Goal: Task Accomplishment & Management: Complete application form

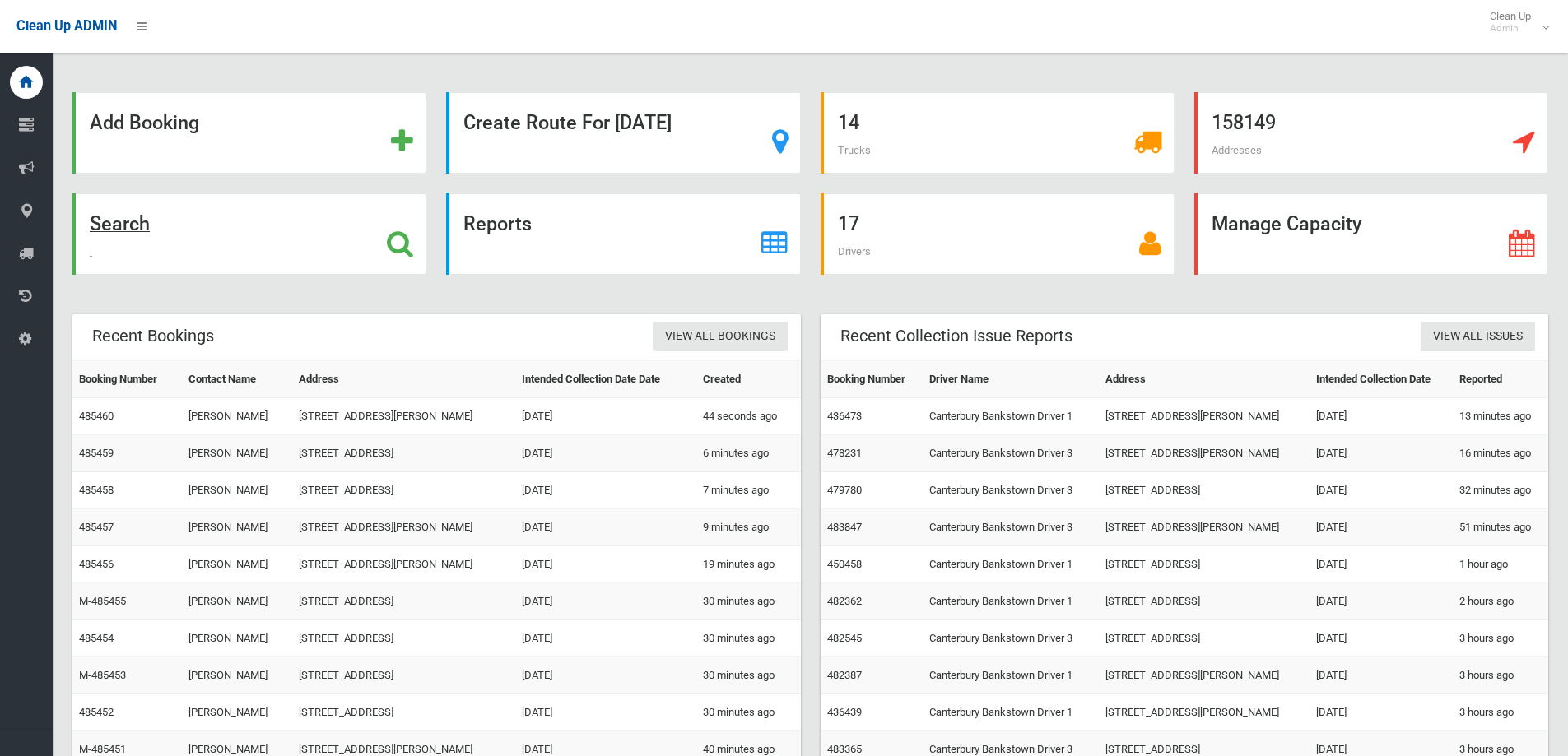
click at [349, 220] on div "Search" at bounding box center [249, 234] width 354 height 82
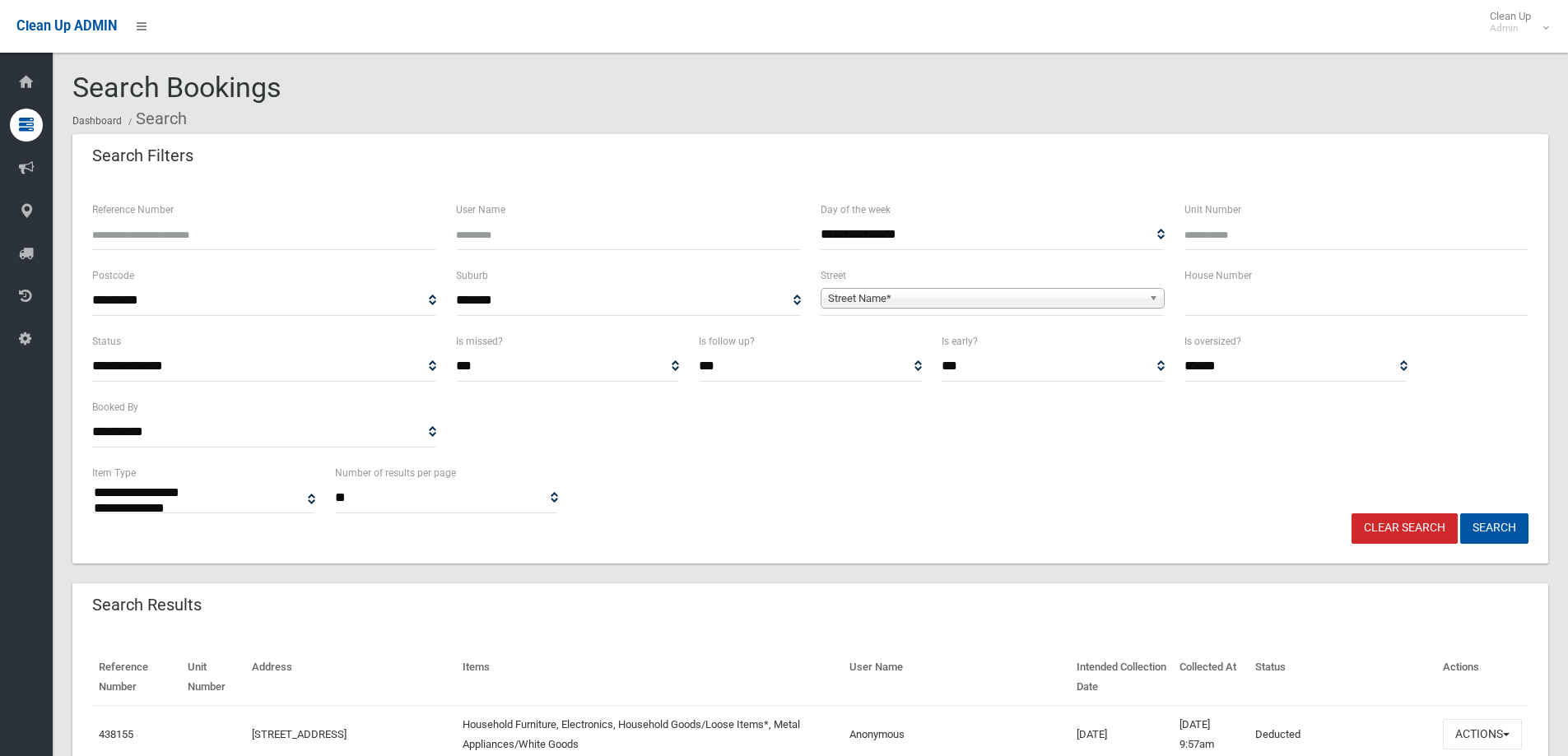
select select
click at [1194, 310] on input "text" at bounding box center [1356, 300] width 344 height 30
type input "**"
click at [1061, 299] on span "Street Name*" at bounding box center [985, 298] width 314 height 20
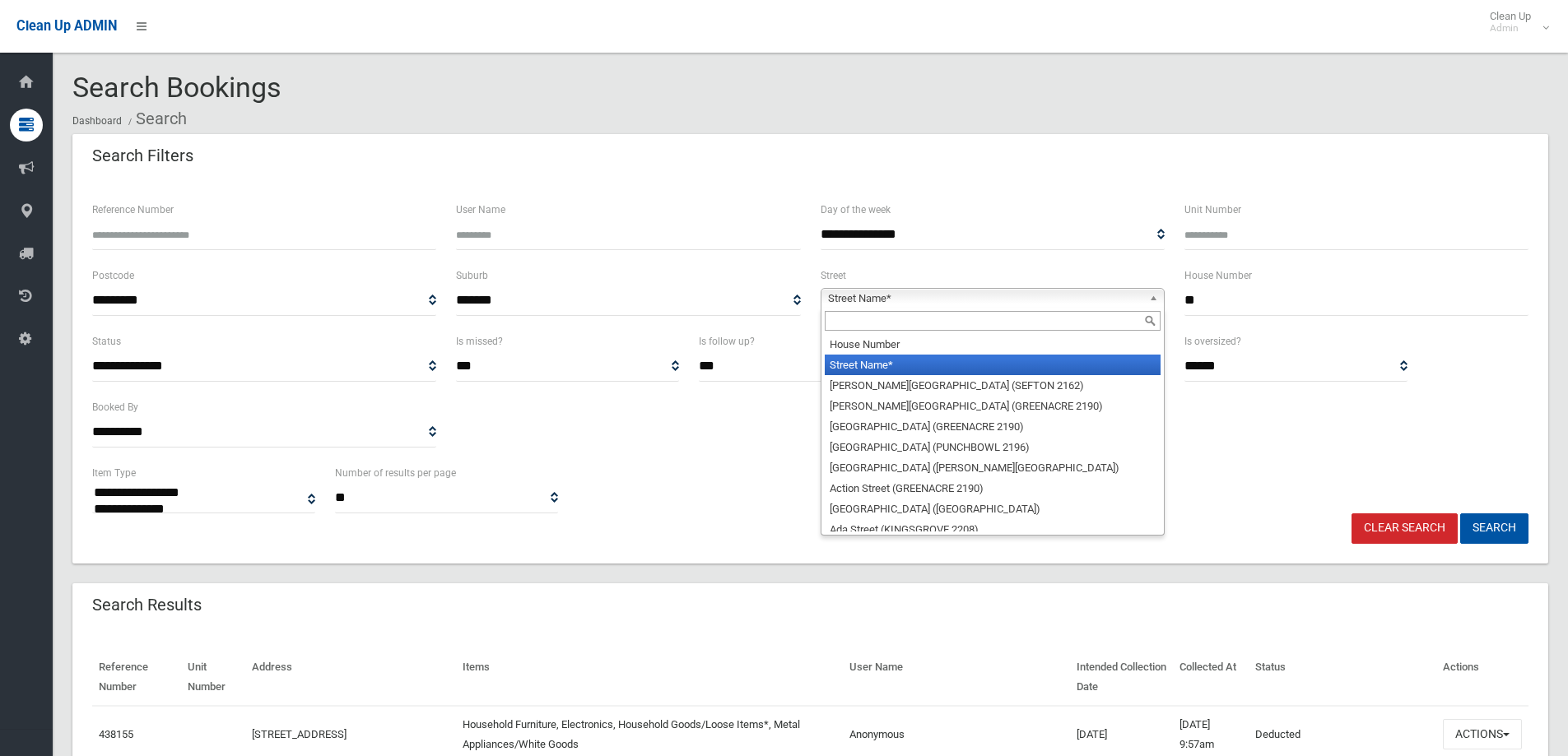
click at [926, 314] on input "text" at bounding box center [992, 320] width 336 height 20
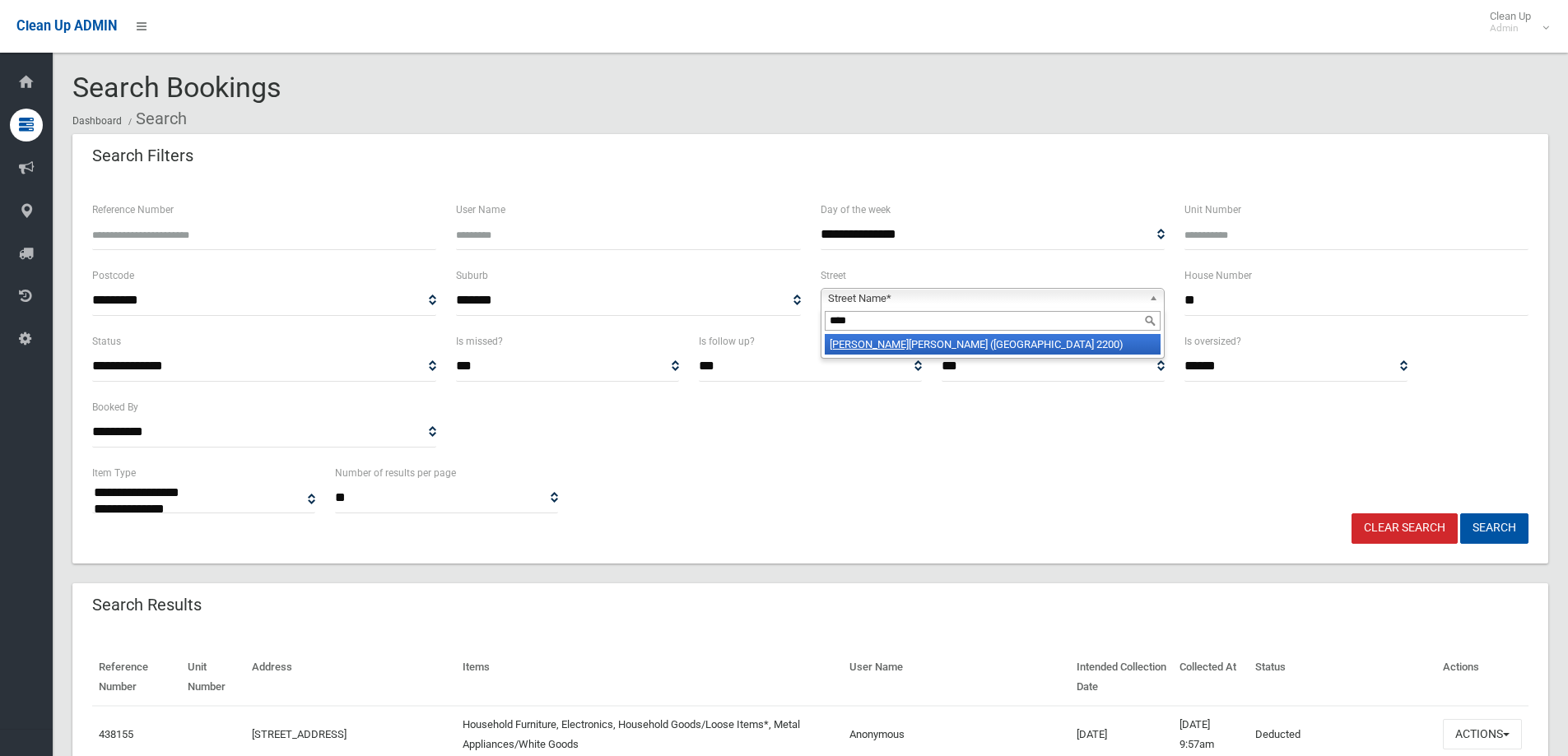
type input "****"
click at [1027, 348] on li "Wini fred Street (CONDELL PARK 2200)" at bounding box center [992, 344] width 336 height 21
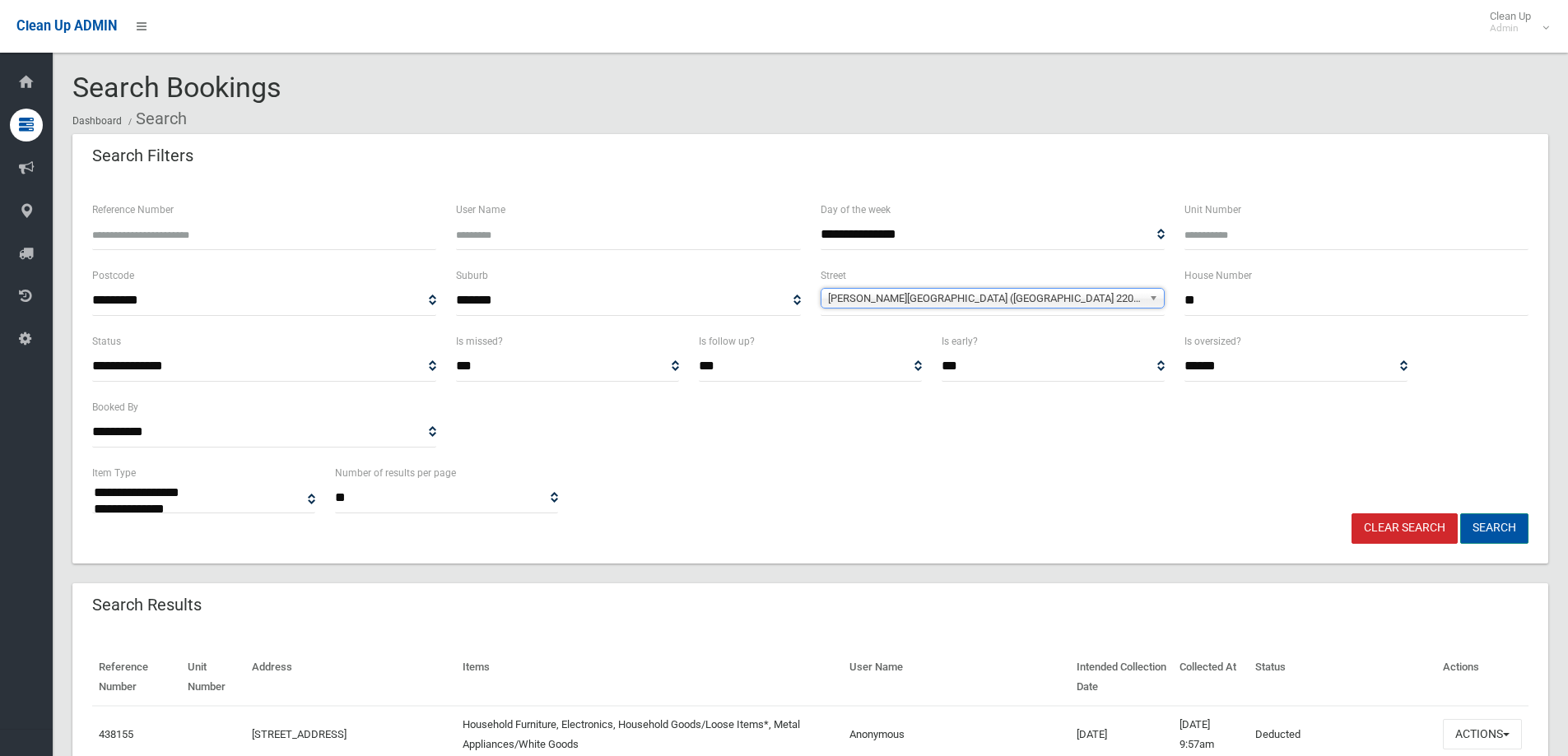
click at [1496, 542] on button "Search" at bounding box center [1493, 528] width 68 height 30
click at [1494, 532] on button "Search" at bounding box center [1493, 528] width 68 height 30
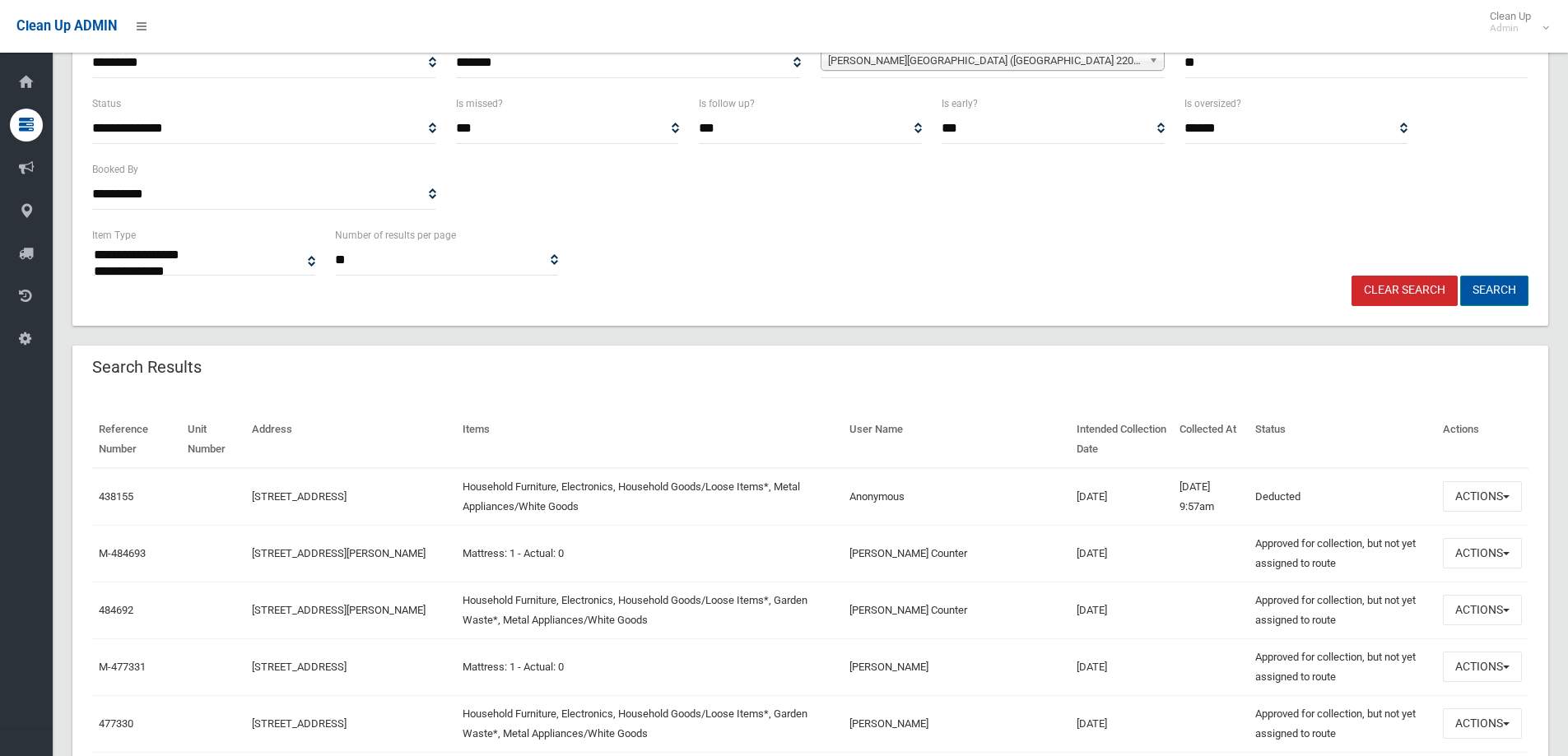
scroll to position [247, 0]
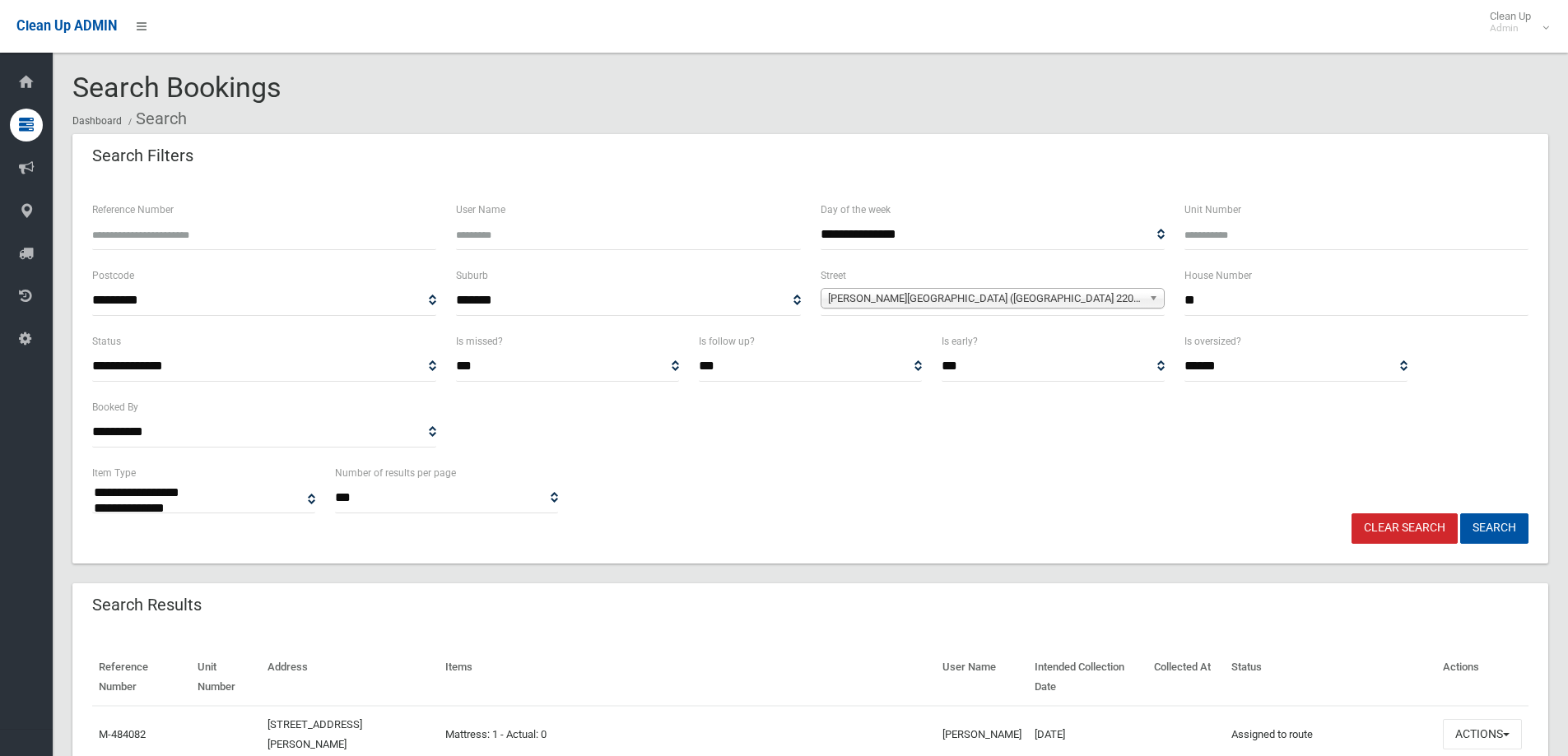
select select
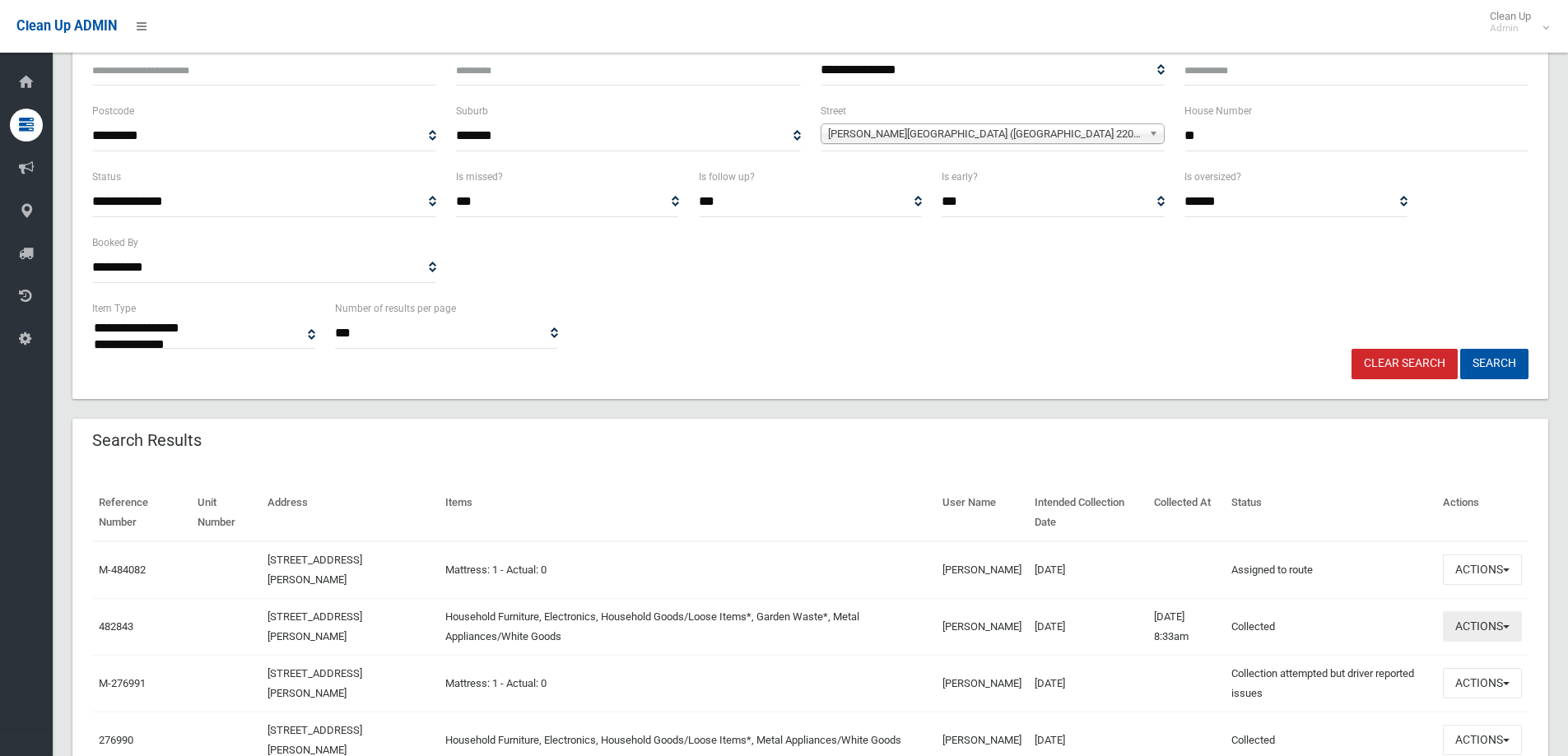
click at [1480, 630] on button "Actions" at bounding box center [1482, 626] width 79 height 30
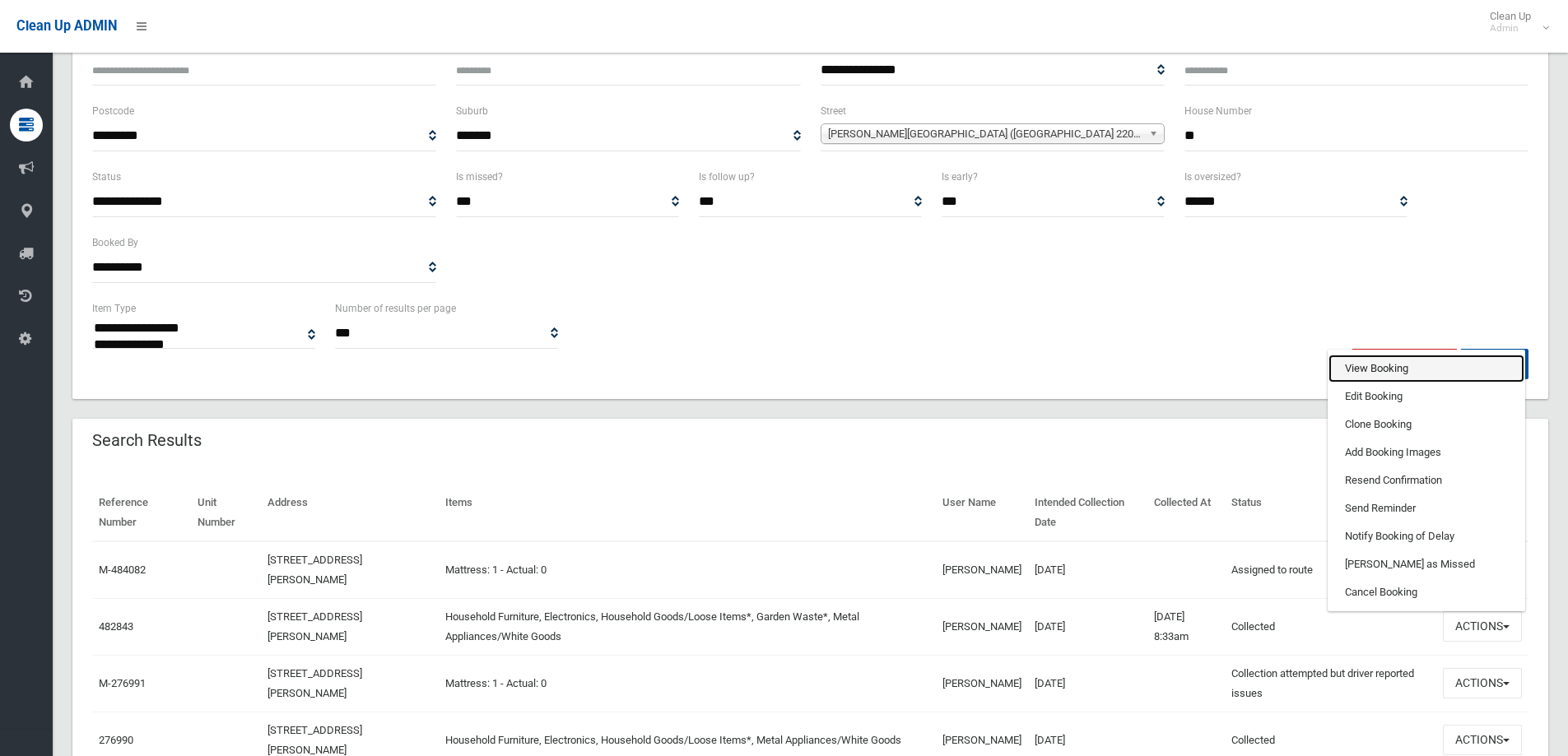
click at [1355, 366] on link "View Booking" at bounding box center [1426, 368] width 196 height 28
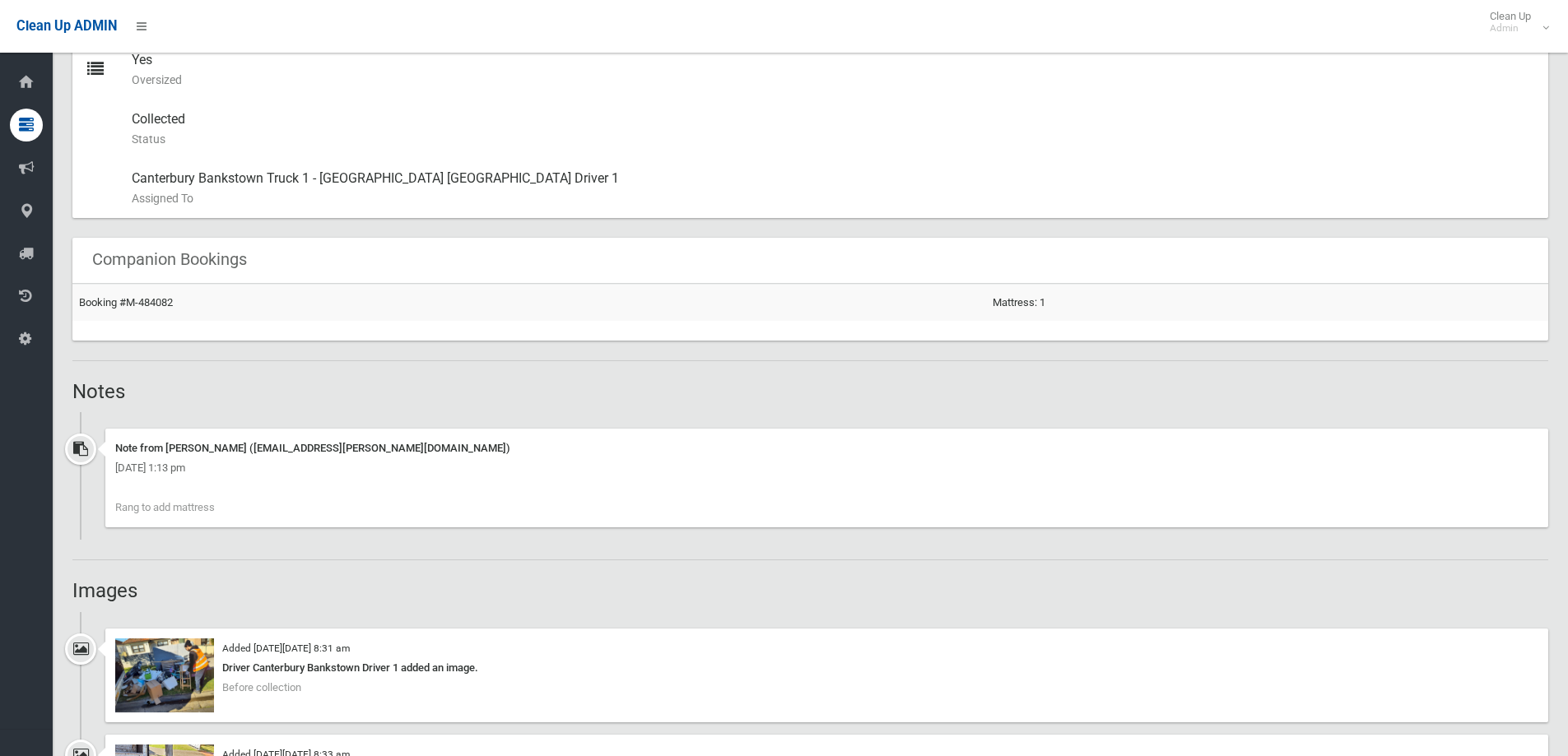
scroll to position [1233, 0]
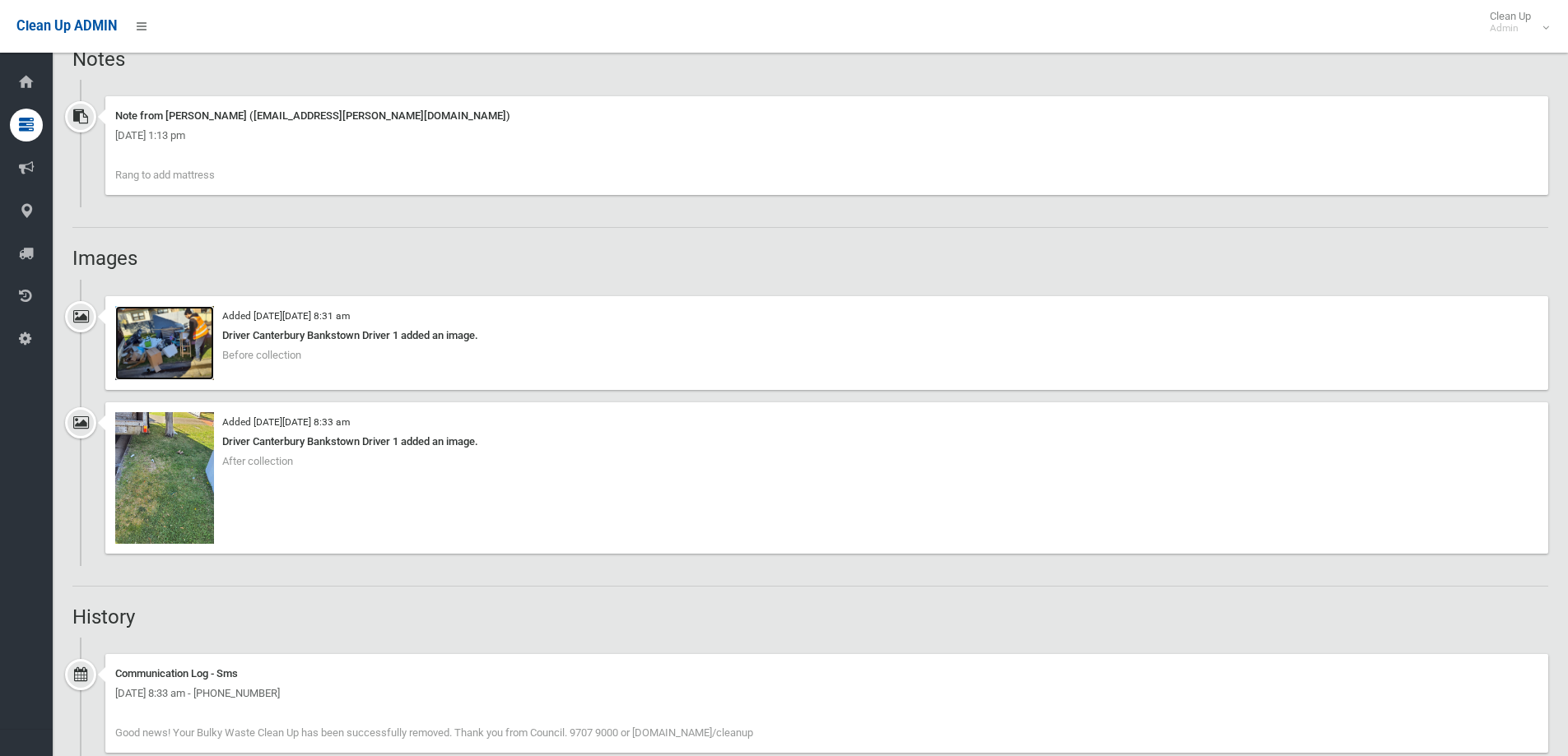
click at [167, 317] on img at bounding box center [164, 343] width 99 height 74
click at [194, 461] on img at bounding box center [164, 477] width 99 height 132
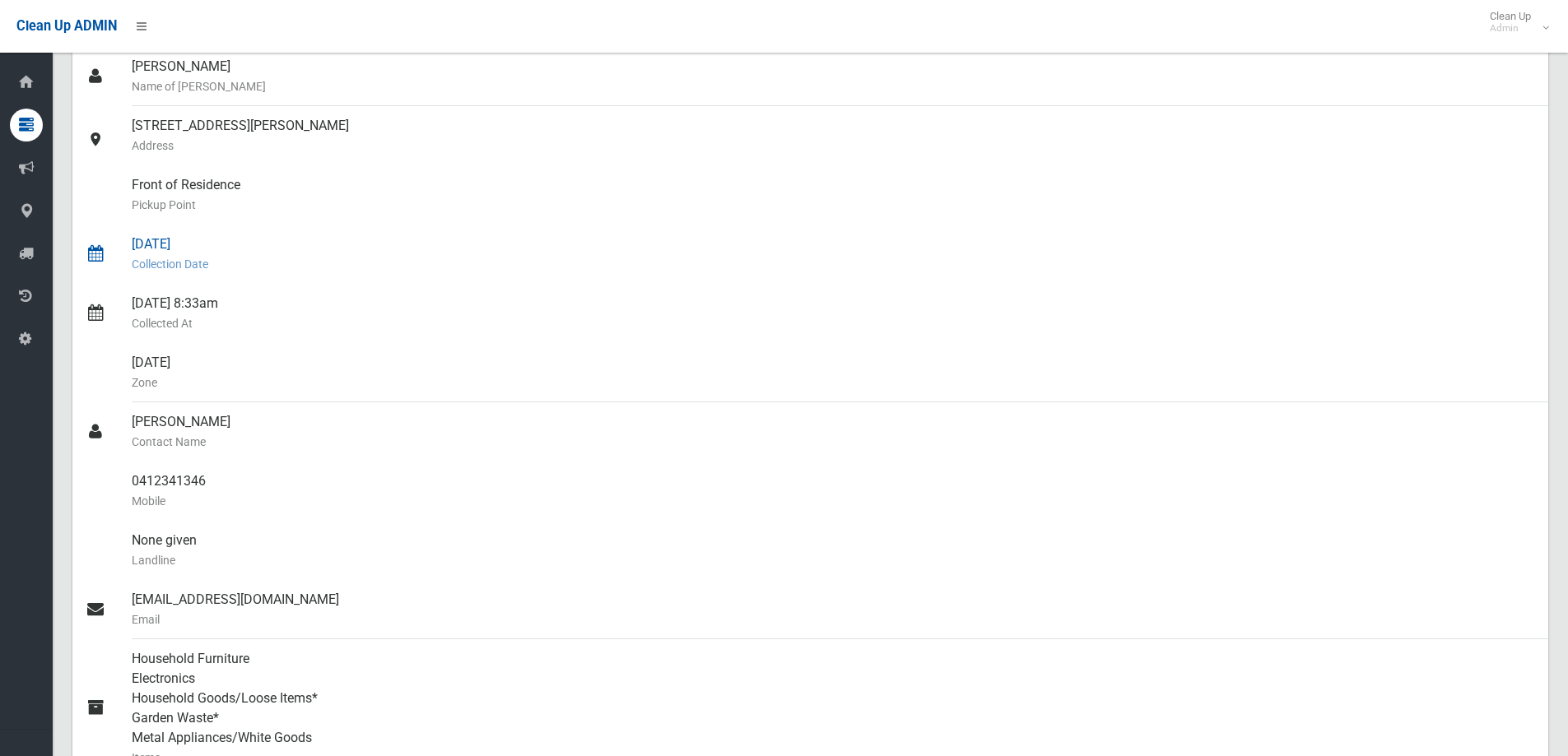
scroll to position [0, 0]
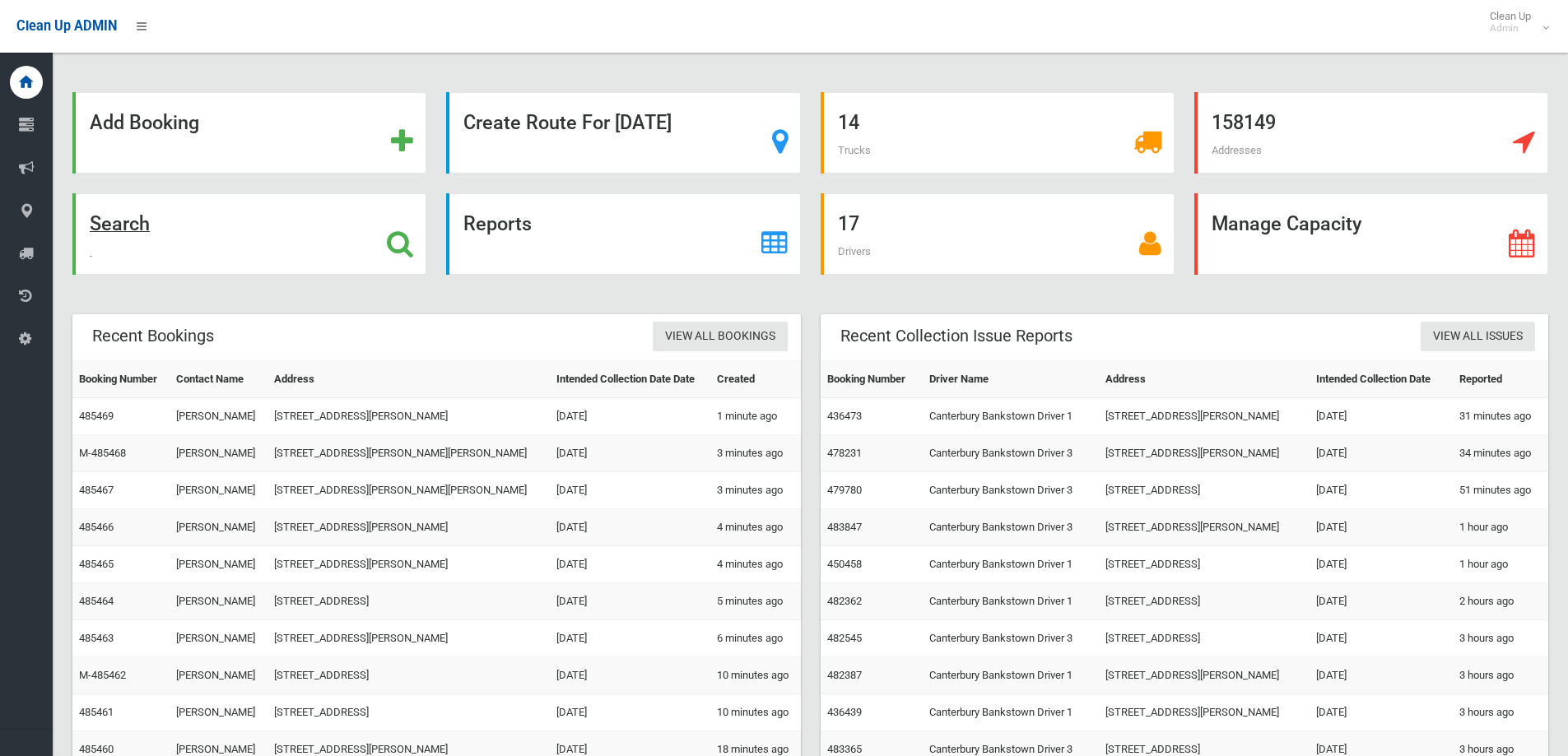
click at [355, 247] on div "Search" at bounding box center [249, 234] width 354 height 82
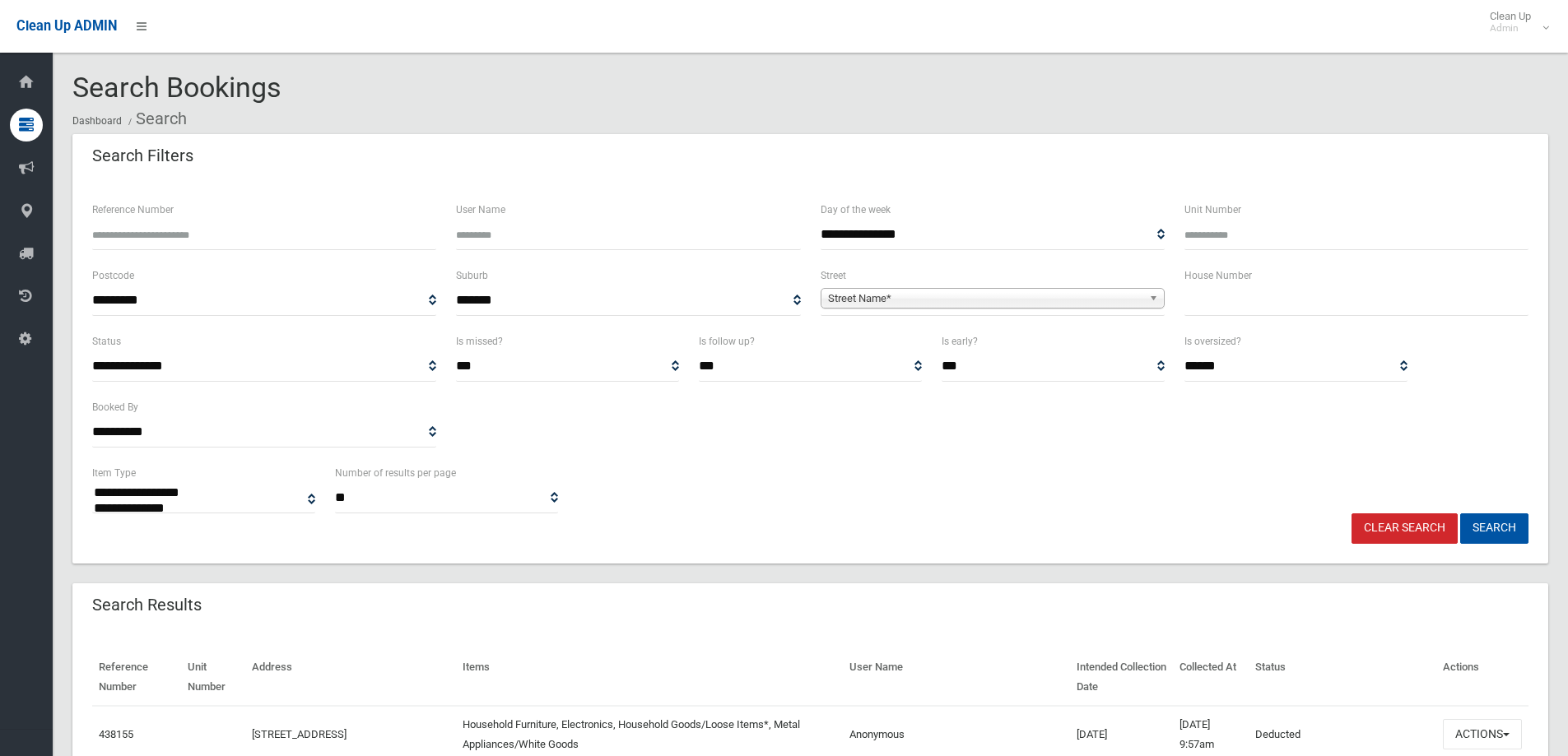
select select
click at [1213, 314] on input "text" at bounding box center [1356, 300] width 344 height 30
type input "**"
click at [1025, 304] on span "Street Name*" at bounding box center [985, 298] width 314 height 20
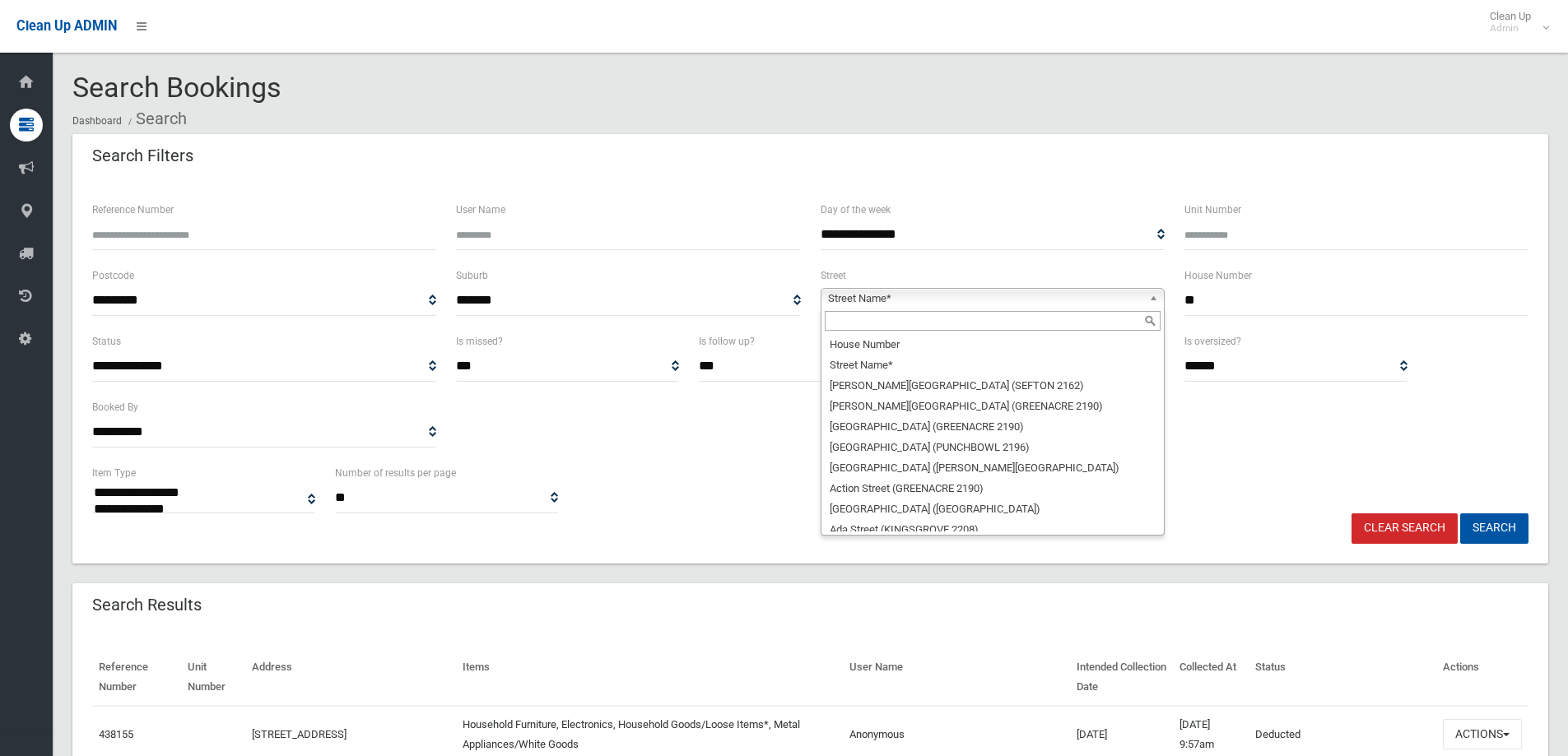
click at [877, 328] on input "text" at bounding box center [992, 320] width 336 height 20
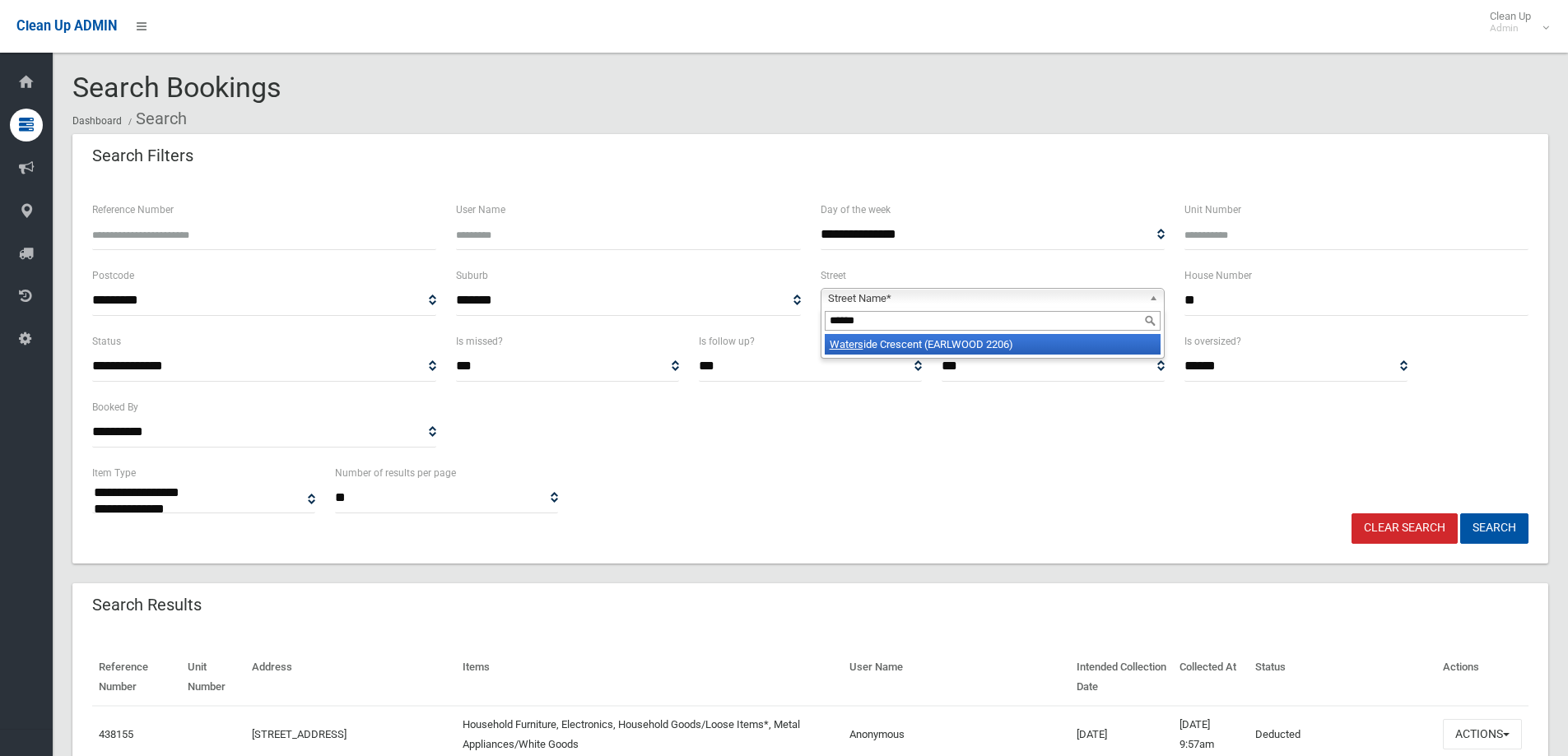
type input "******"
click at [894, 341] on li "Waters ide Crescent (EARLWOOD 2206)" at bounding box center [992, 344] width 336 height 21
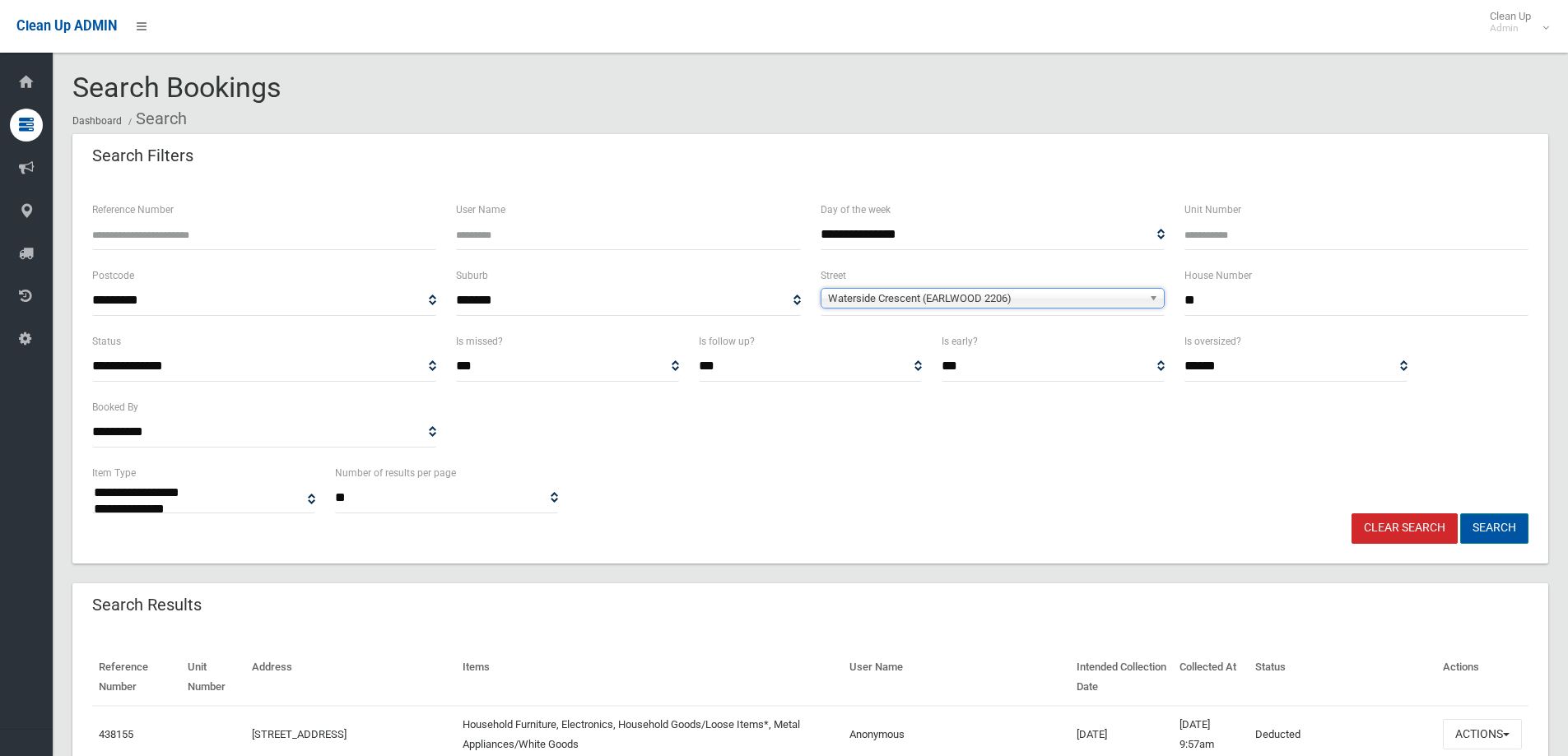
click at [1486, 526] on button "Search" at bounding box center [1493, 528] width 68 height 30
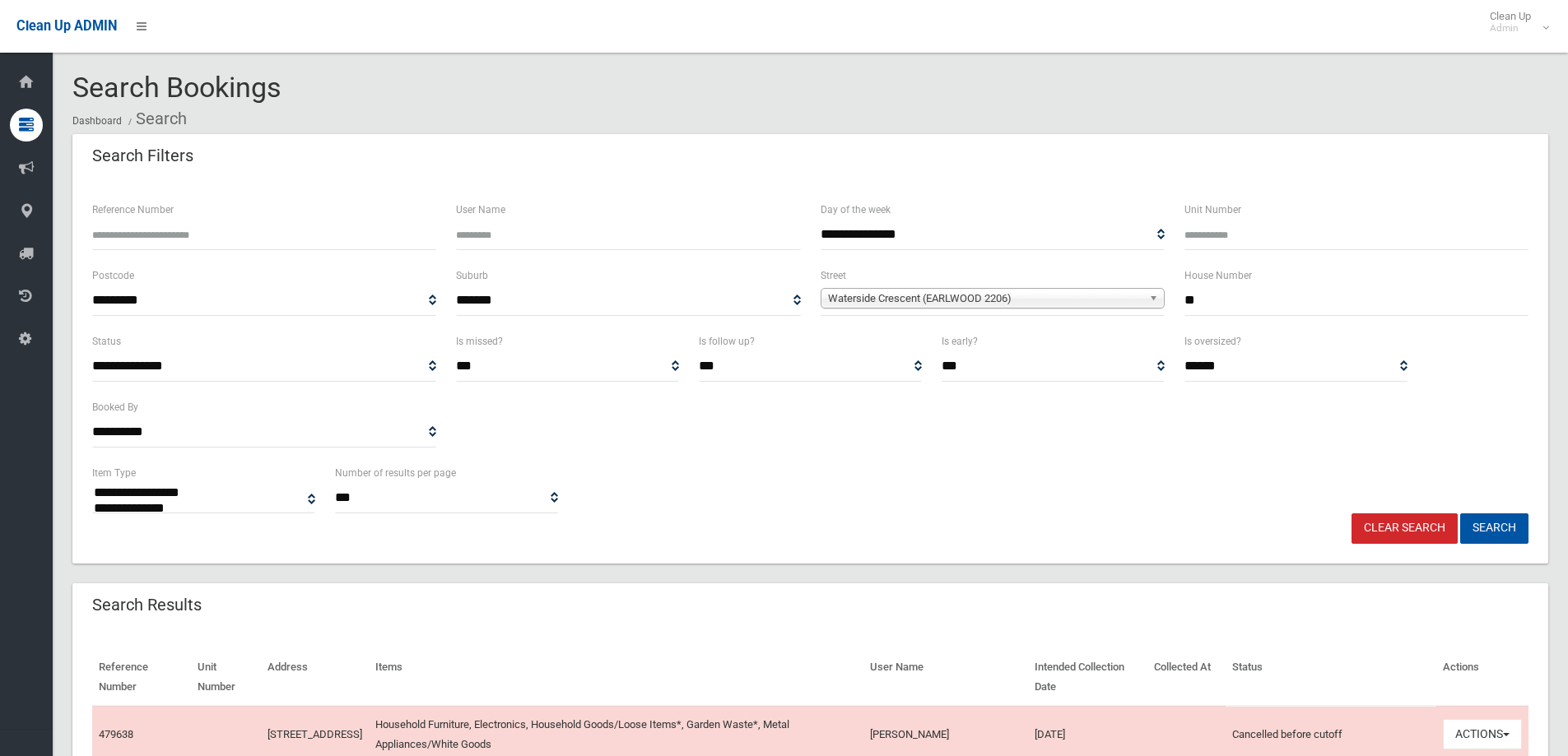
select select
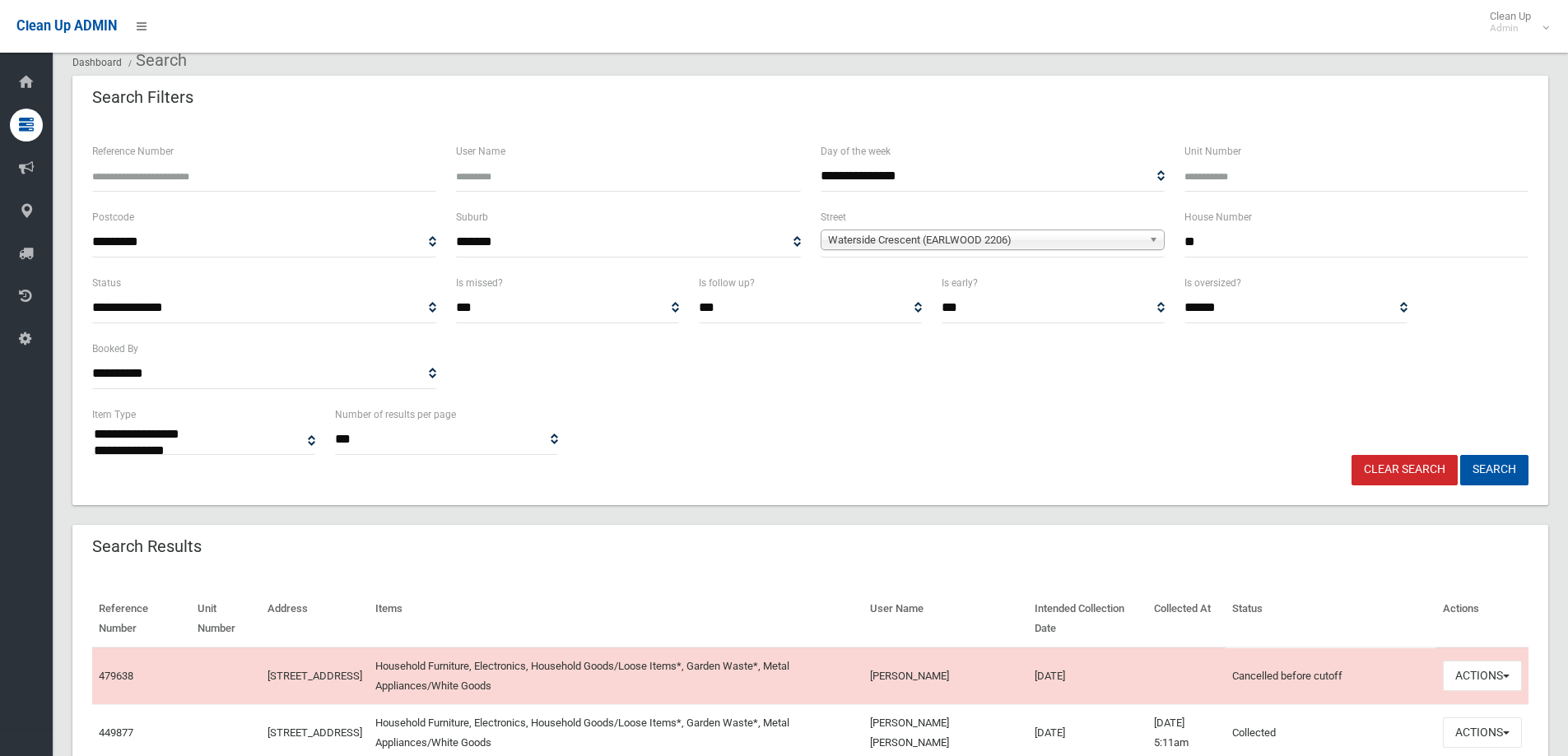
scroll to position [164, 0]
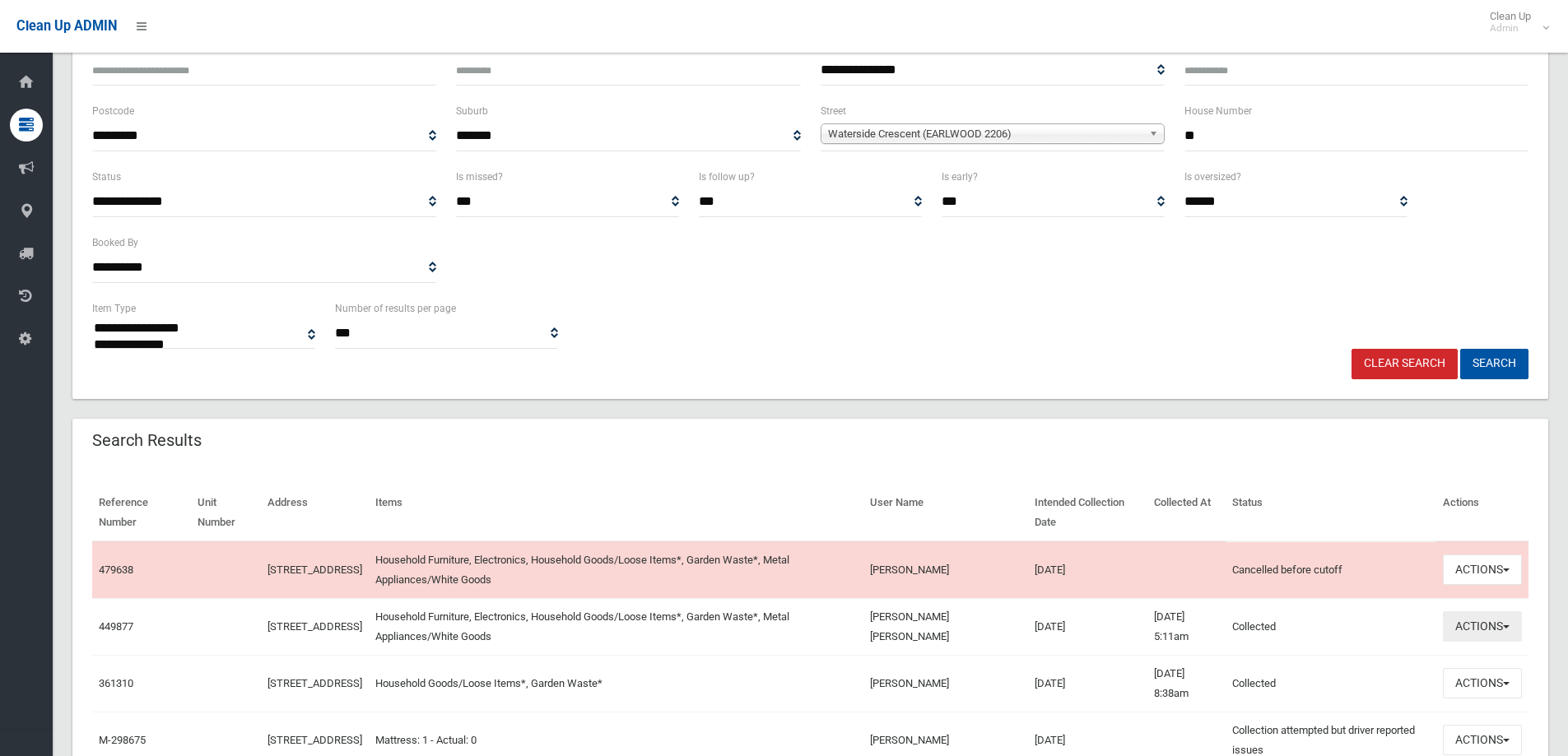
click at [1504, 634] on button "Actions" at bounding box center [1482, 626] width 79 height 30
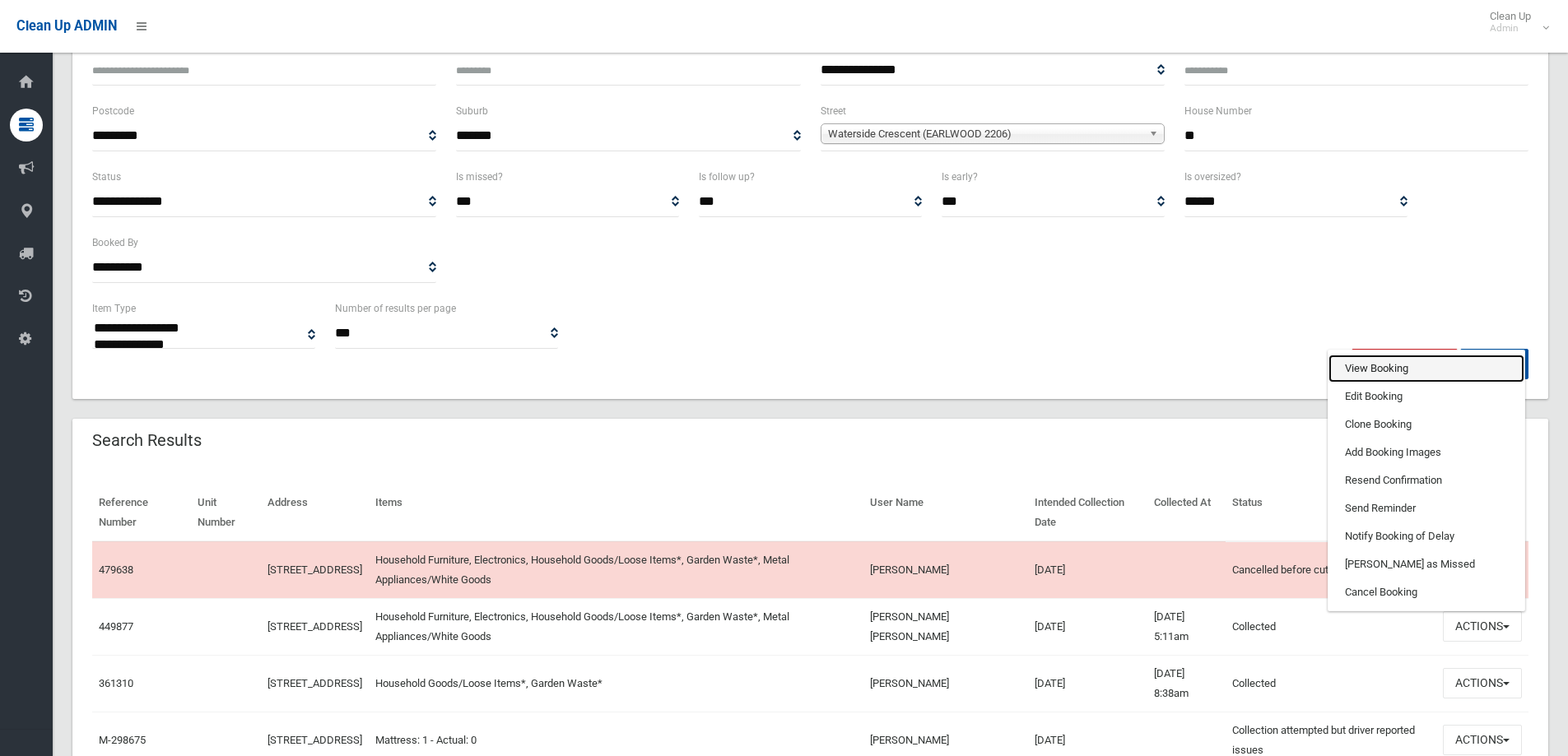
click at [1370, 376] on link "View Booking" at bounding box center [1426, 368] width 196 height 28
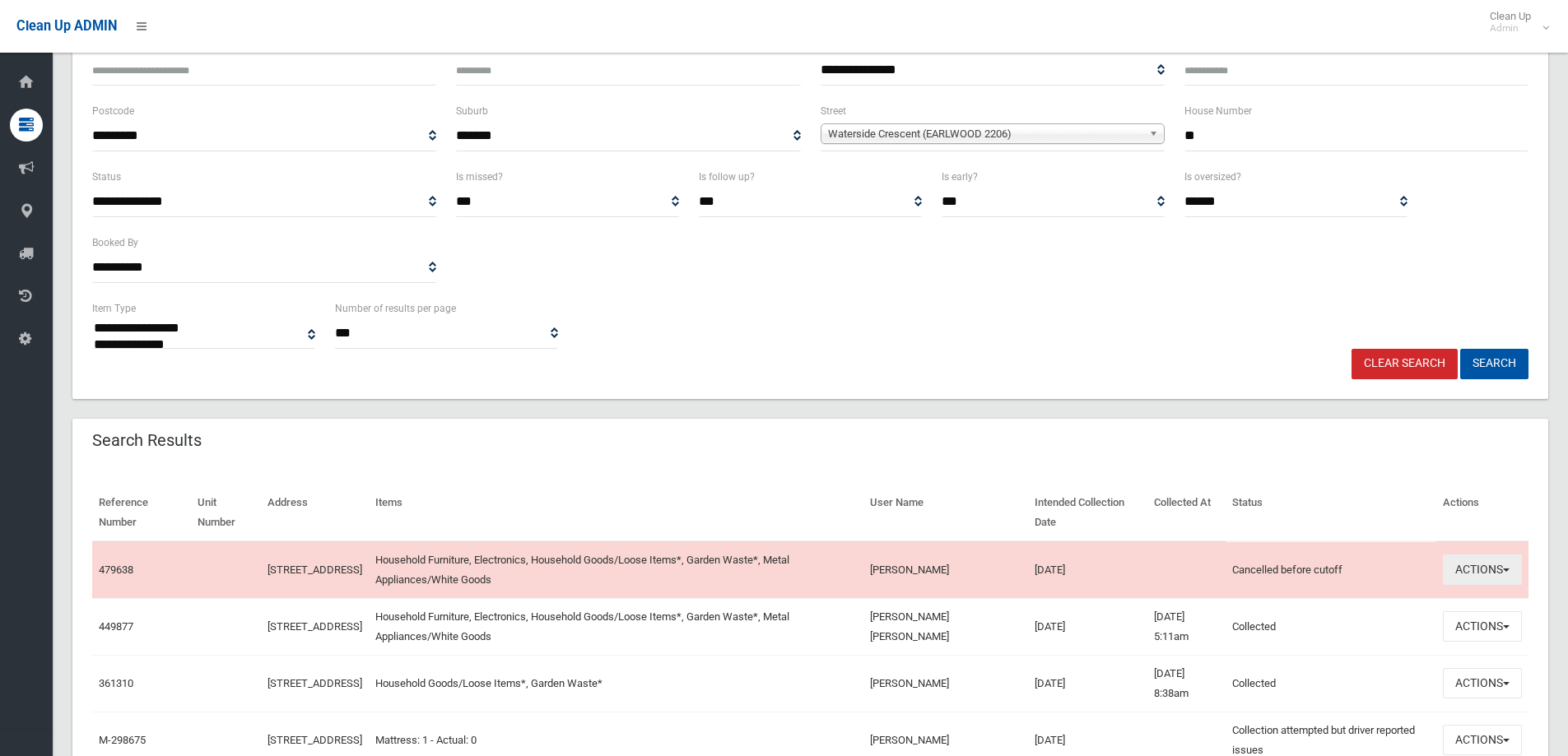
click at [1497, 567] on button "Actions" at bounding box center [1482, 569] width 79 height 30
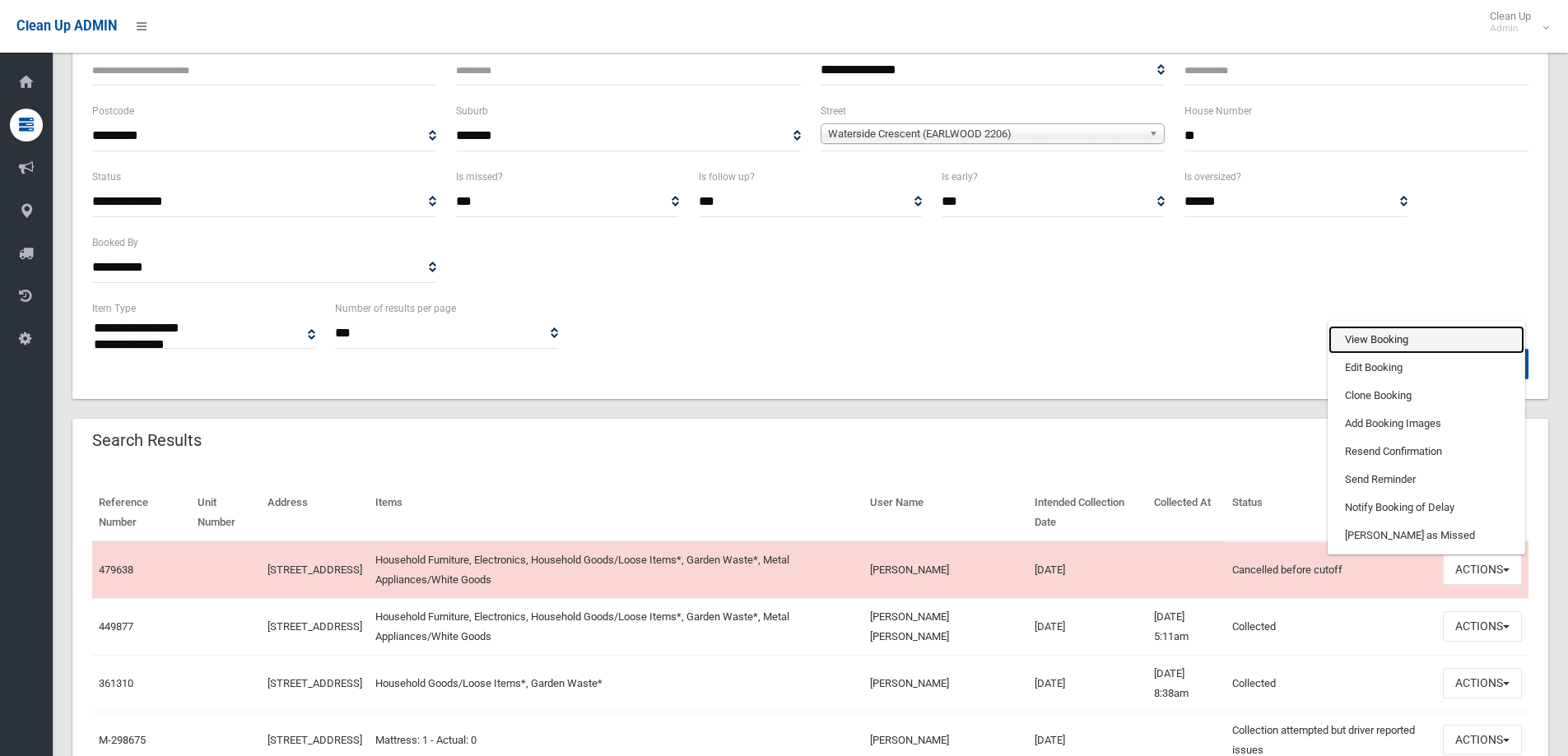
click at [1355, 335] on link "View Booking" at bounding box center [1426, 340] width 196 height 28
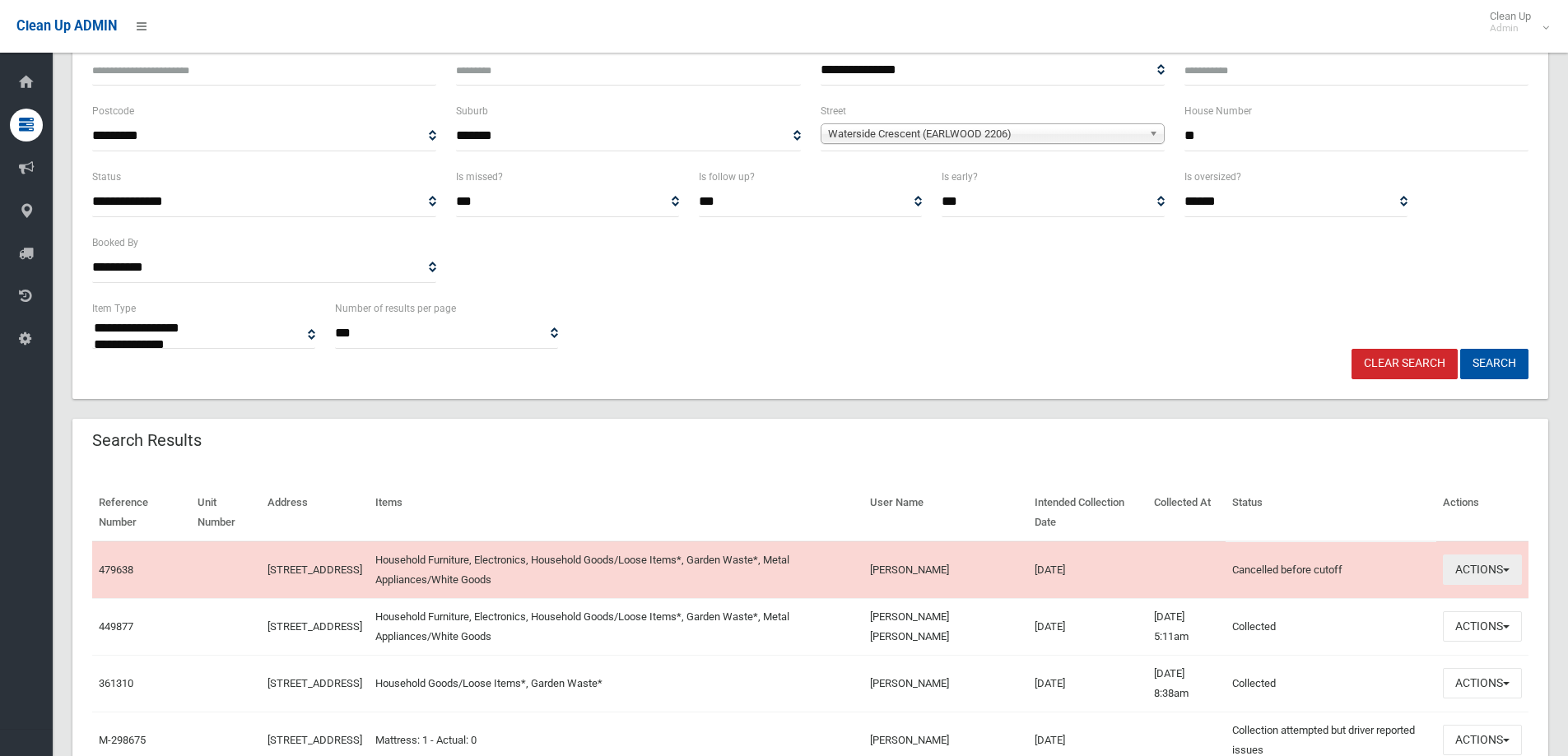
click at [1503, 569] on span "button" at bounding box center [1506, 570] width 7 height 3
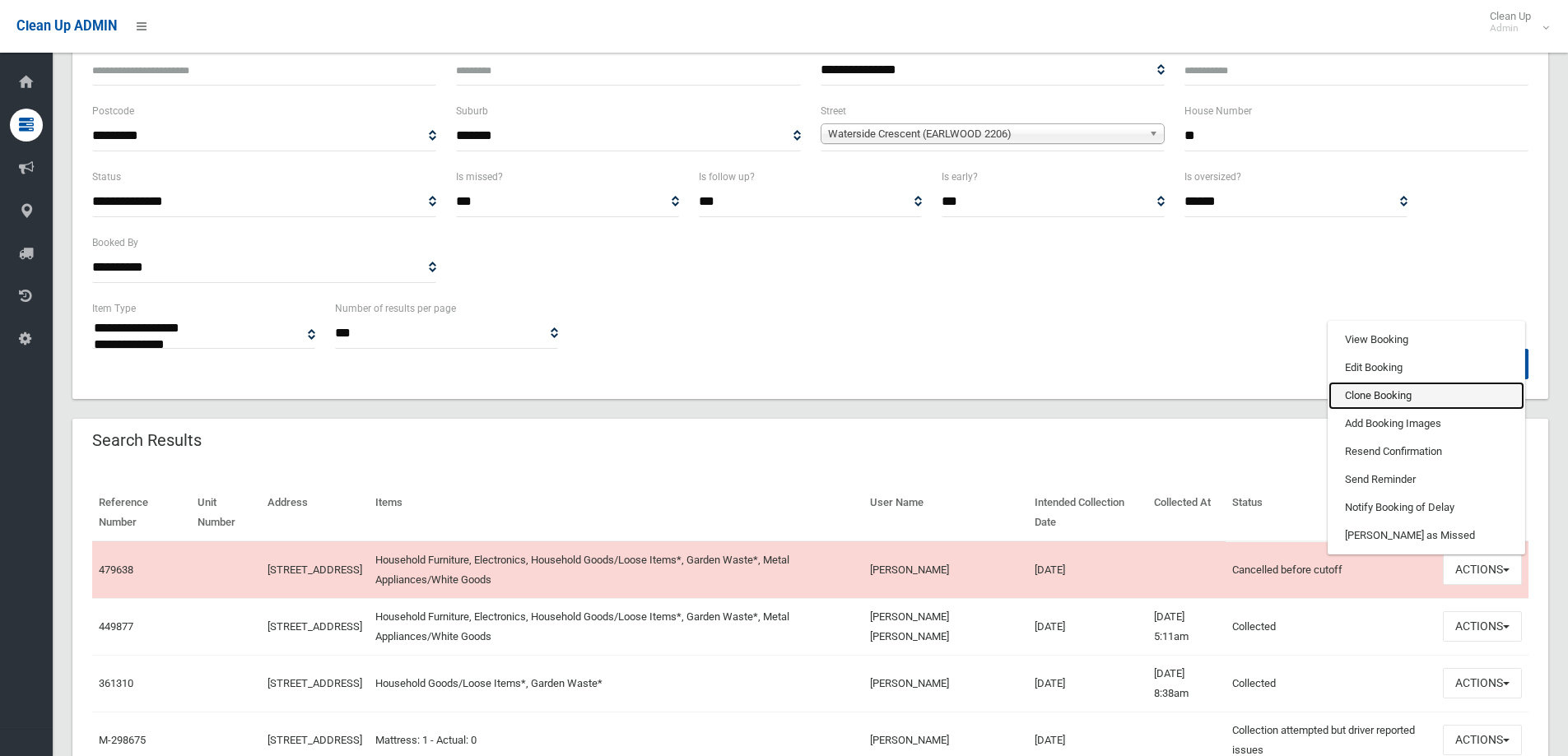
click at [1402, 387] on link "Clone Booking" at bounding box center [1426, 396] width 196 height 28
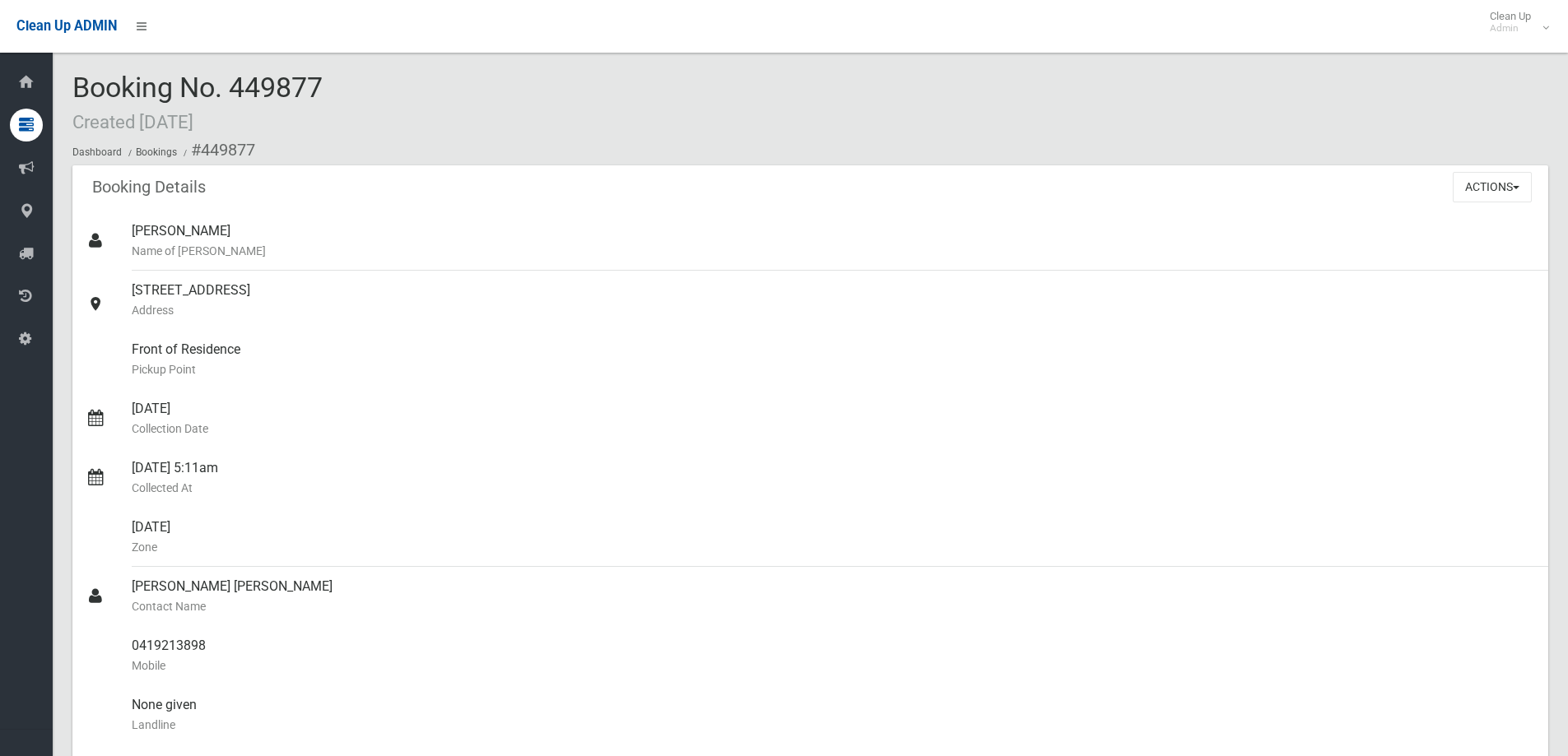
scroll to position [494, 0]
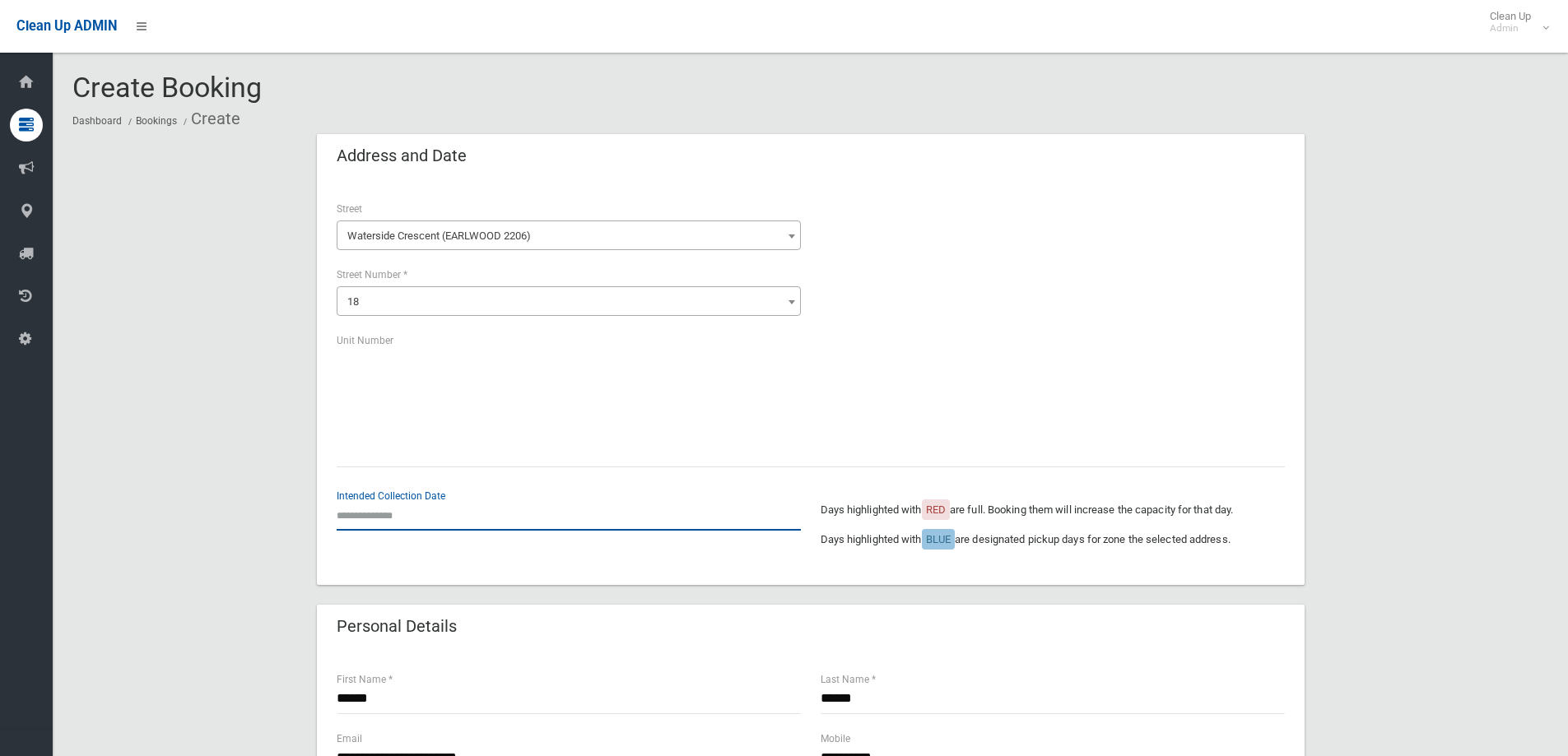
click at [445, 522] on input "text" at bounding box center [568, 514] width 464 height 30
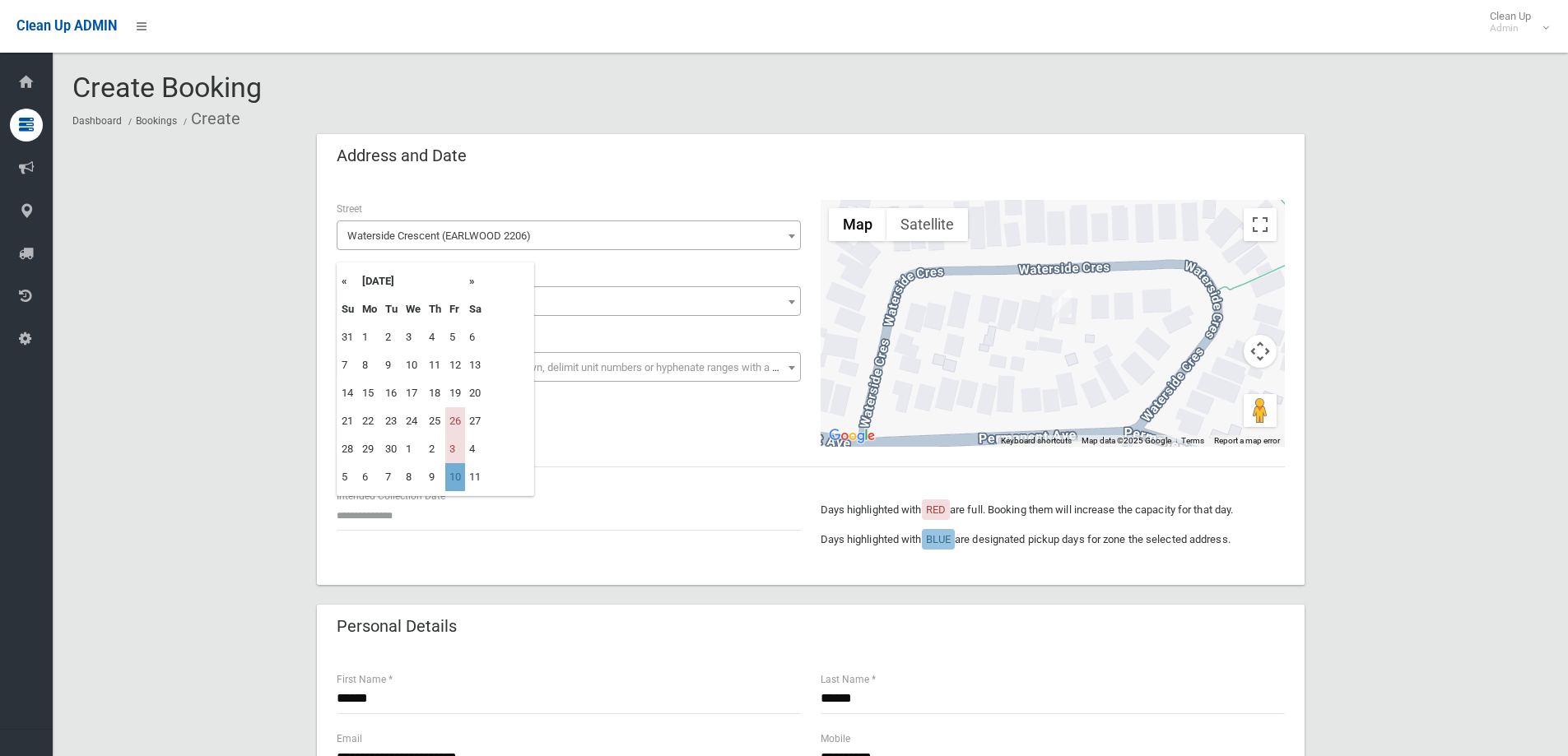
click at [459, 473] on td "10" at bounding box center [454, 476] width 20 height 28
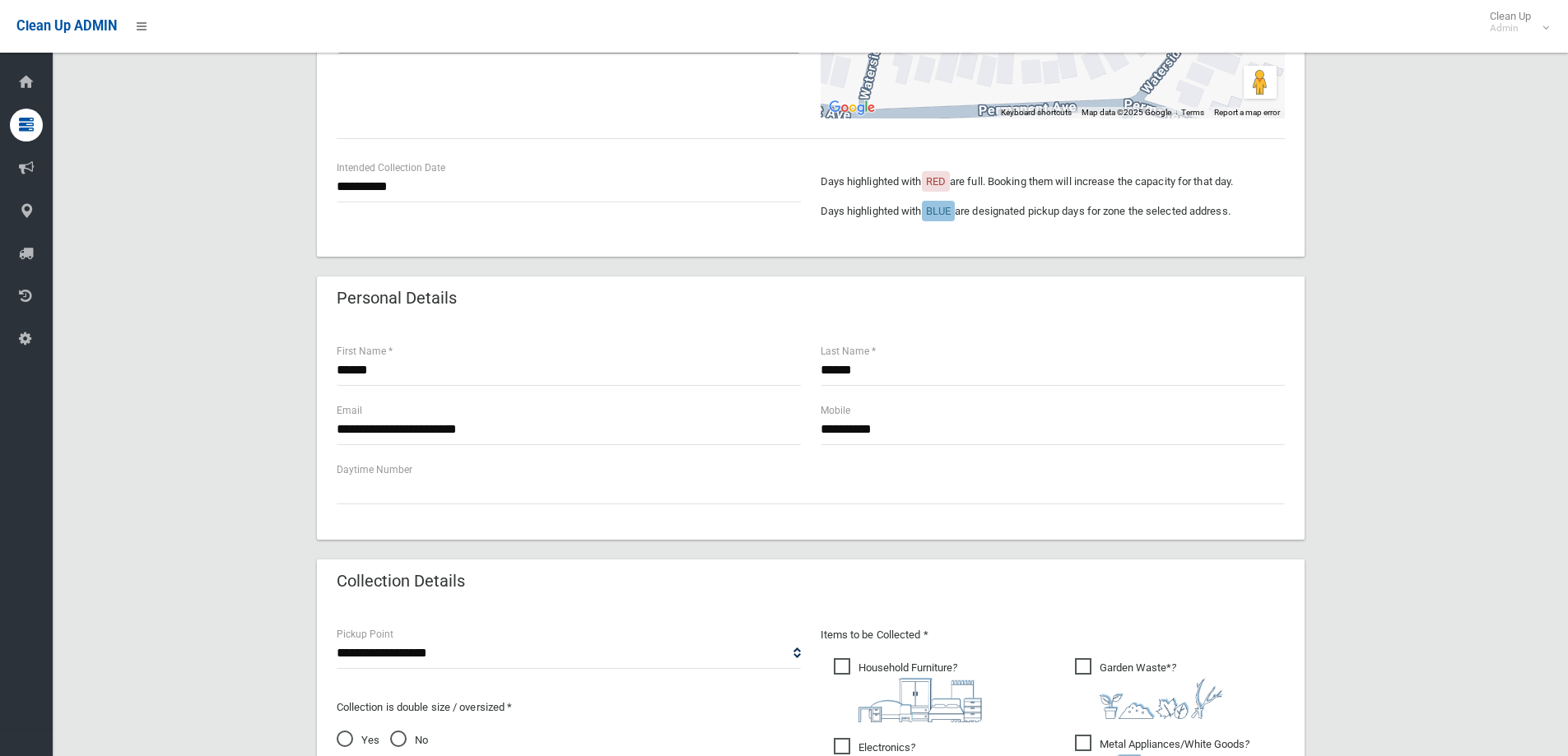
scroll to position [329, 0]
click at [422, 174] on input "**********" at bounding box center [568, 186] width 464 height 30
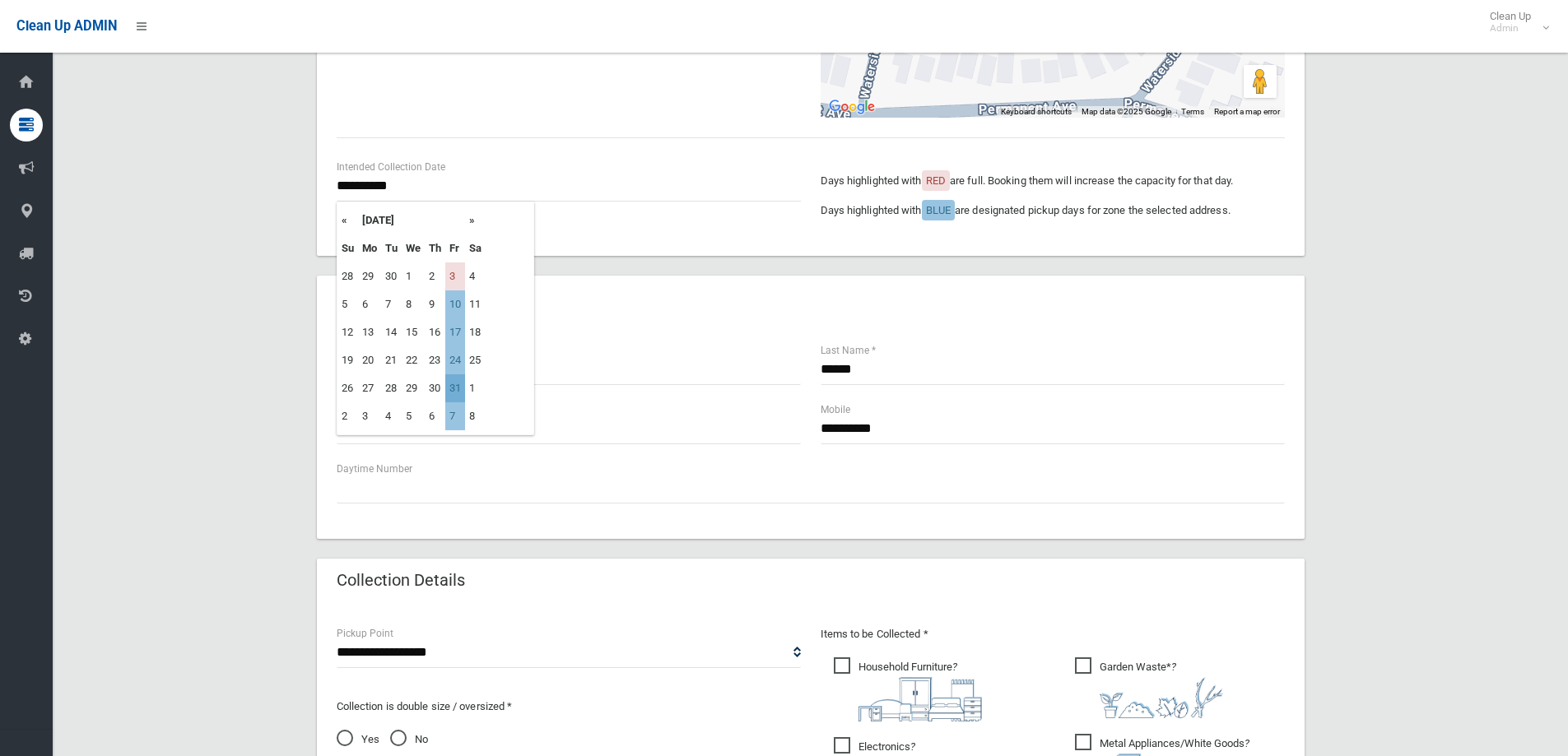
click at [461, 386] on td "31" at bounding box center [454, 388] width 20 height 28
type input "**********"
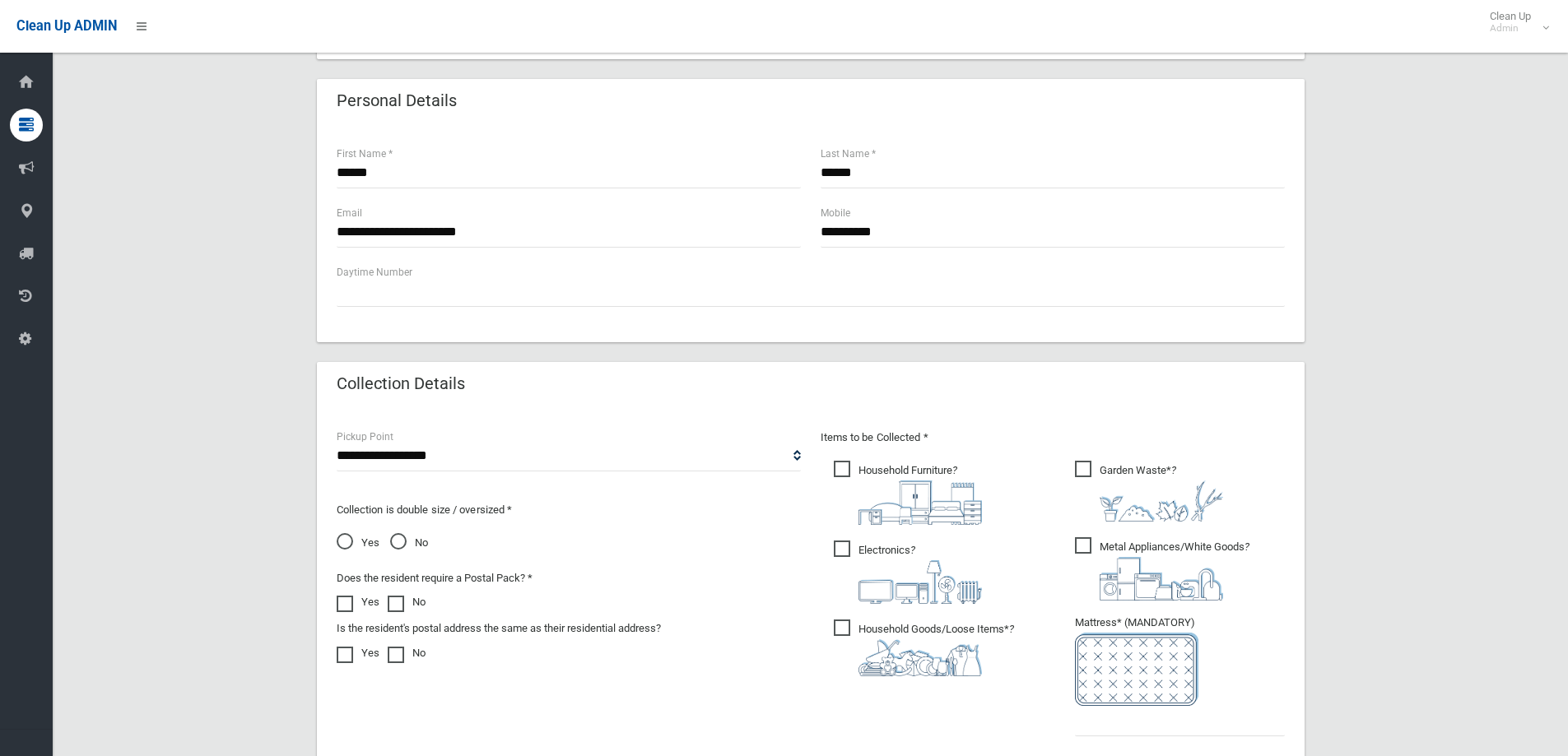
scroll to position [658, 0]
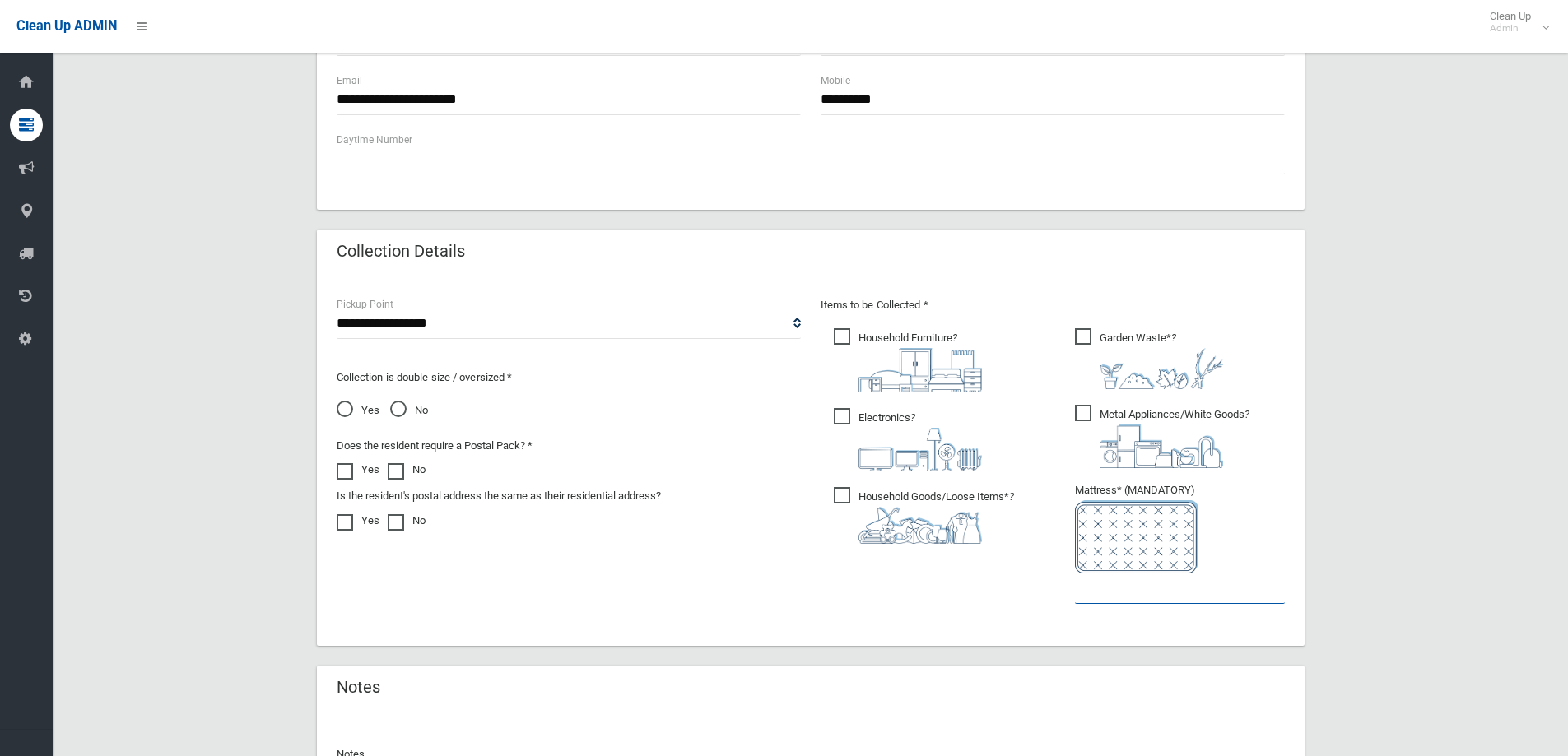
click at [1085, 594] on input "text" at bounding box center [1180, 588] width 210 height 30
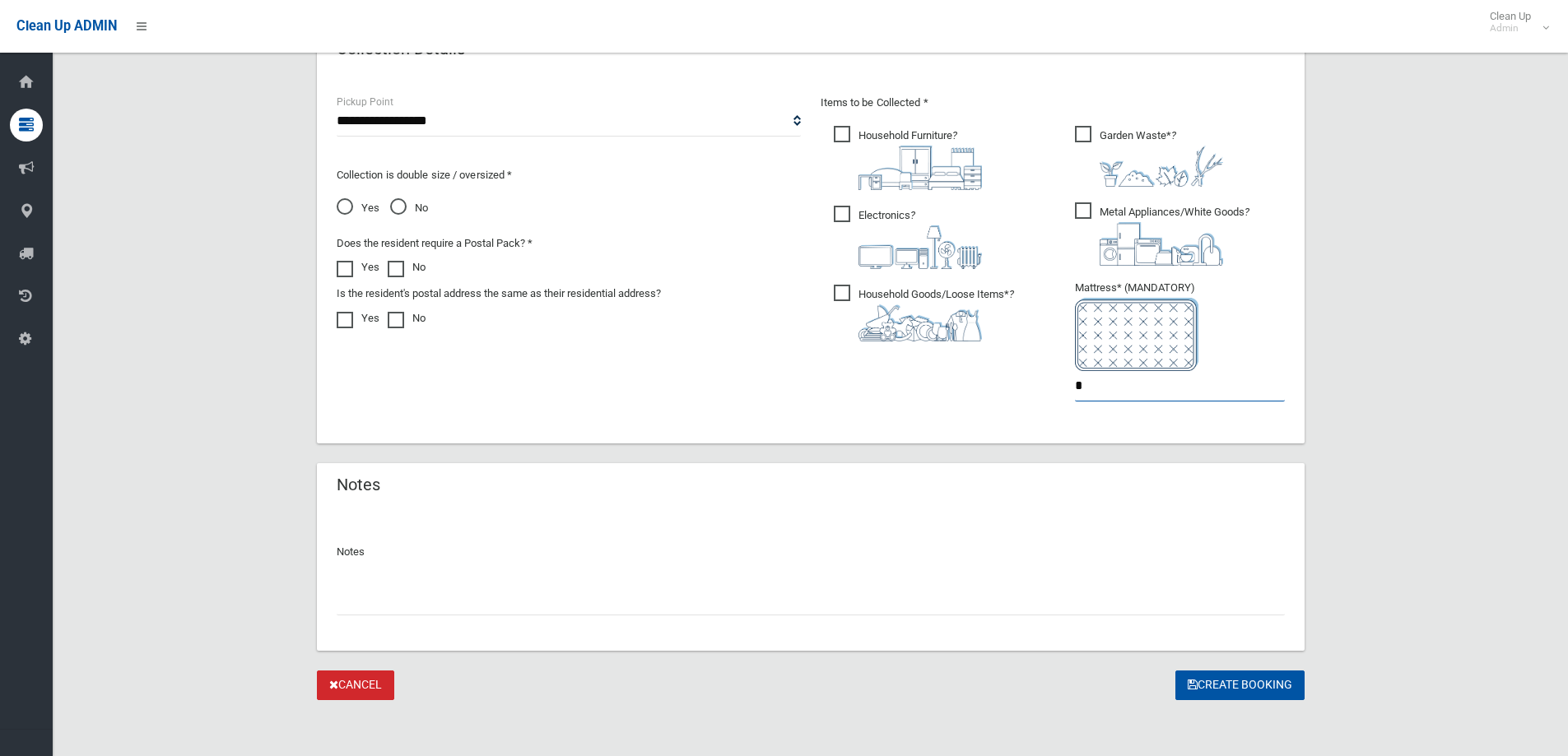
scroll to position [864, 0]
type input "*"
drag, startPoint x: 1259, startPoint y: 661, endPoint x: 1262, endPoint y: 673, distance: 12.4
click at [1262, 673] on button "Create Booking" at bounding box center [1240, 682] width 129 height 30
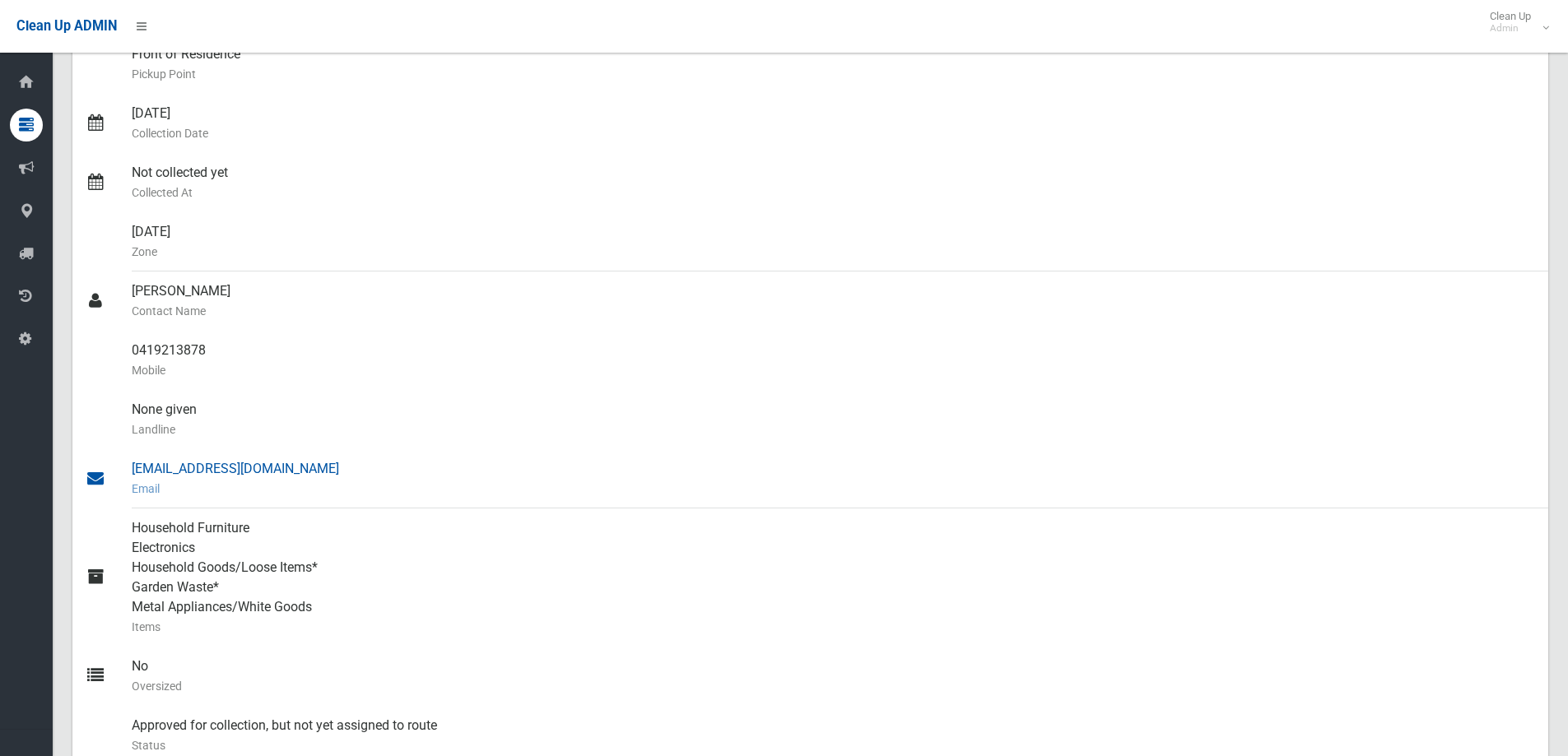
scroll to position [286, 0]
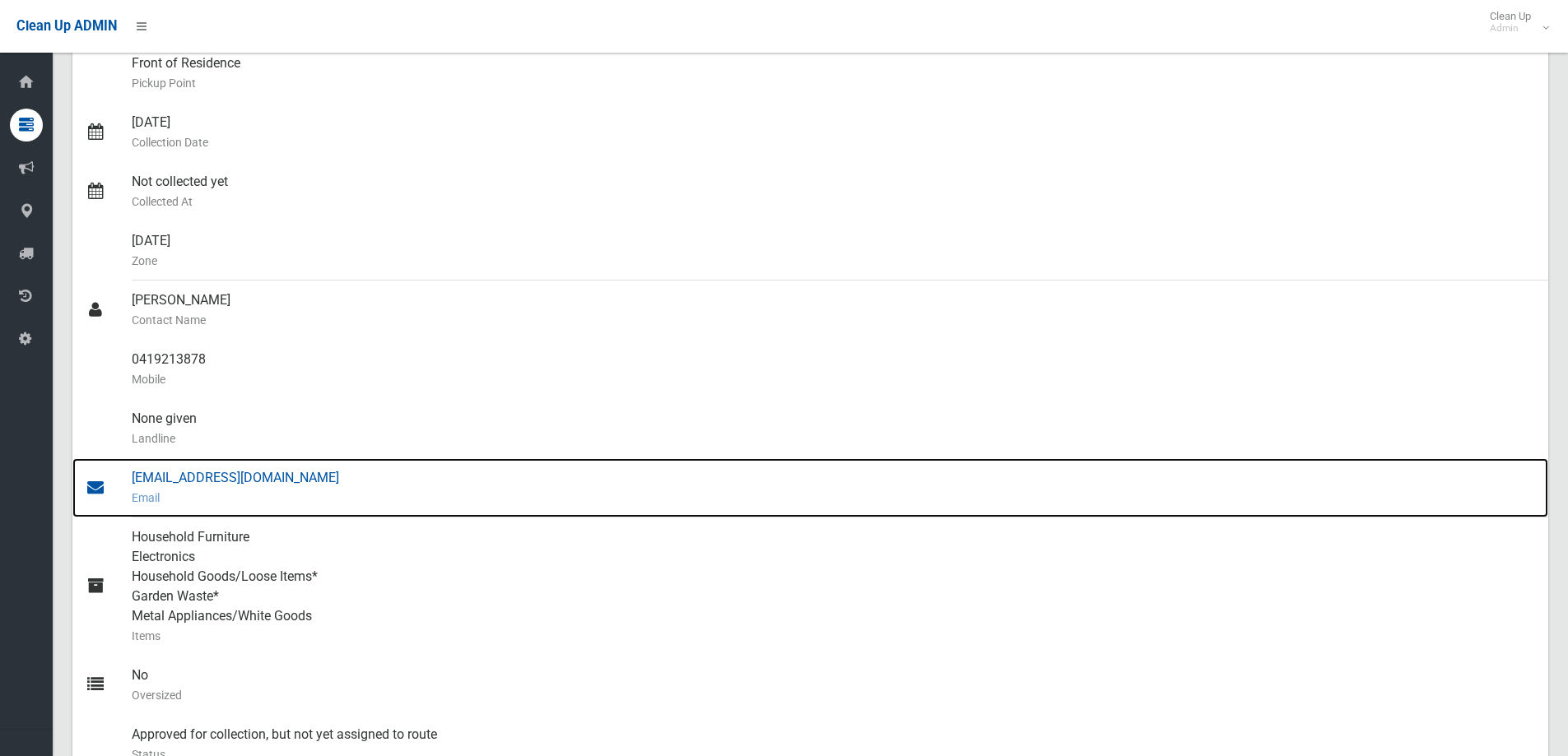
click at [183, 482] on div "Andreasunguyen@gmail.com Email" at bounding box center [833, 488] width 1403 height 59
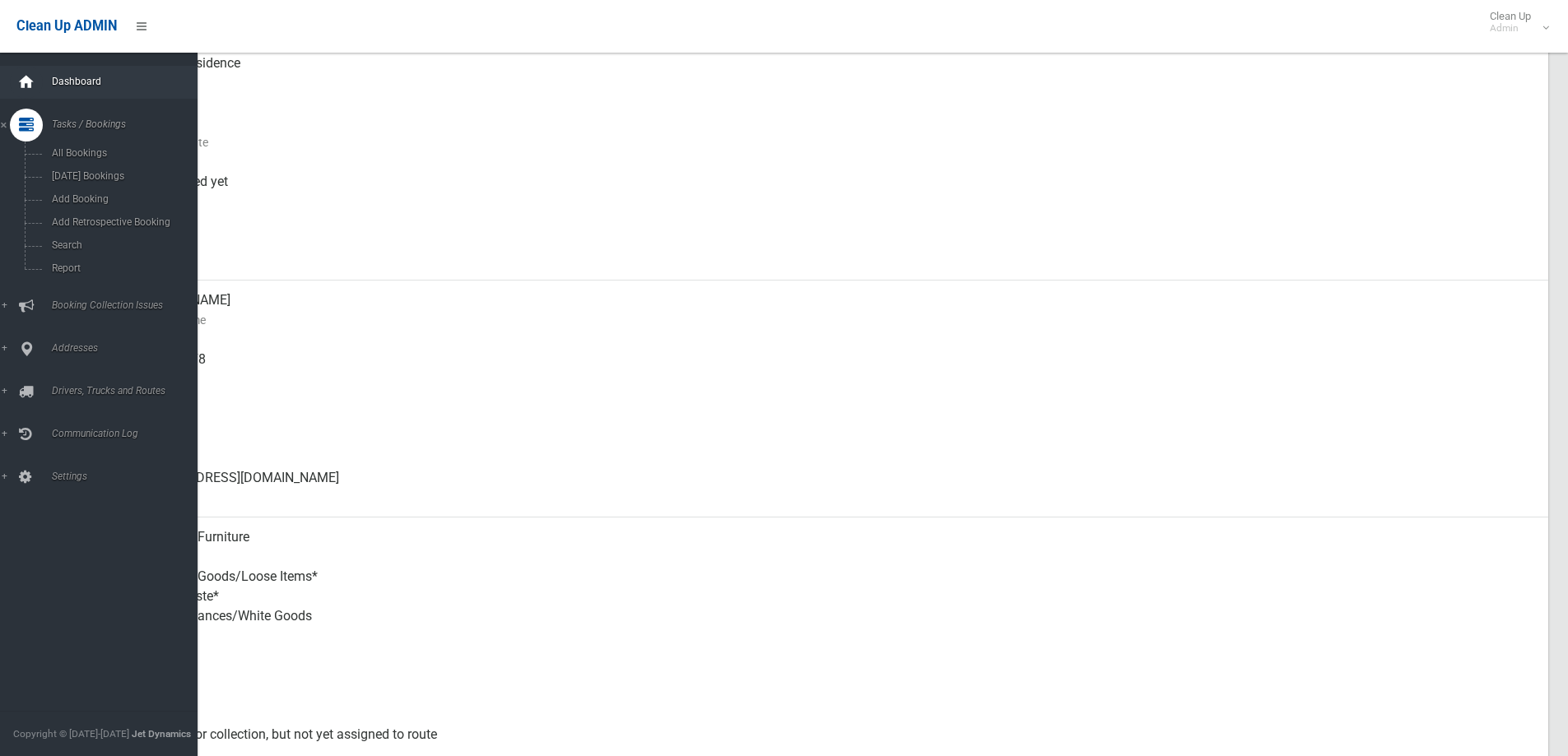
click at [24, 77] on icon at bounding box center [26, 83] width 18 height 33
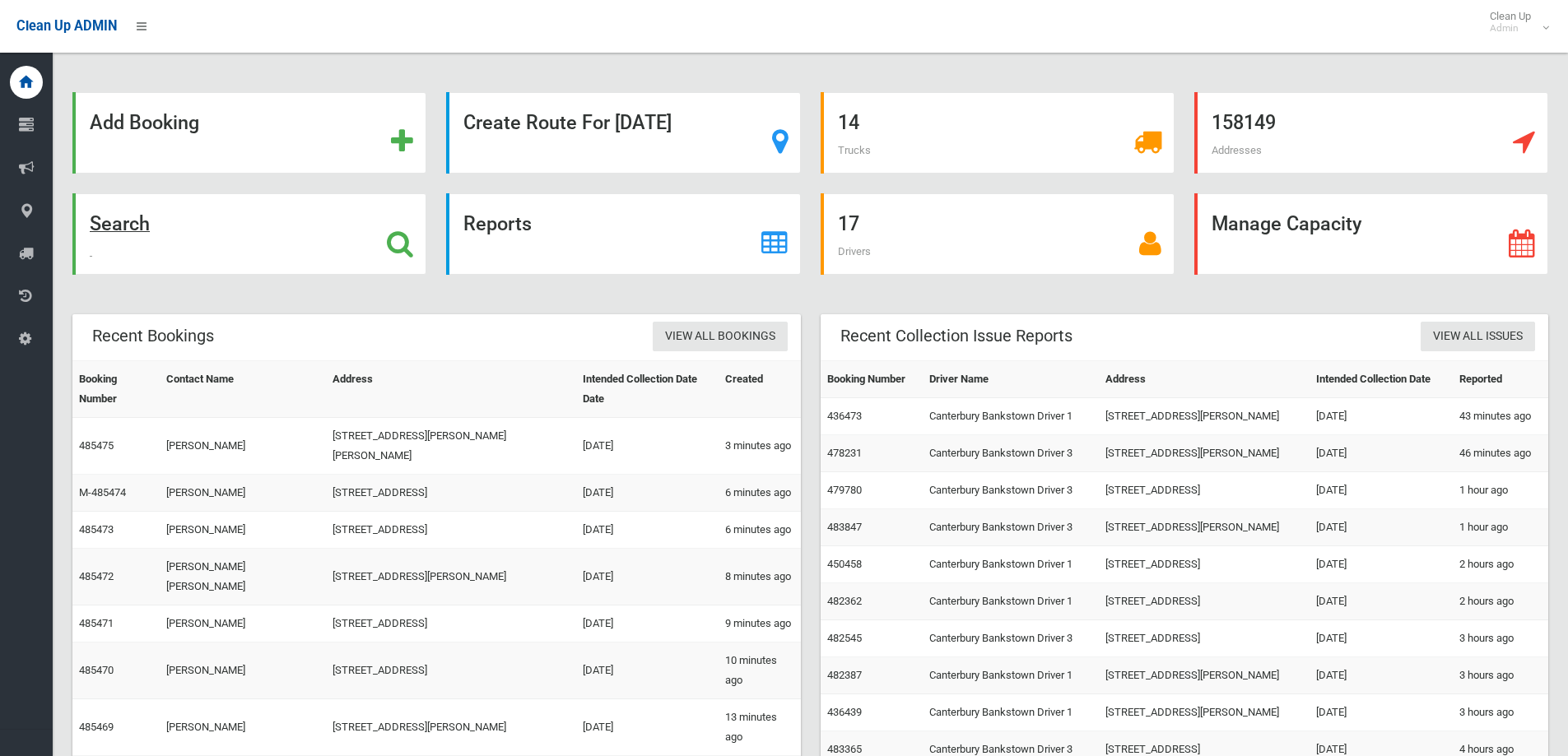
click at [238, 248] on div "Search" at bounding box center [249, 234] width 354 height 82
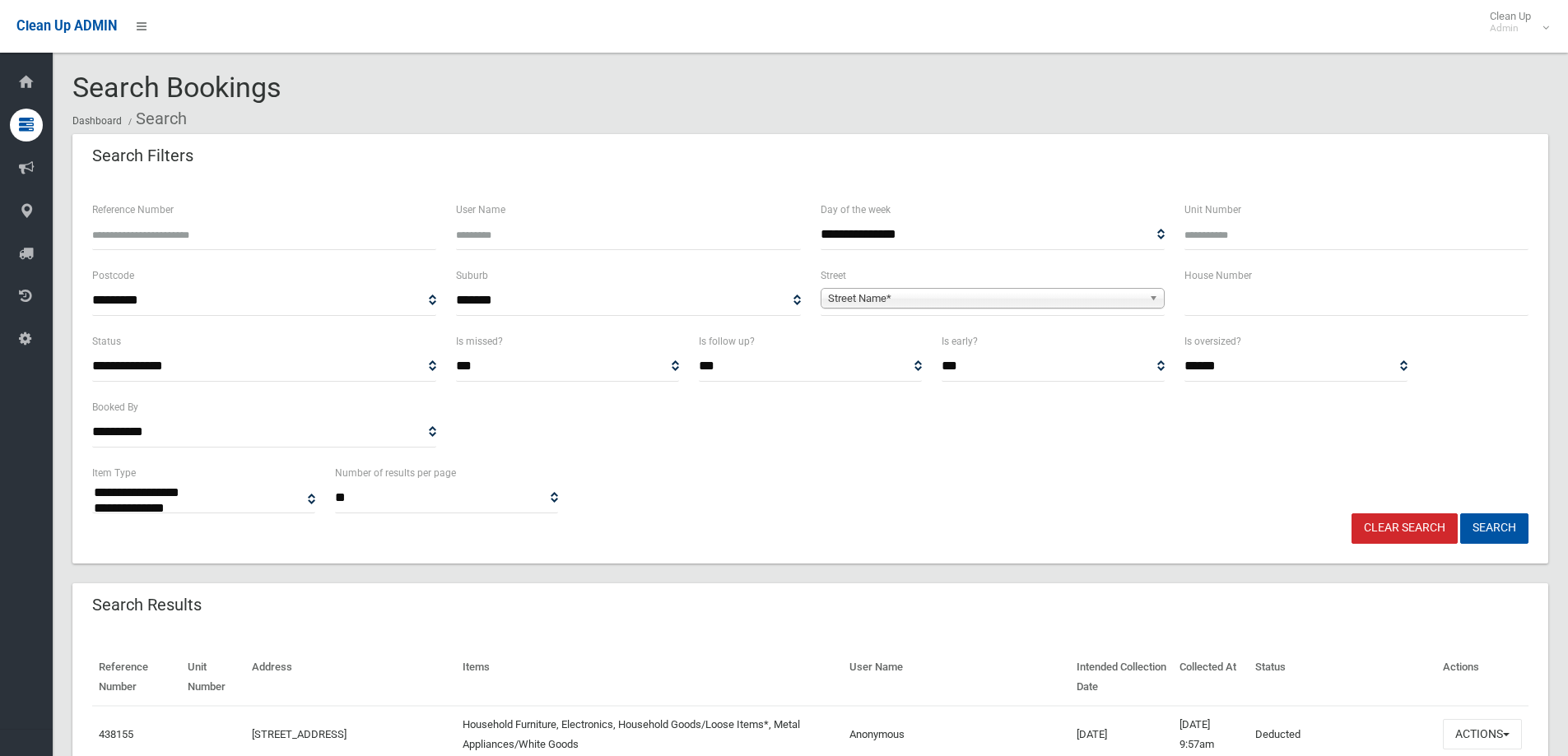
select select
type input "*"
type input "**"
click at [954, 294] on span "Street Name*" at bounding box center [985, 298] width 314 height 20
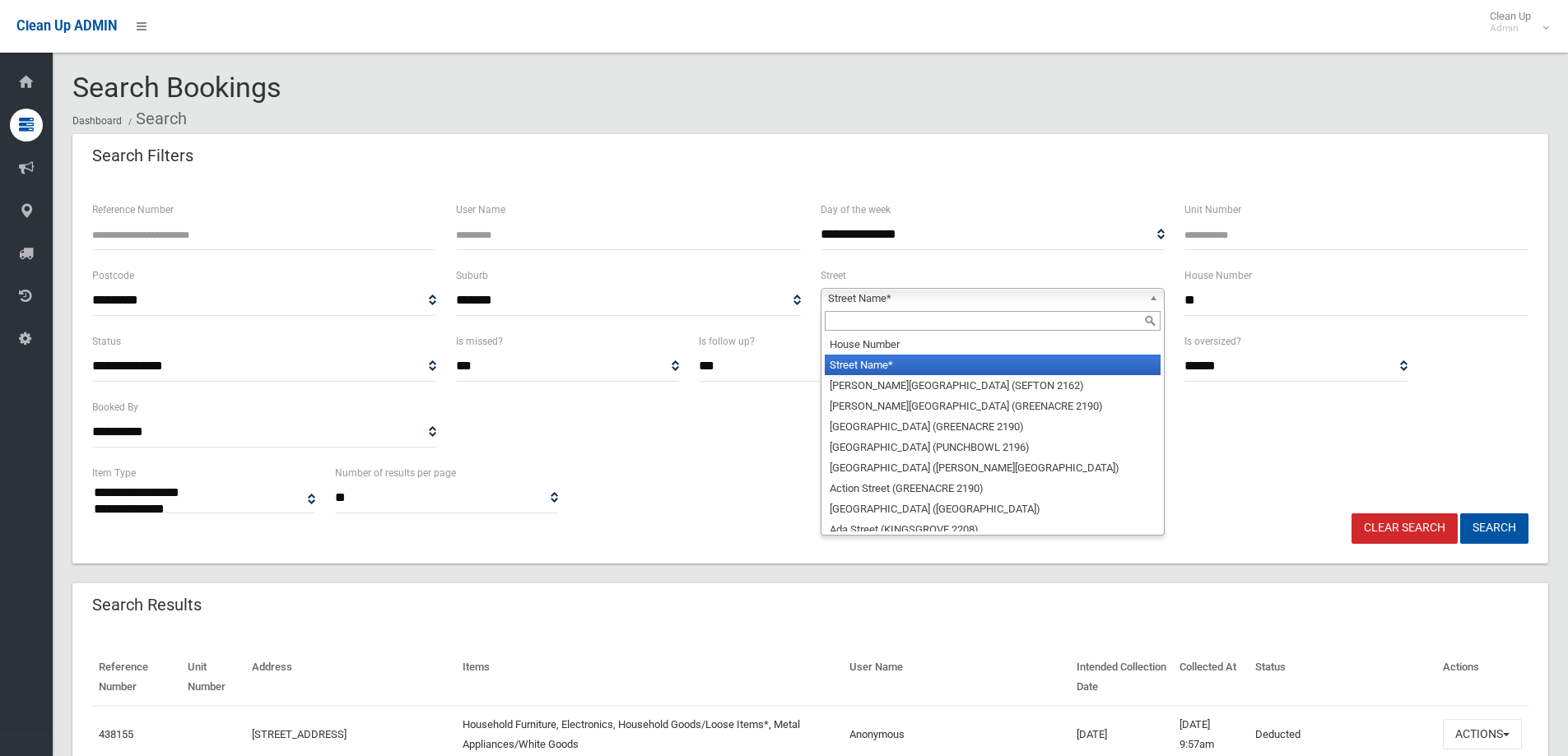
click at [876, 327] on input "text" at bounding box center [992, 320] width 336 height 20
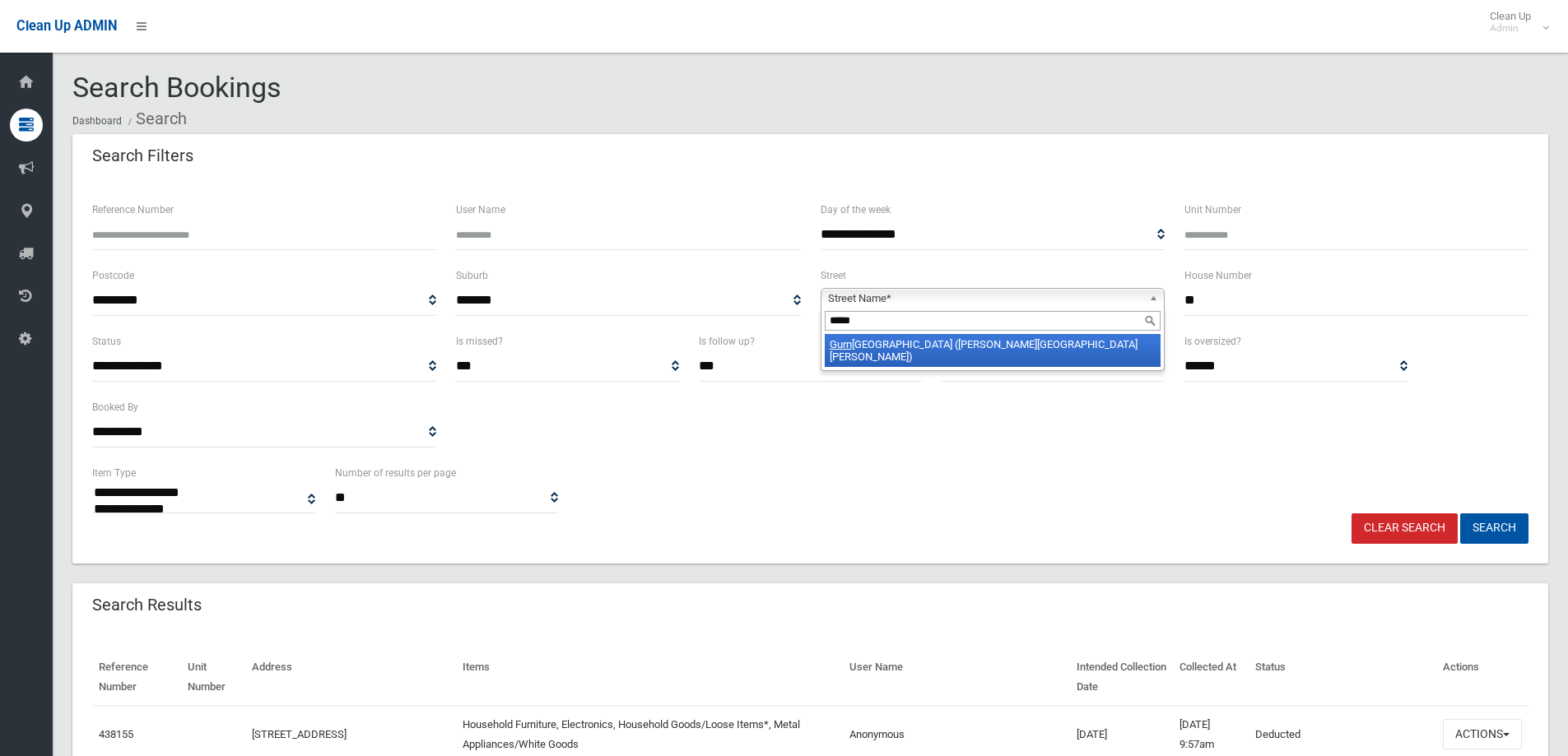
type input "******"
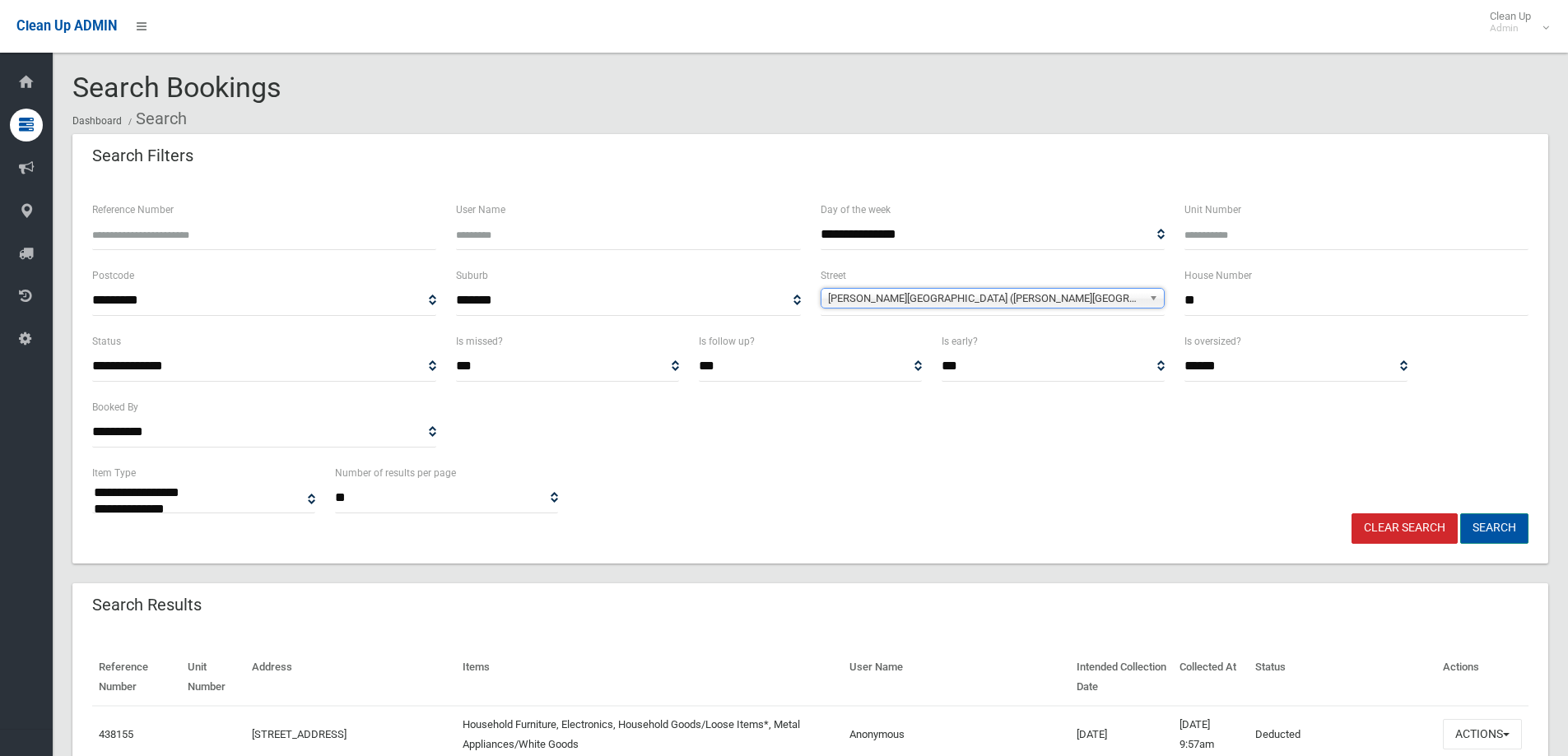
click at [1506, 529] on button "Search" at bounding box center [1493, 528] width 68 height 30
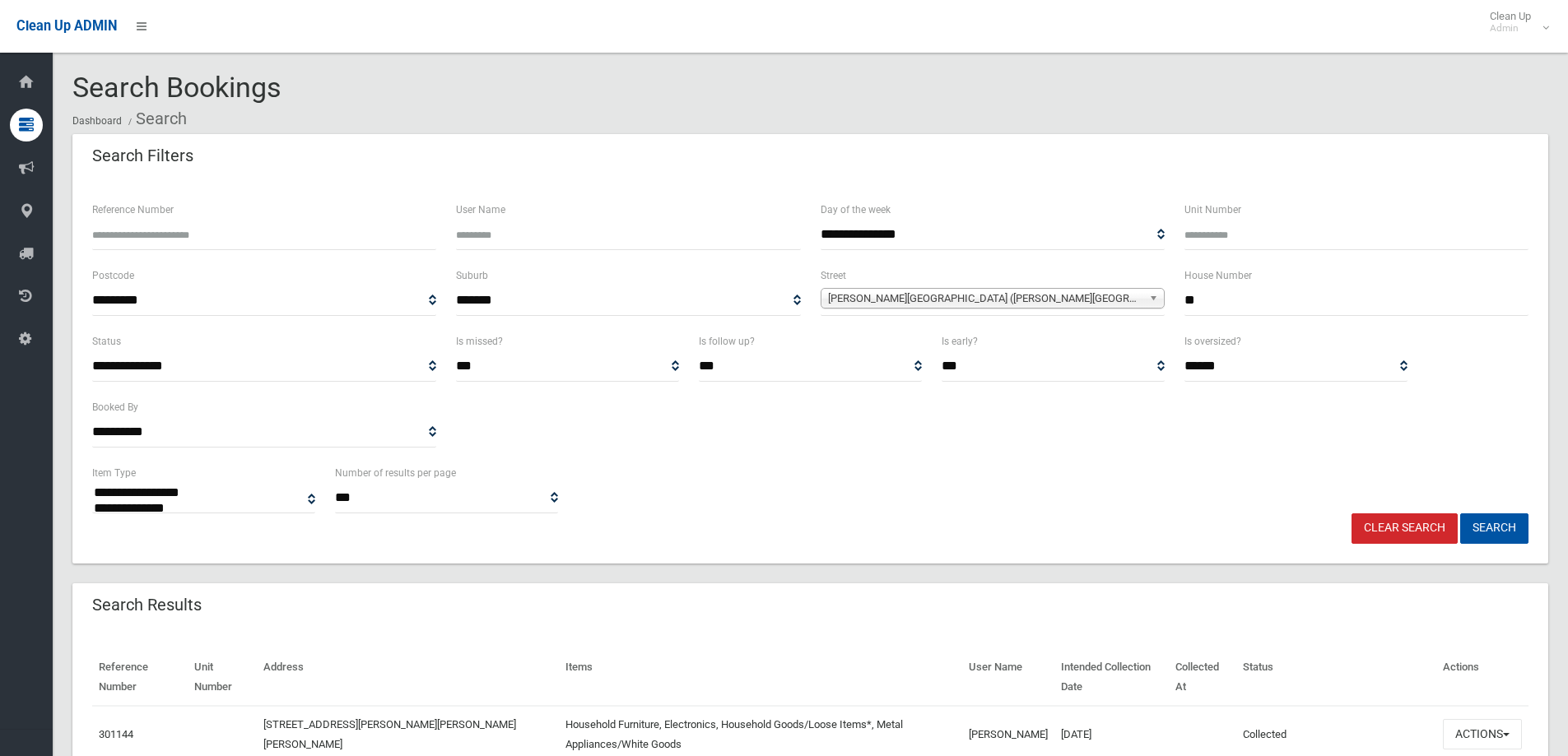
select select
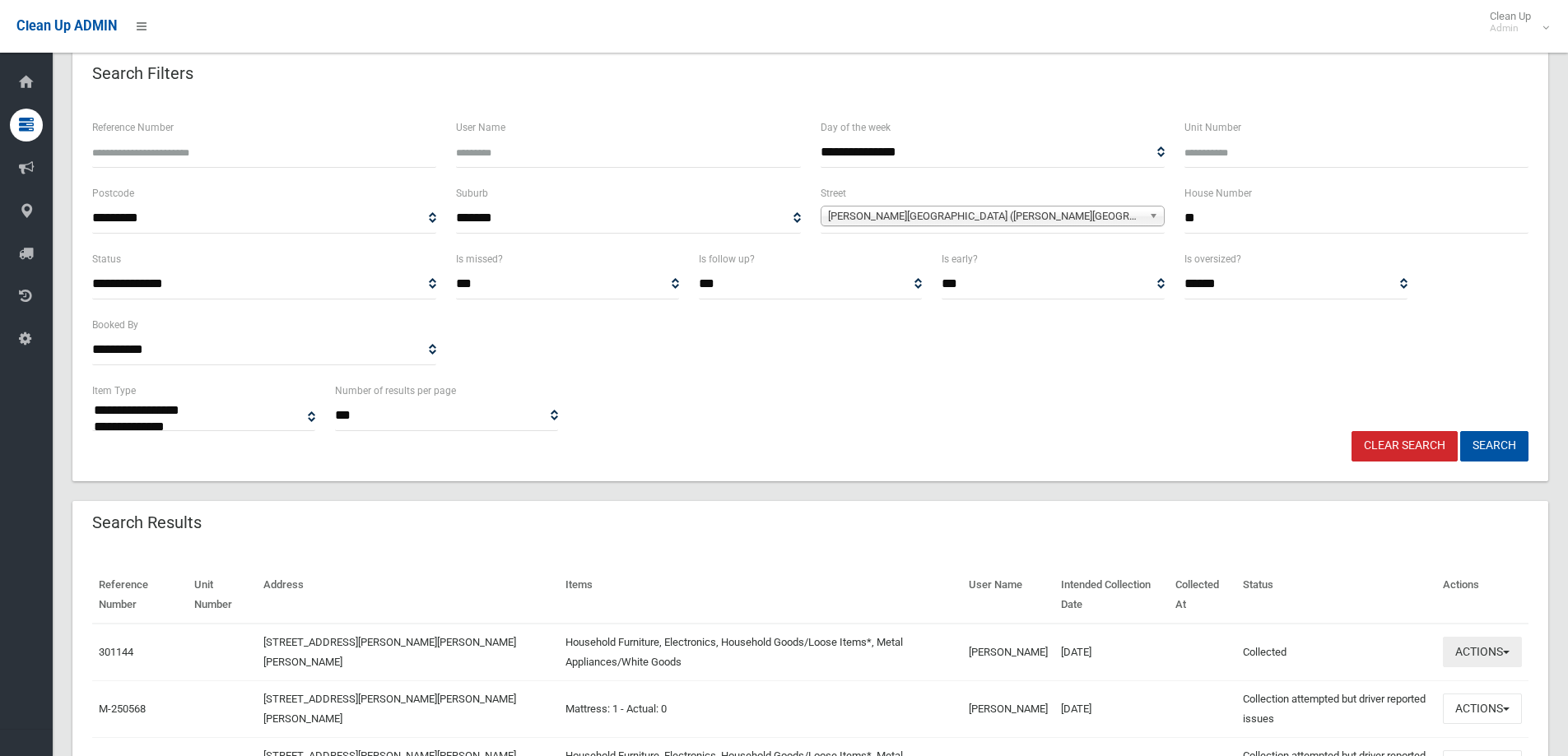
click at [1499, 660] on button "Actions" at bounding box center [1482, 651] width 79 height 30
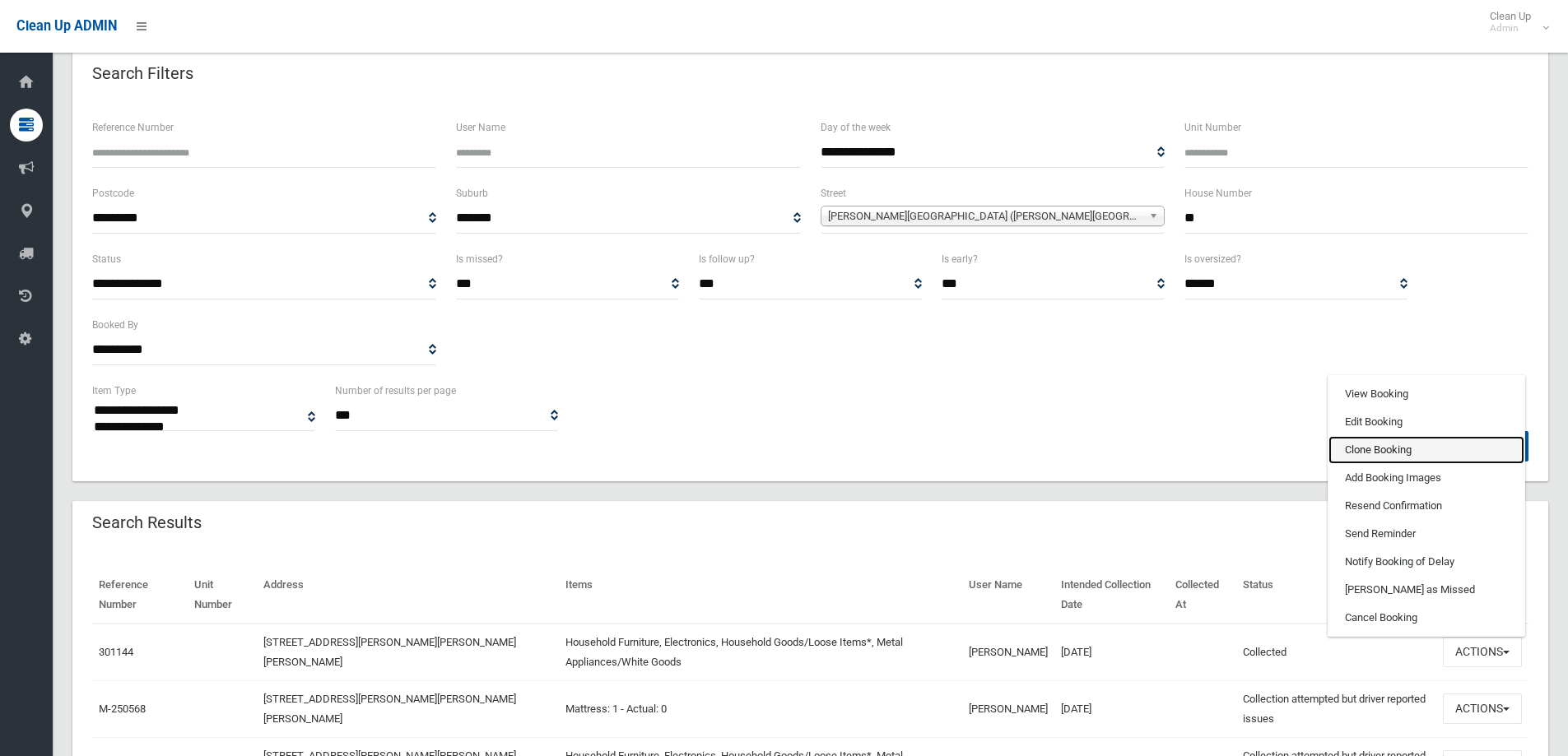
click at [1367, 445] on link "Clone Booking" at bounding box center [1426, 450] width 196 height 28
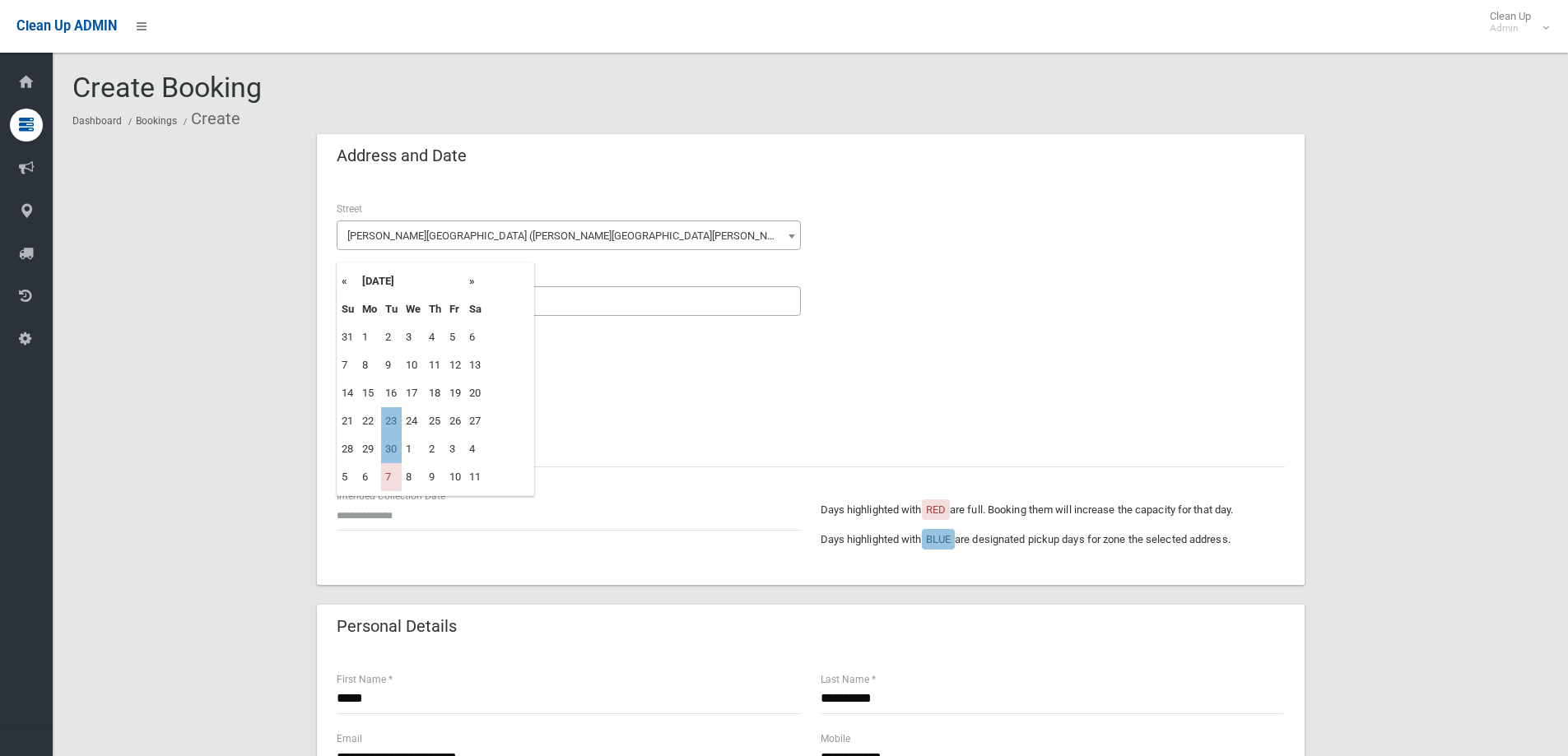
click at [479, 510] on input "text" at bounding box center [568, 514] width 464 height 30
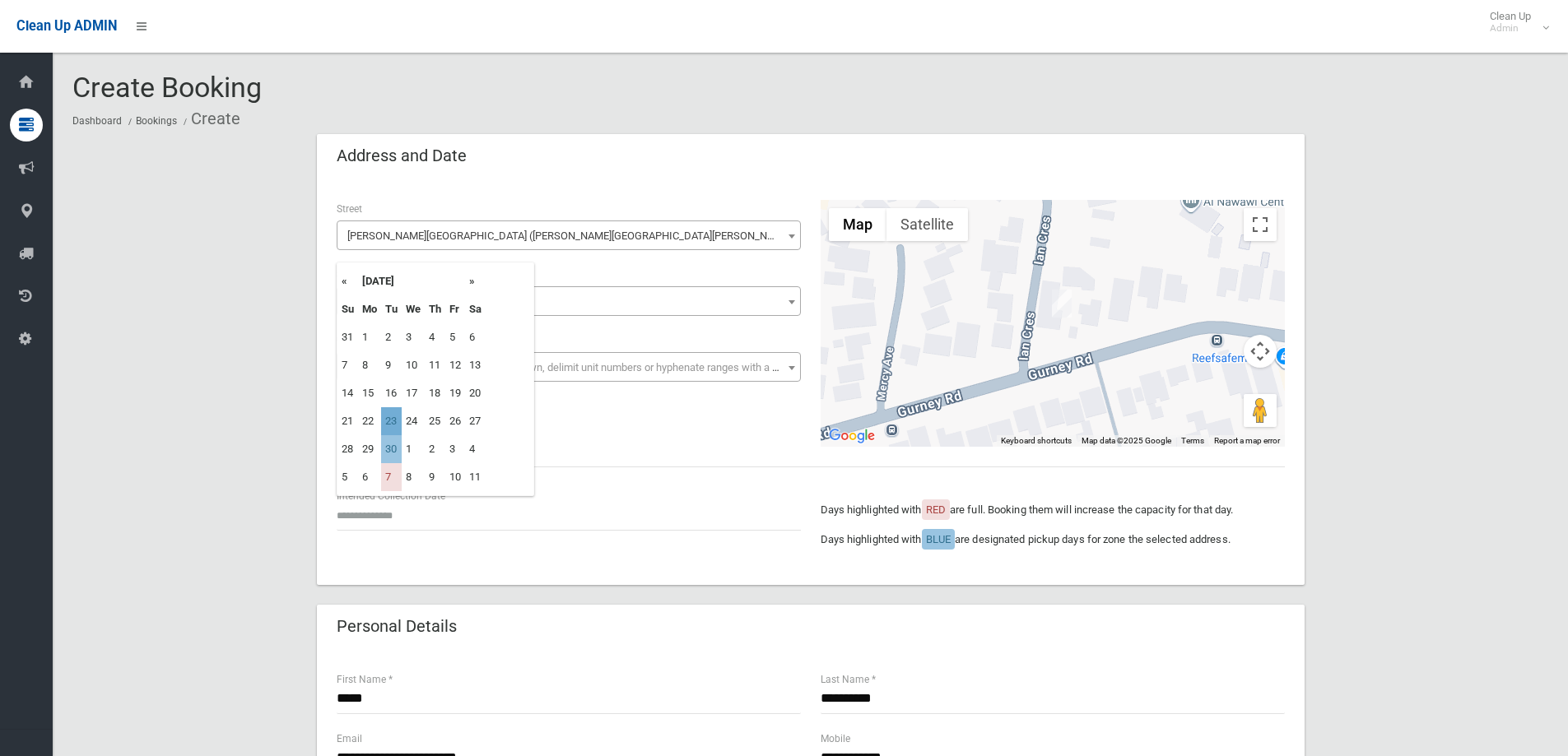
click at [394, 415] on td "23" at bounding box center [392, 421] width 21 height 28
type input "**********"
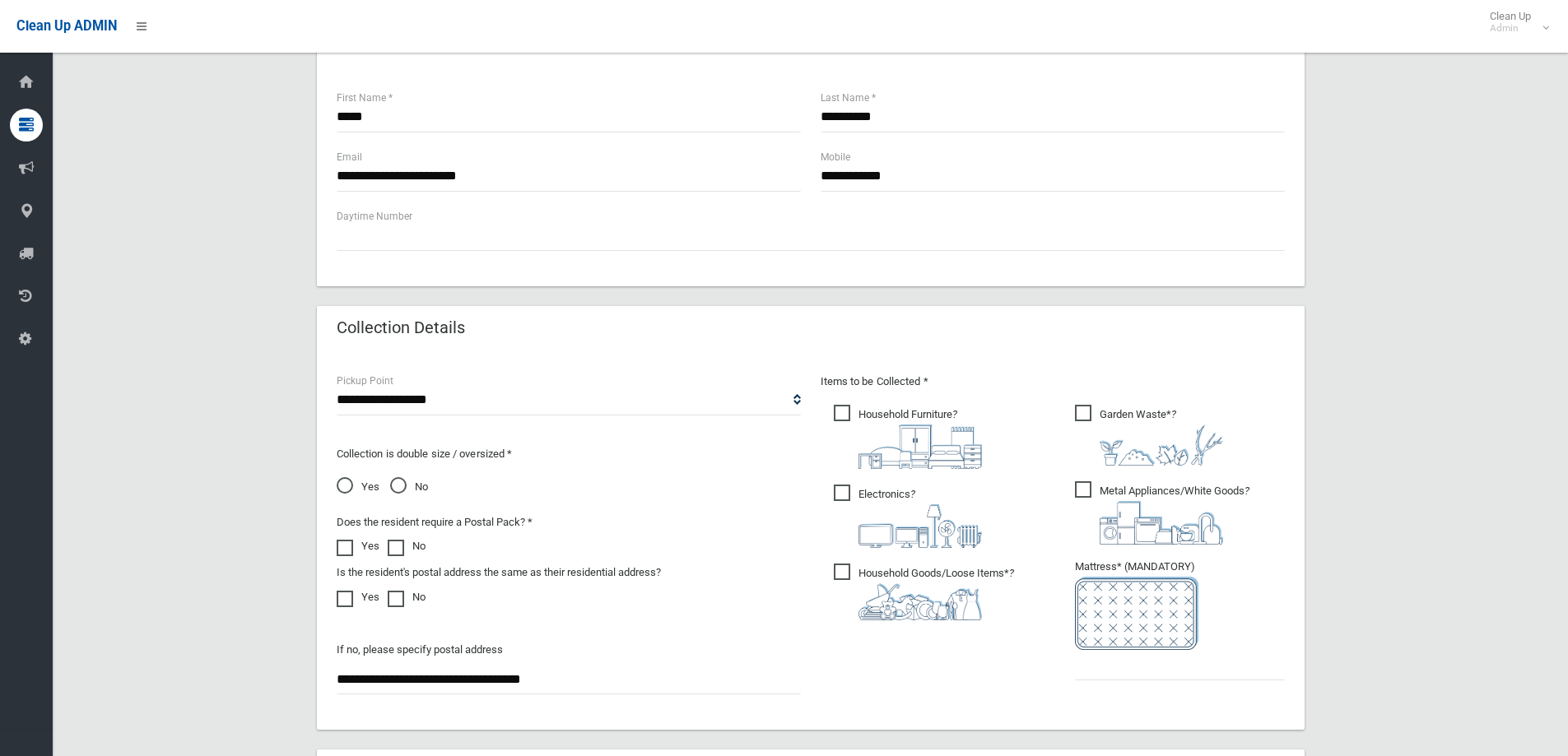
scroll to position [658, 0]
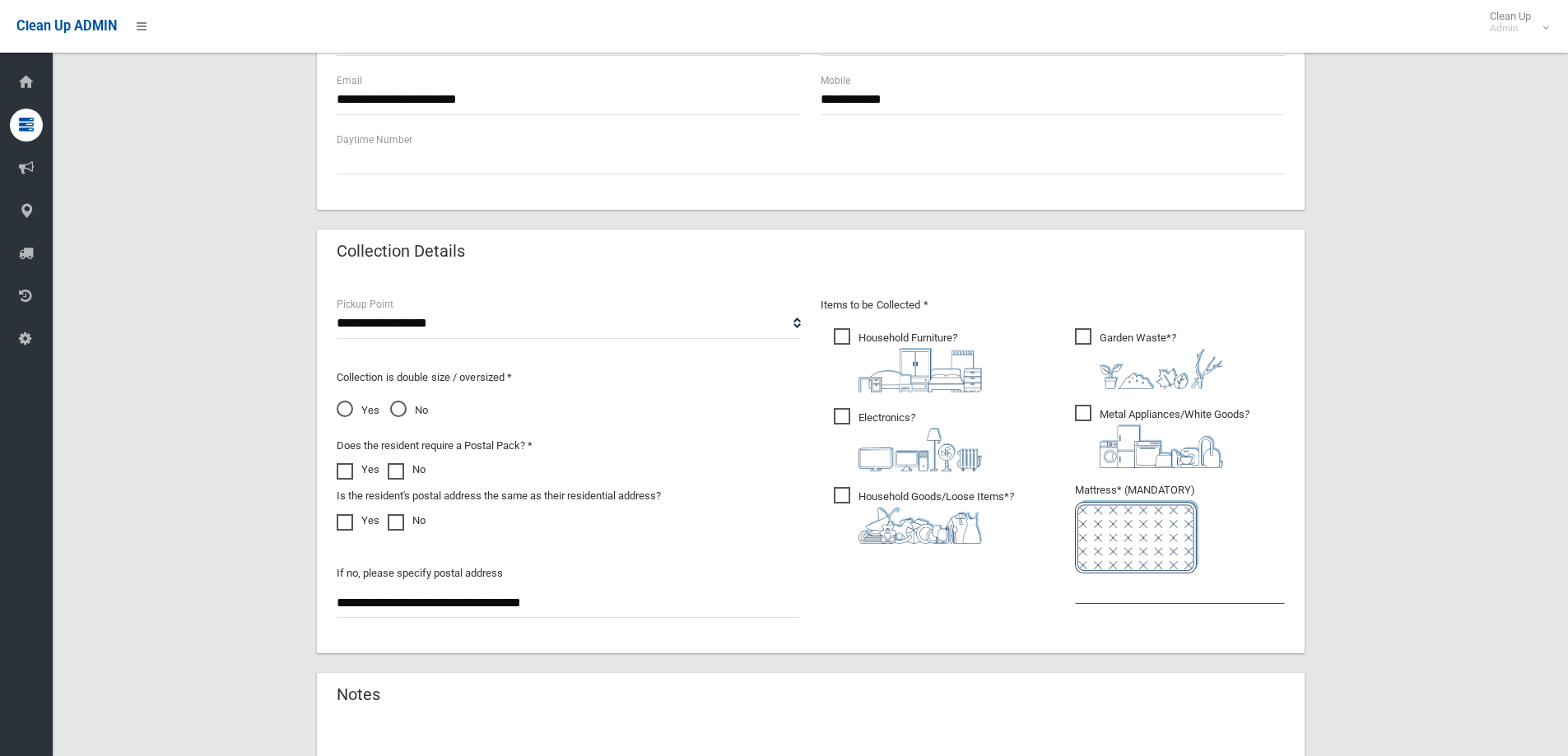
click at [1089, 599] on input "text" at bounding box center [1180, 588] width 210 height 30
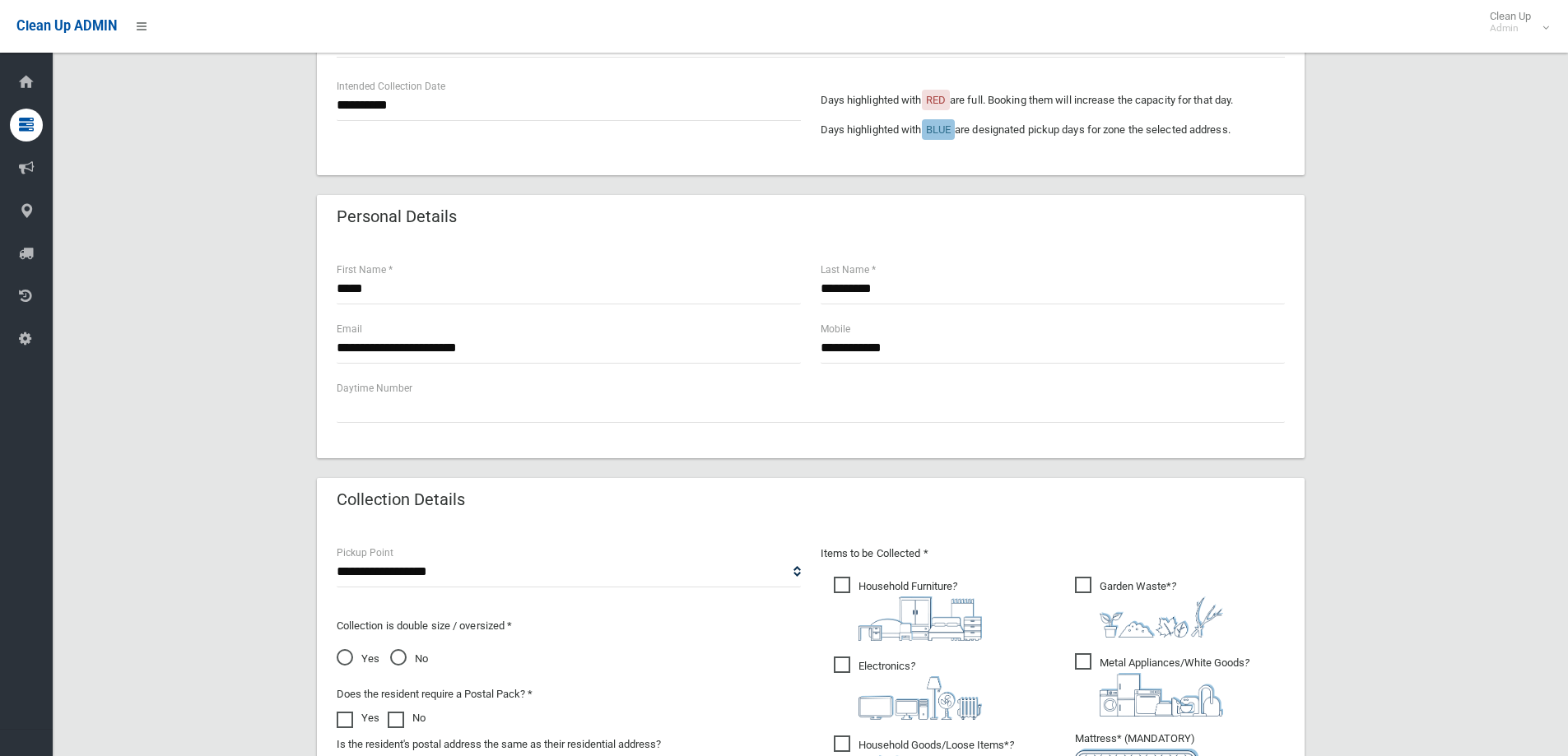
scroll to position [329, 0]
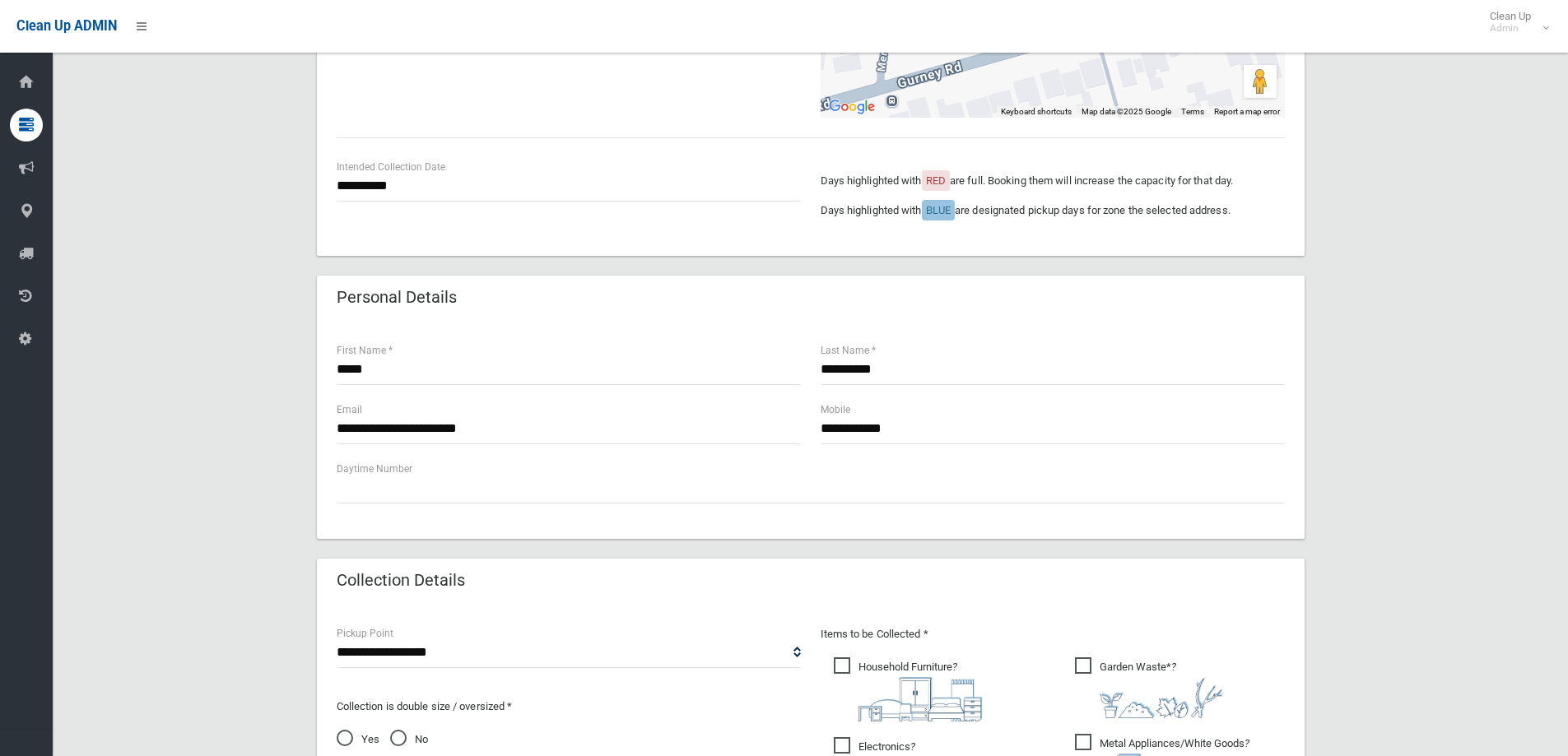
type input "*"
click at [408, 180] on input "**********" at bounding box center [568, 186] width 464 height 30
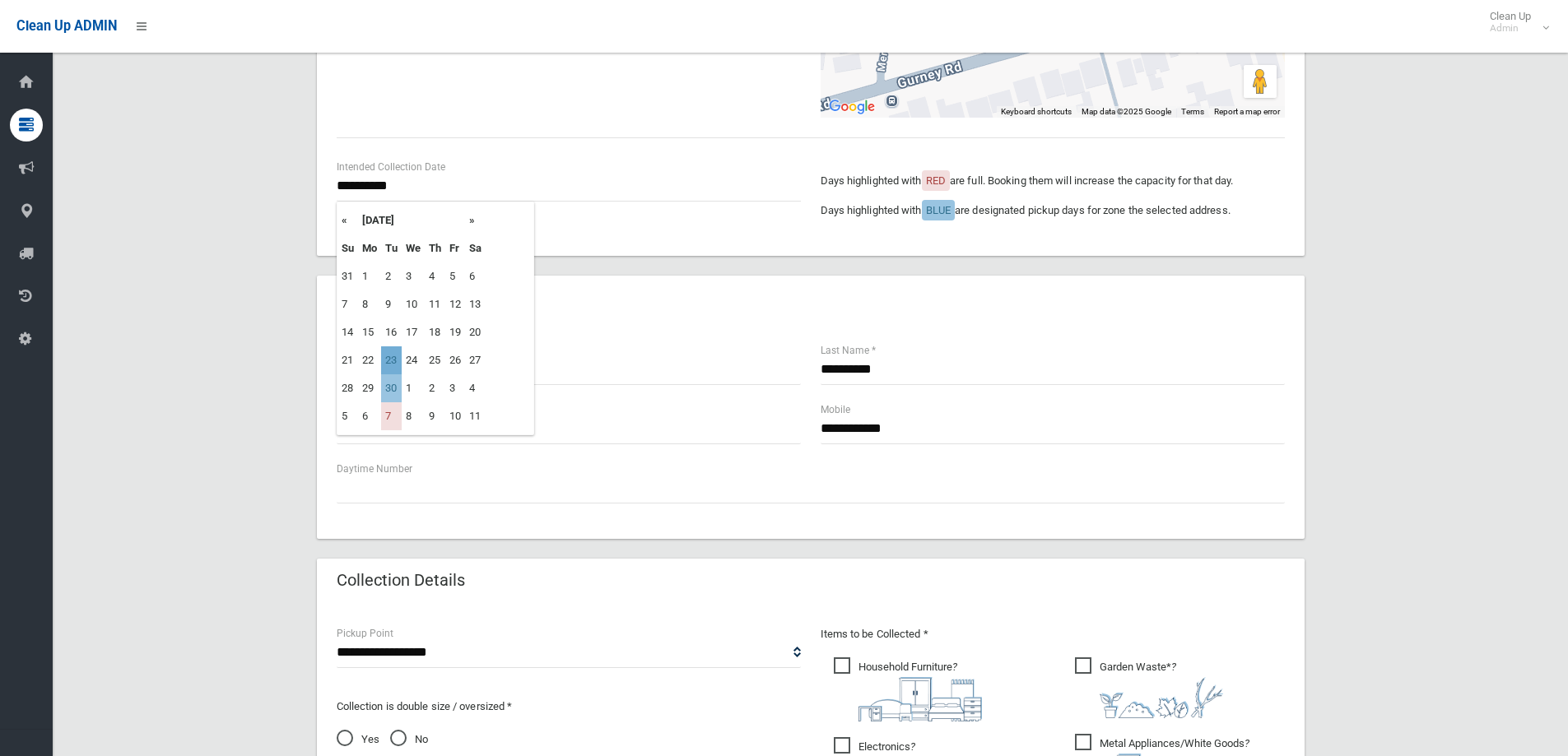
click at [392, 356] on td "23" at bounding box center [392, 360] width 21 height 28
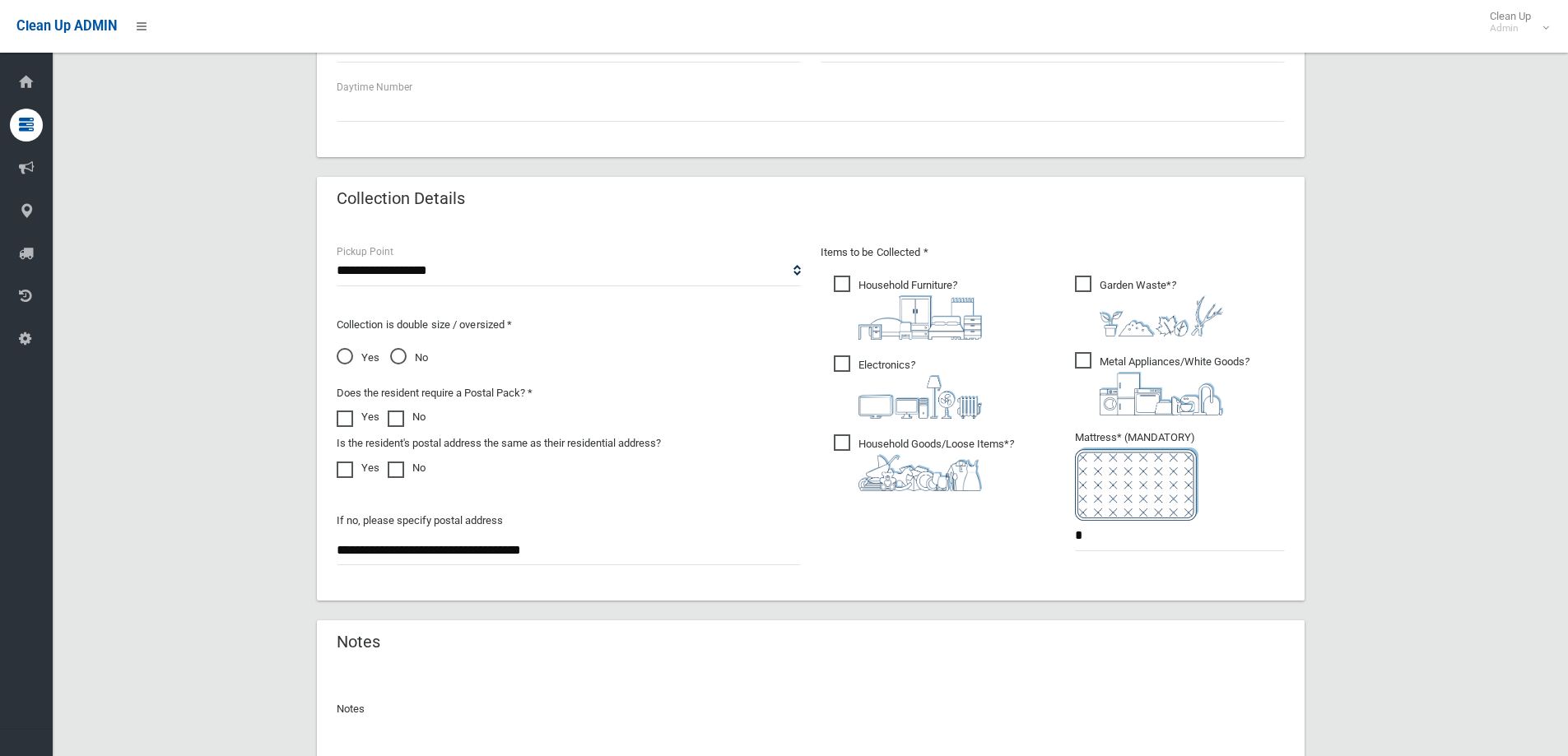
scroll to position [872, 0]
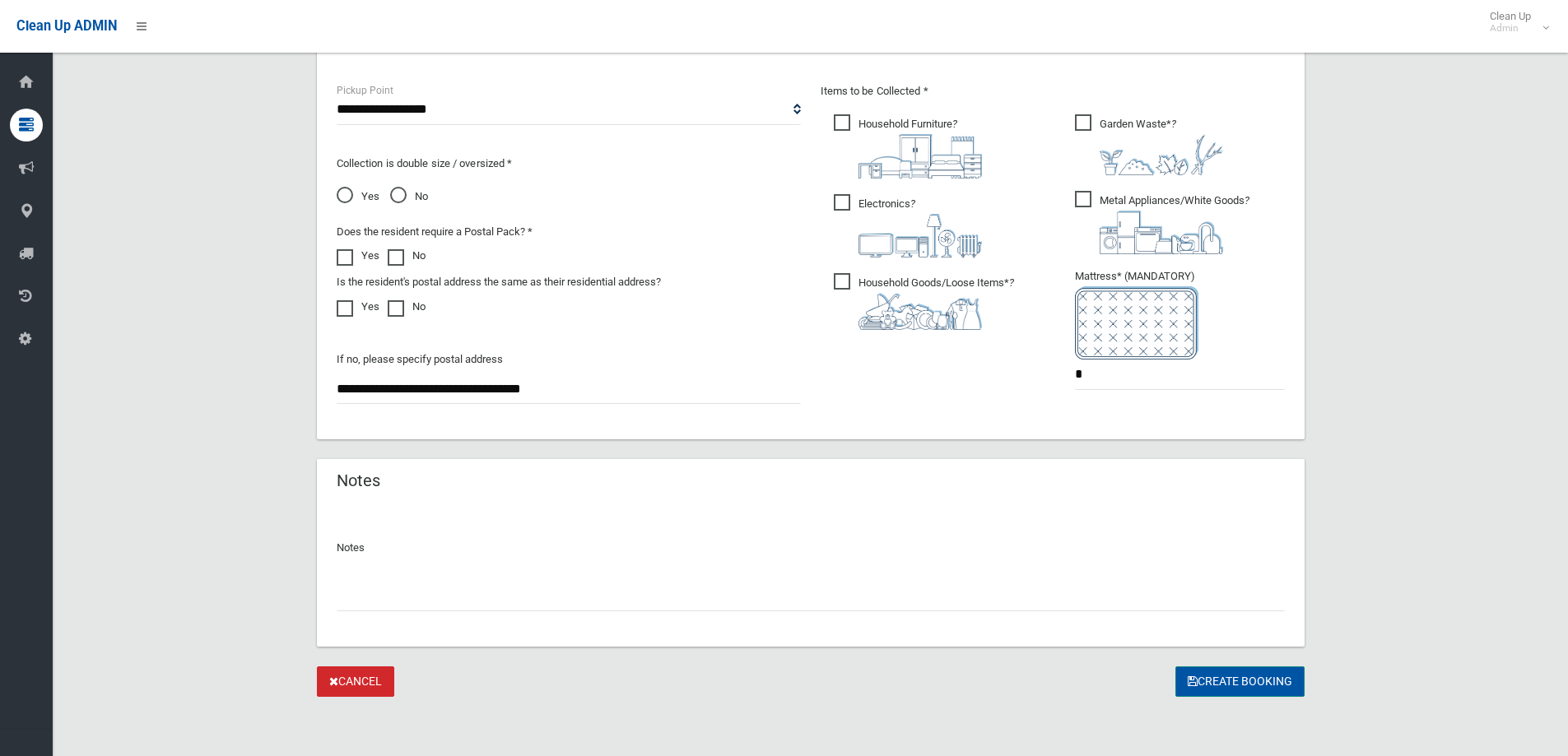
drag, startPoint x: 1240, startPoint y: 700, endPoint x: 1233, endPoint y: 685, distance: 16.6
click at [1230, 680] on button "Create Booking" at bounding box center [1240, 681] width 129 height 30
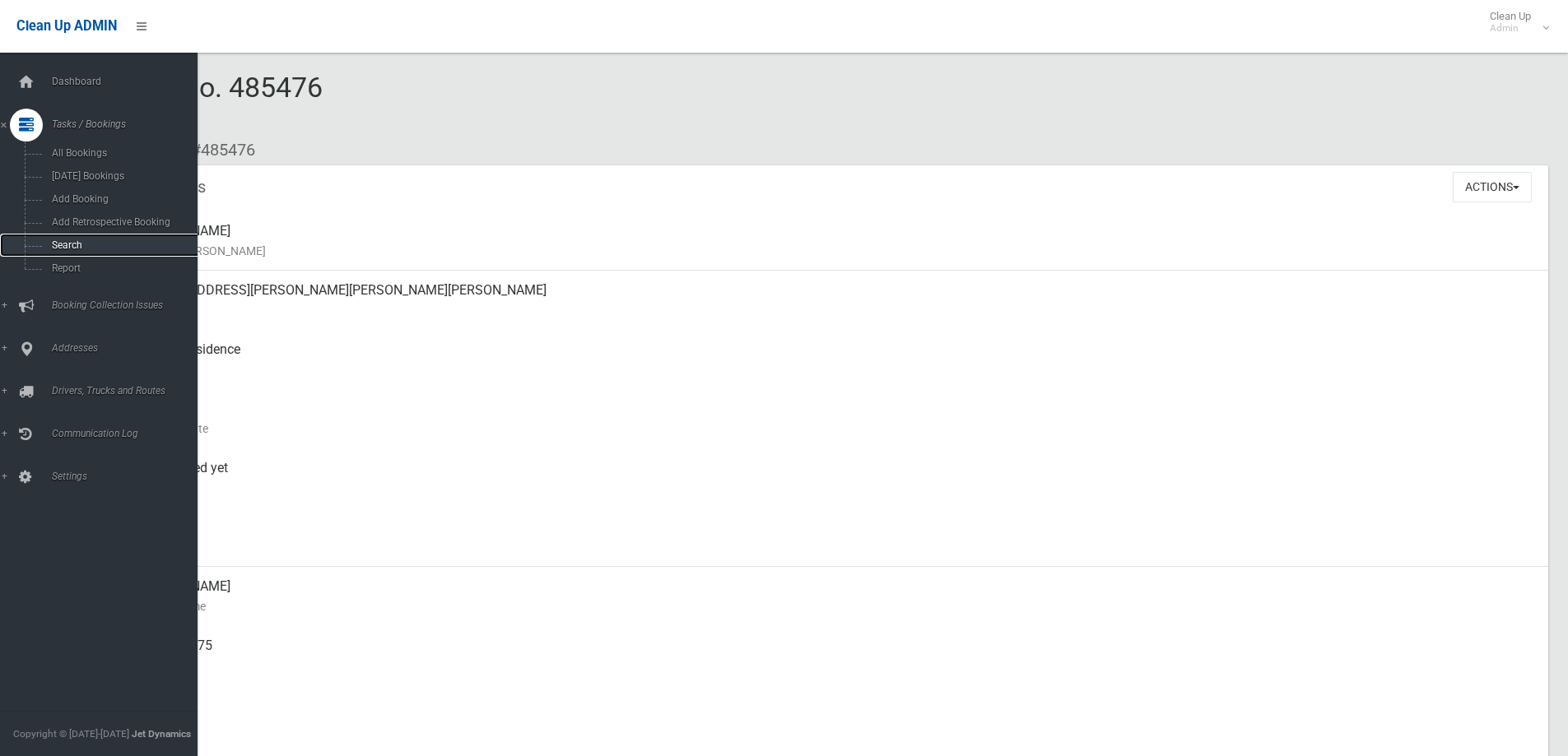
click at [71, 239] on span "Search" at bounding box center [121, 244] width 149 height 11
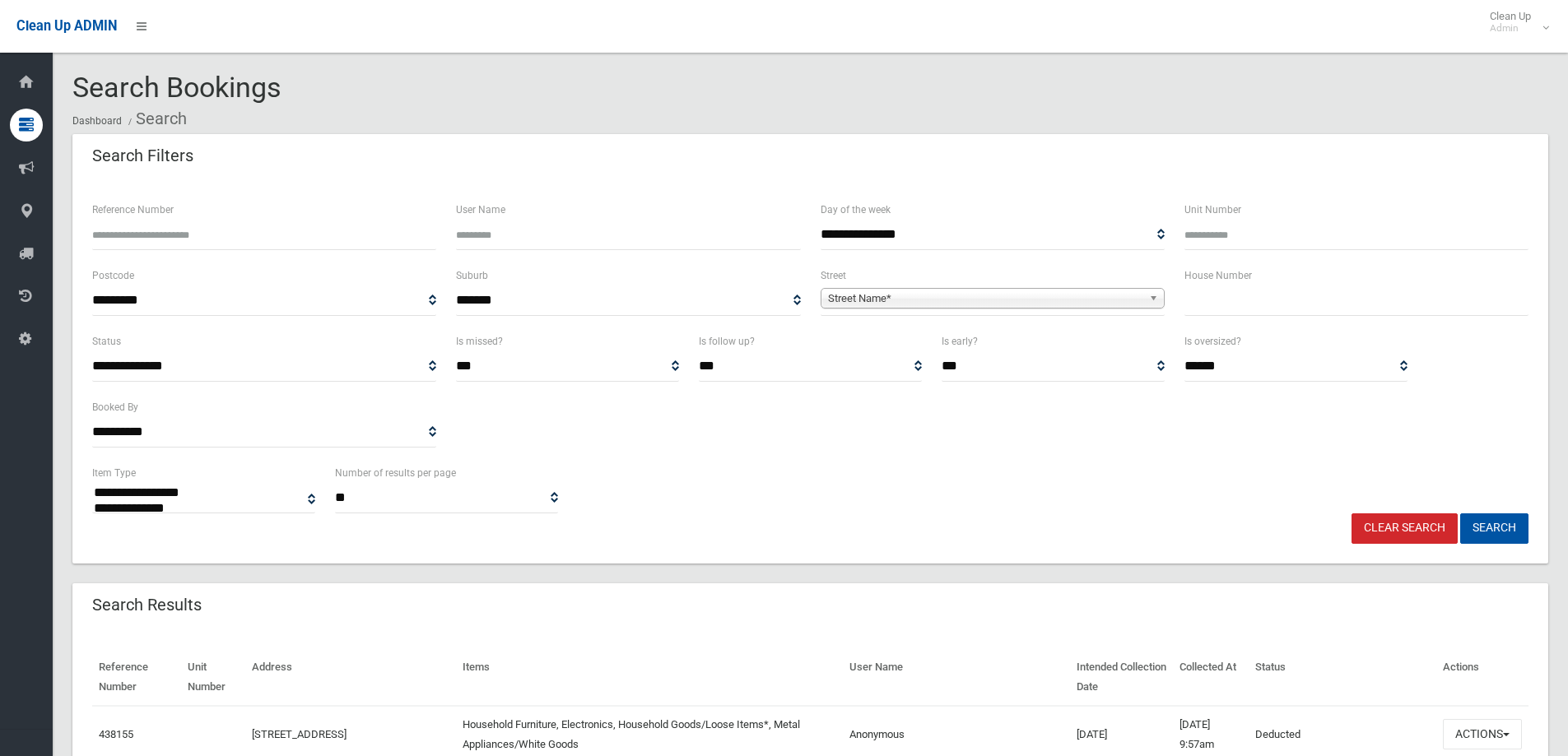
select select
click at [1250, 295] on input "text" at bounding box center [1356, 300] width 344 height 30
type input "***"
click at [889, 295] on span "Street Name*" at bounding box center [985, 298] width 314 height 20
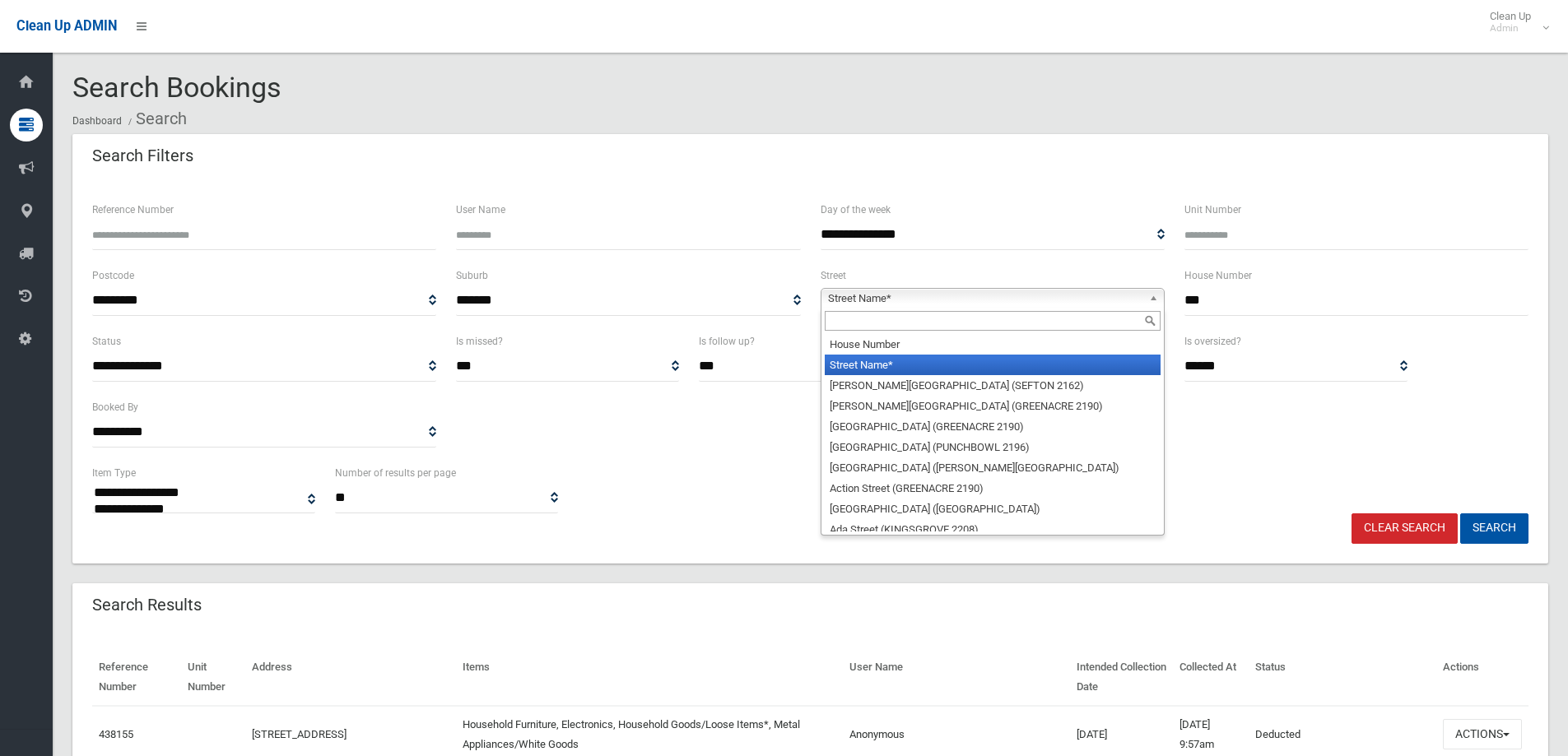
click at [868, 311] on input "text" at bounding box center [992, 320] width 336 height 20
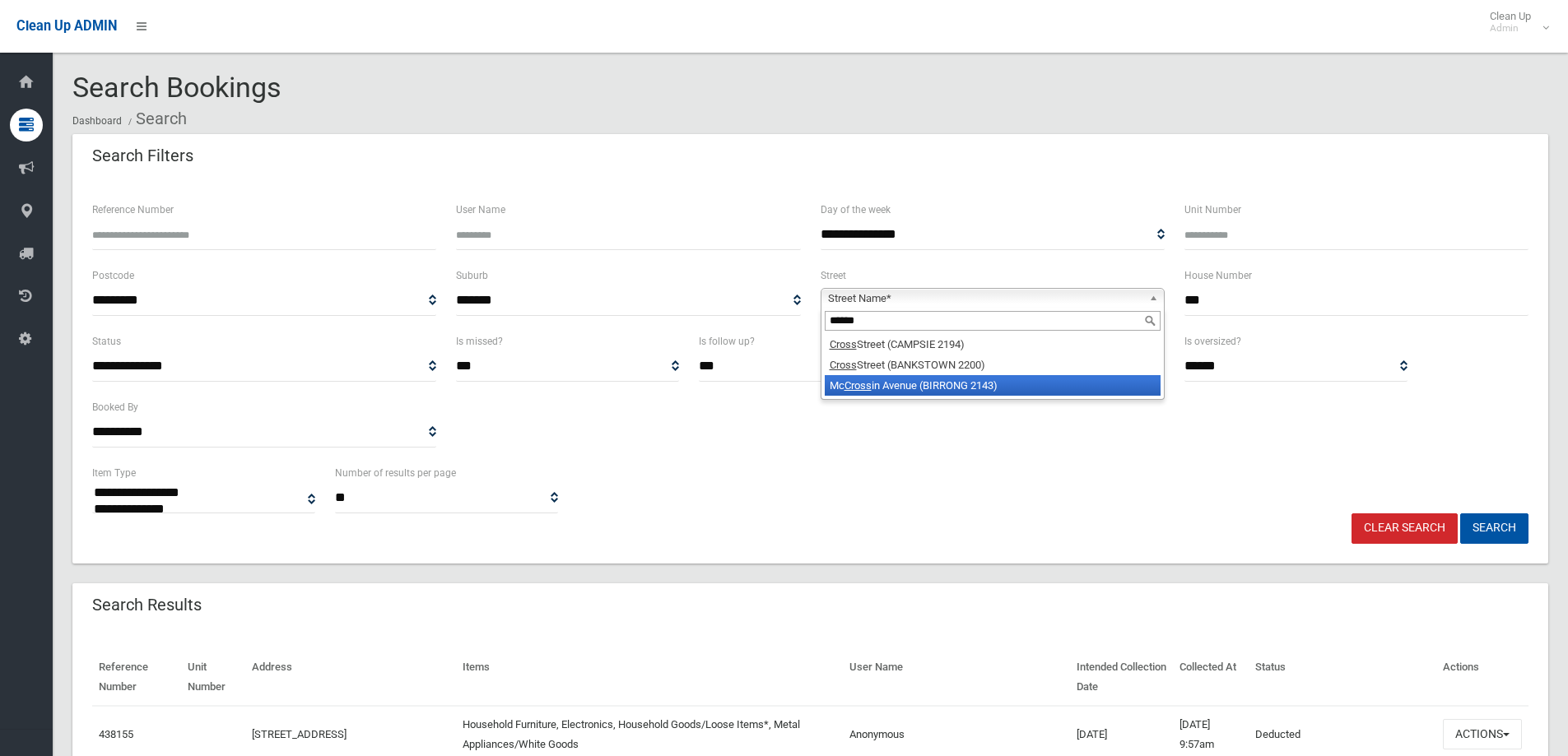
type input "*****"
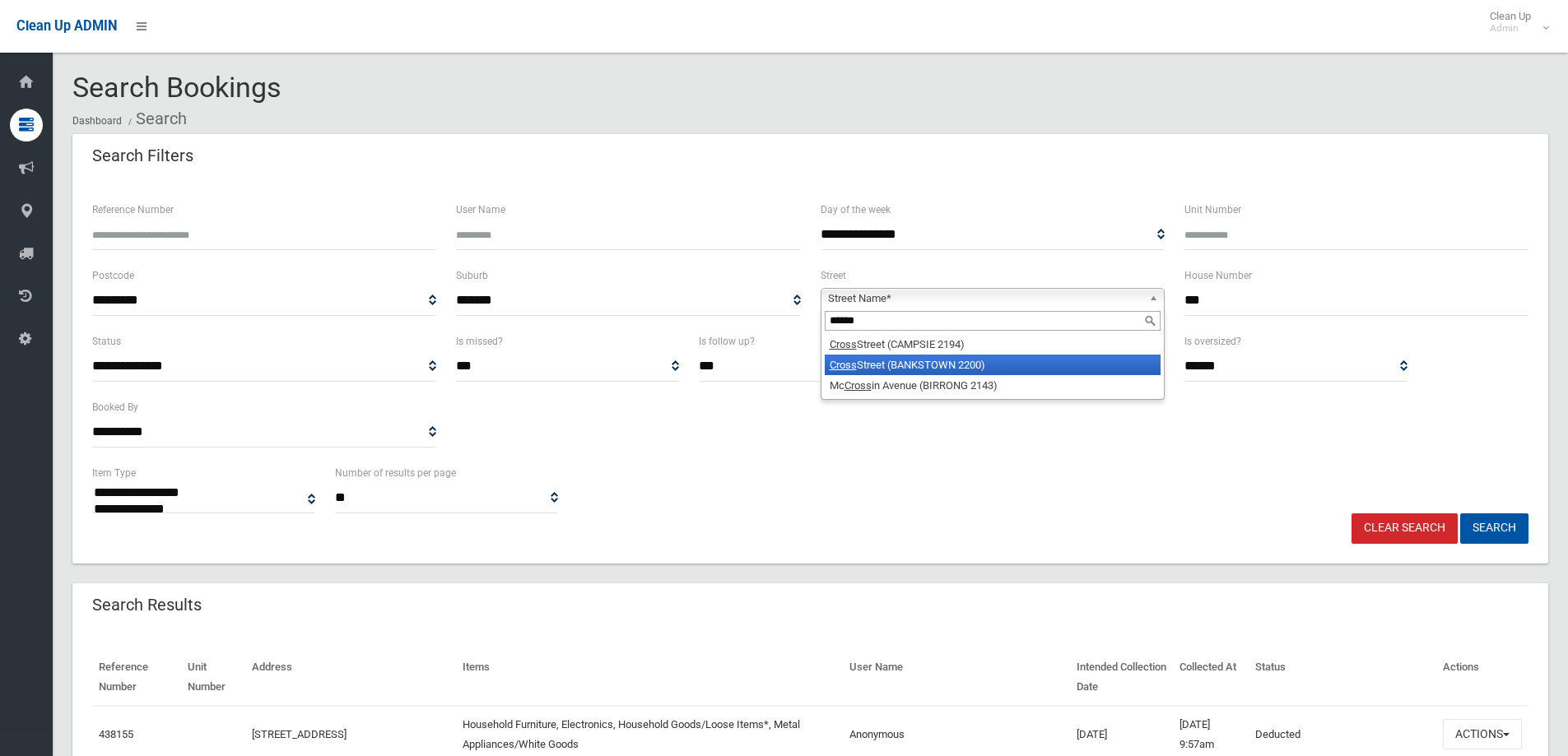
click at [861, 365] on li "Cross Street (BANKSTOWN 2200)" at bounding box center [992, 365] width 336 height 21
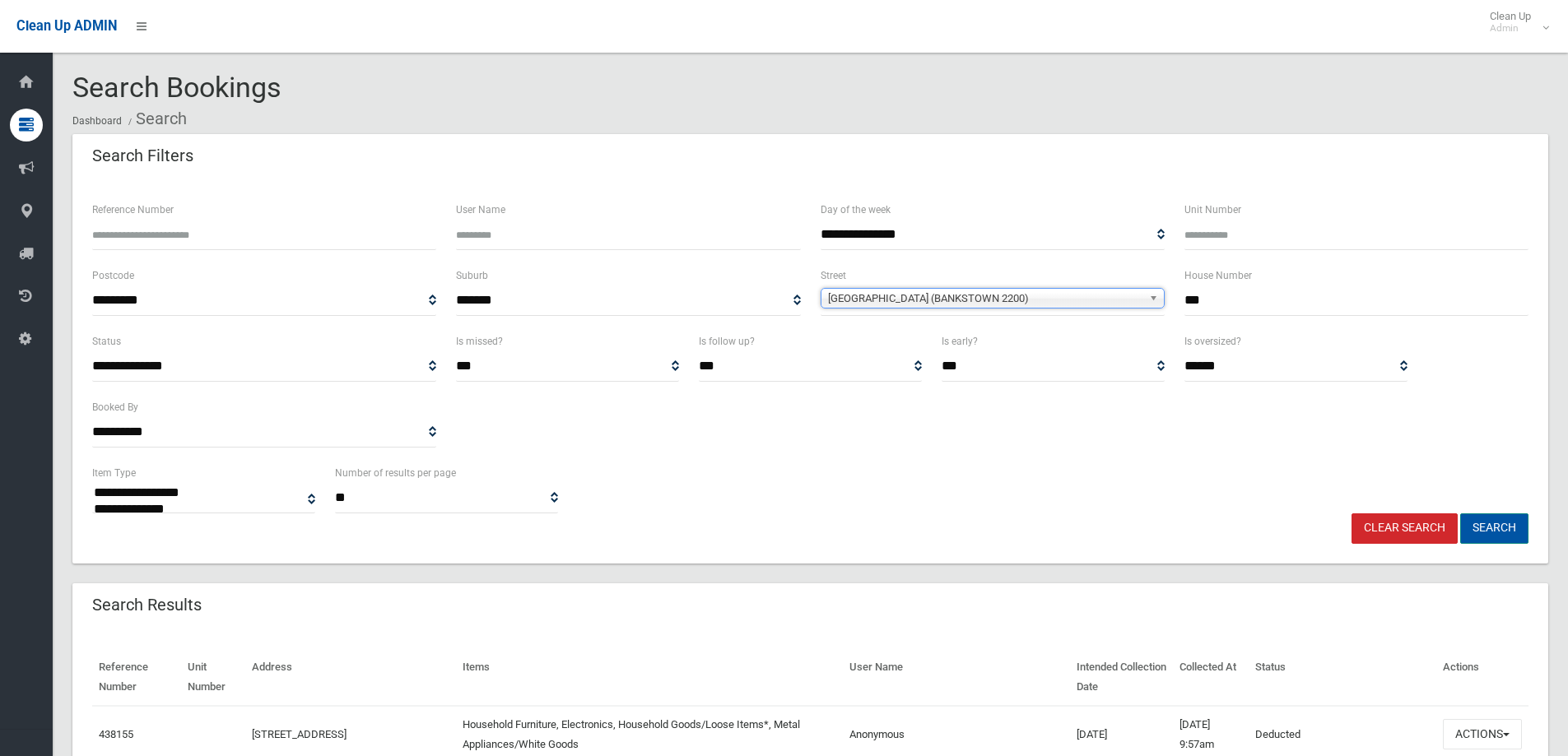
click at [1516, 528] on button "Search" at bounding box center [1493, 528] width 68 height 30
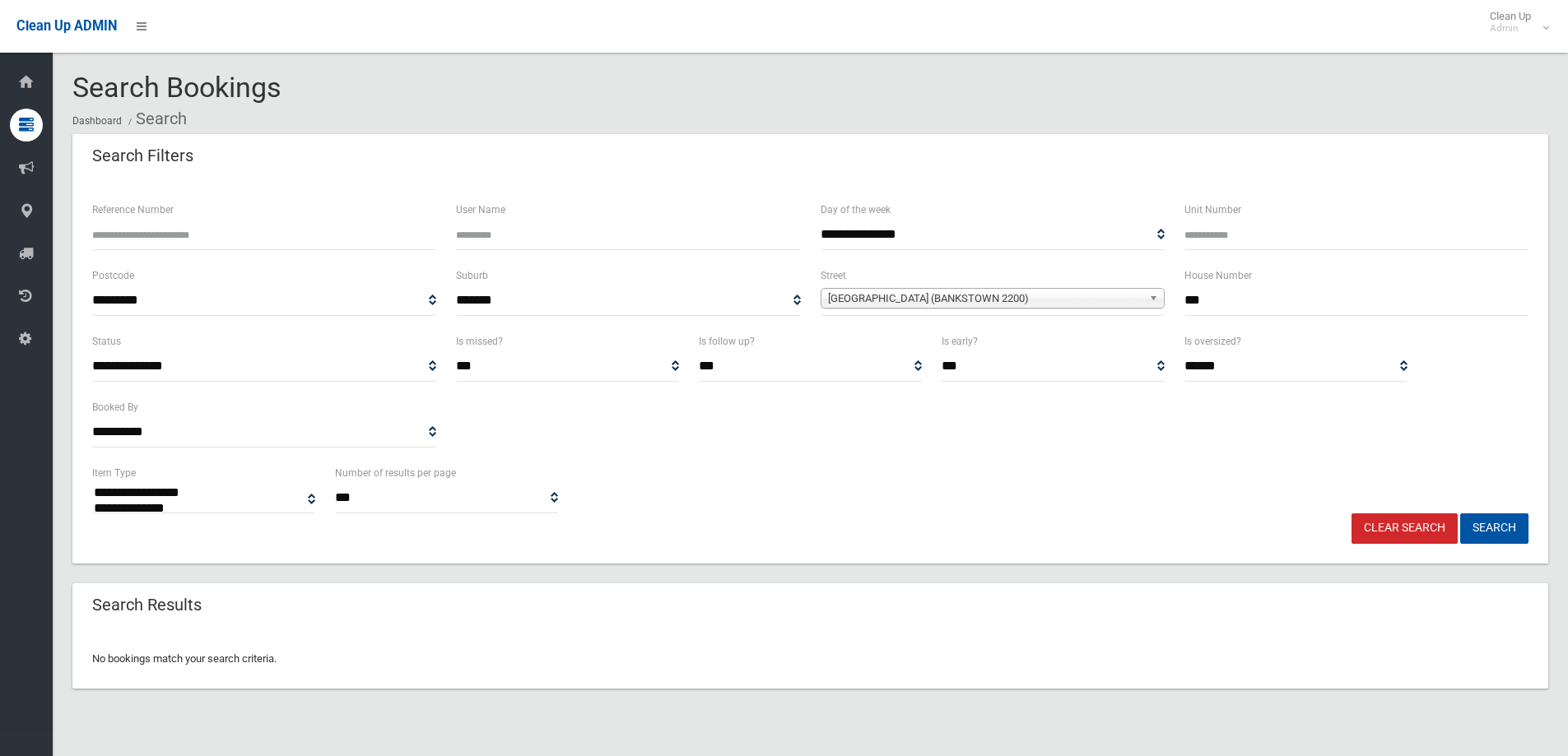
select select
click at [1258, 300] on input "***" at bounding box center [1356, 300] width 344 height 30
type input "*"
click at [1460, 513] on button "Search" at bounding box center [1493, 528] width 68 height 30
click at [1517, 518] on button "Search" at bounding box center [1493, 528] width 68 height 30
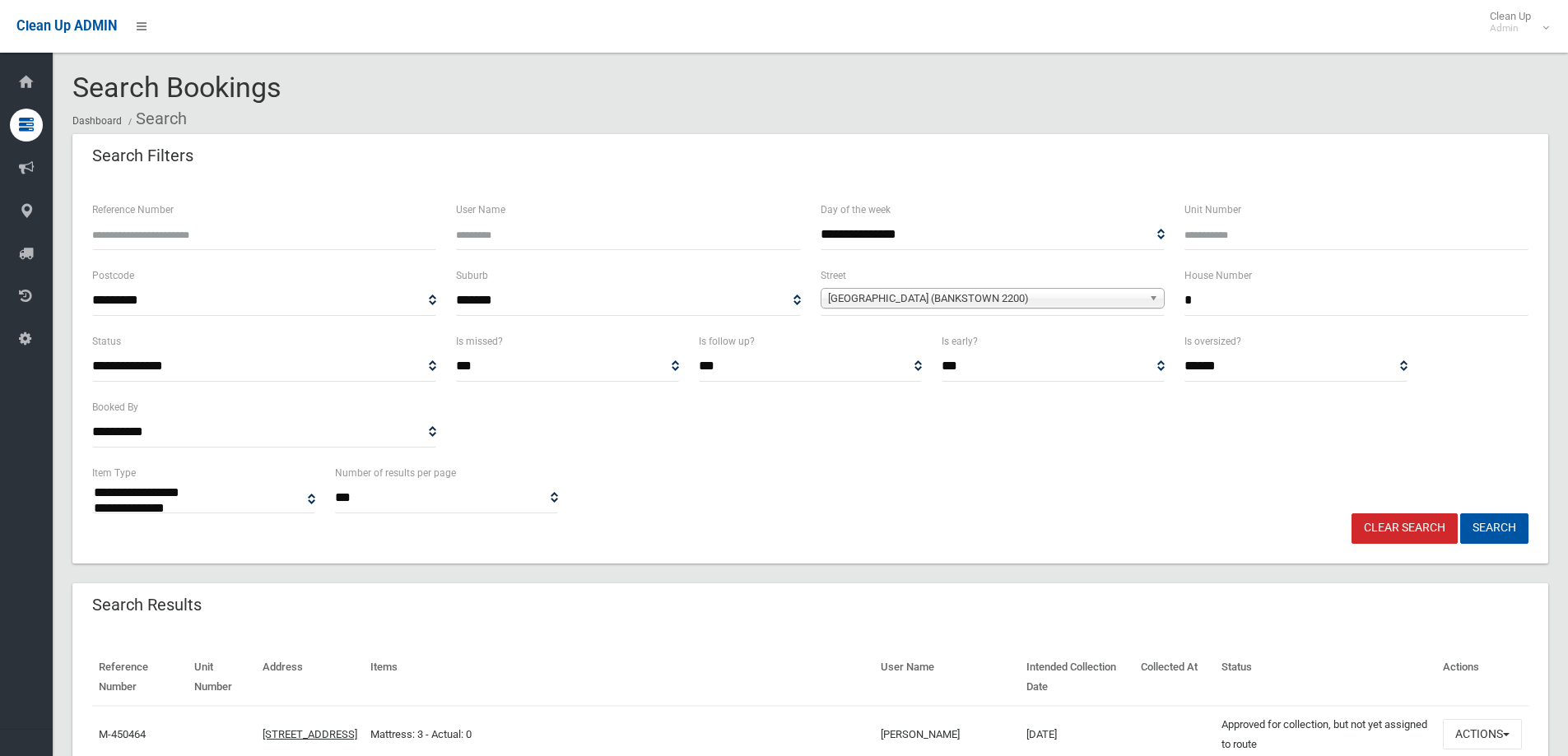
select select
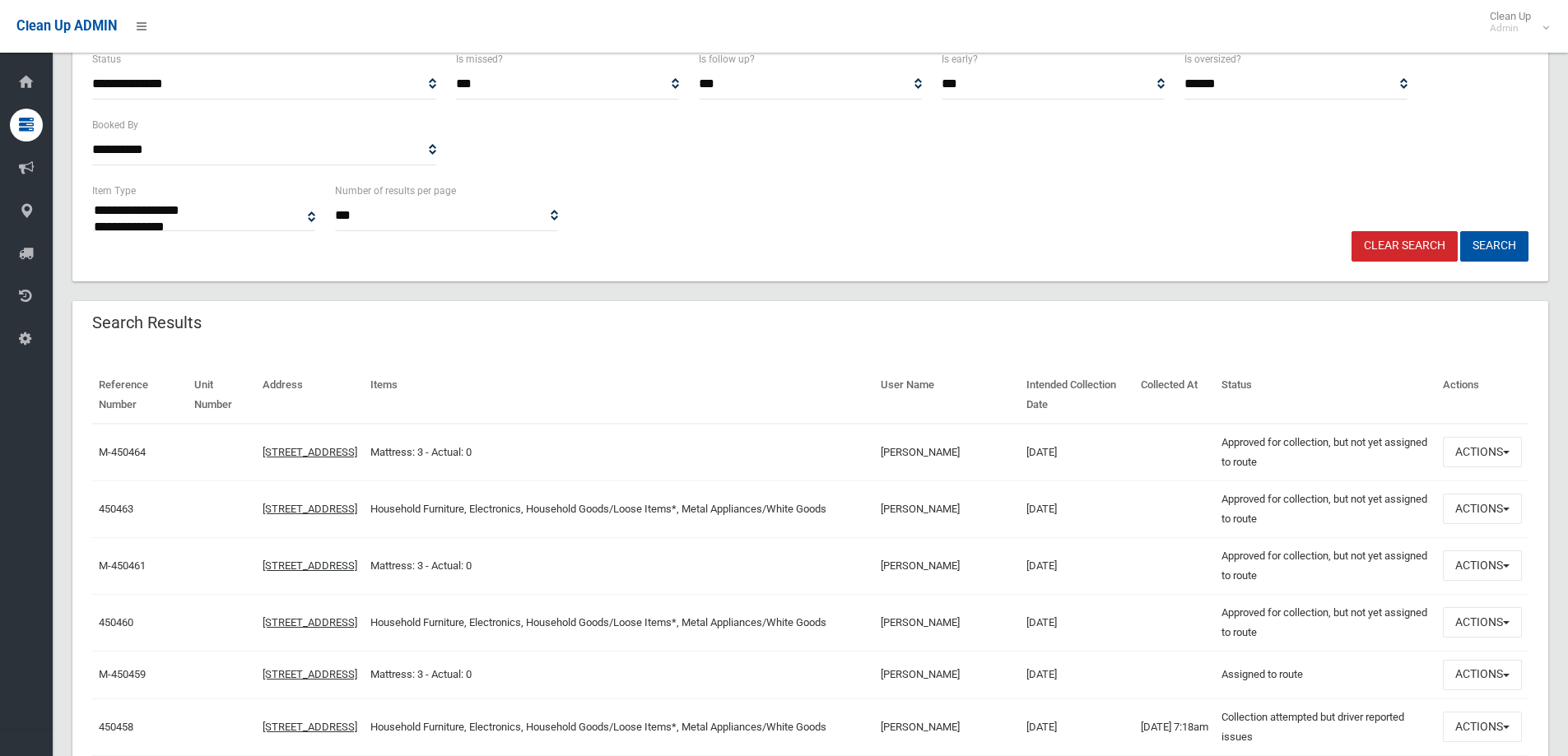
scroll to position [494, 0]
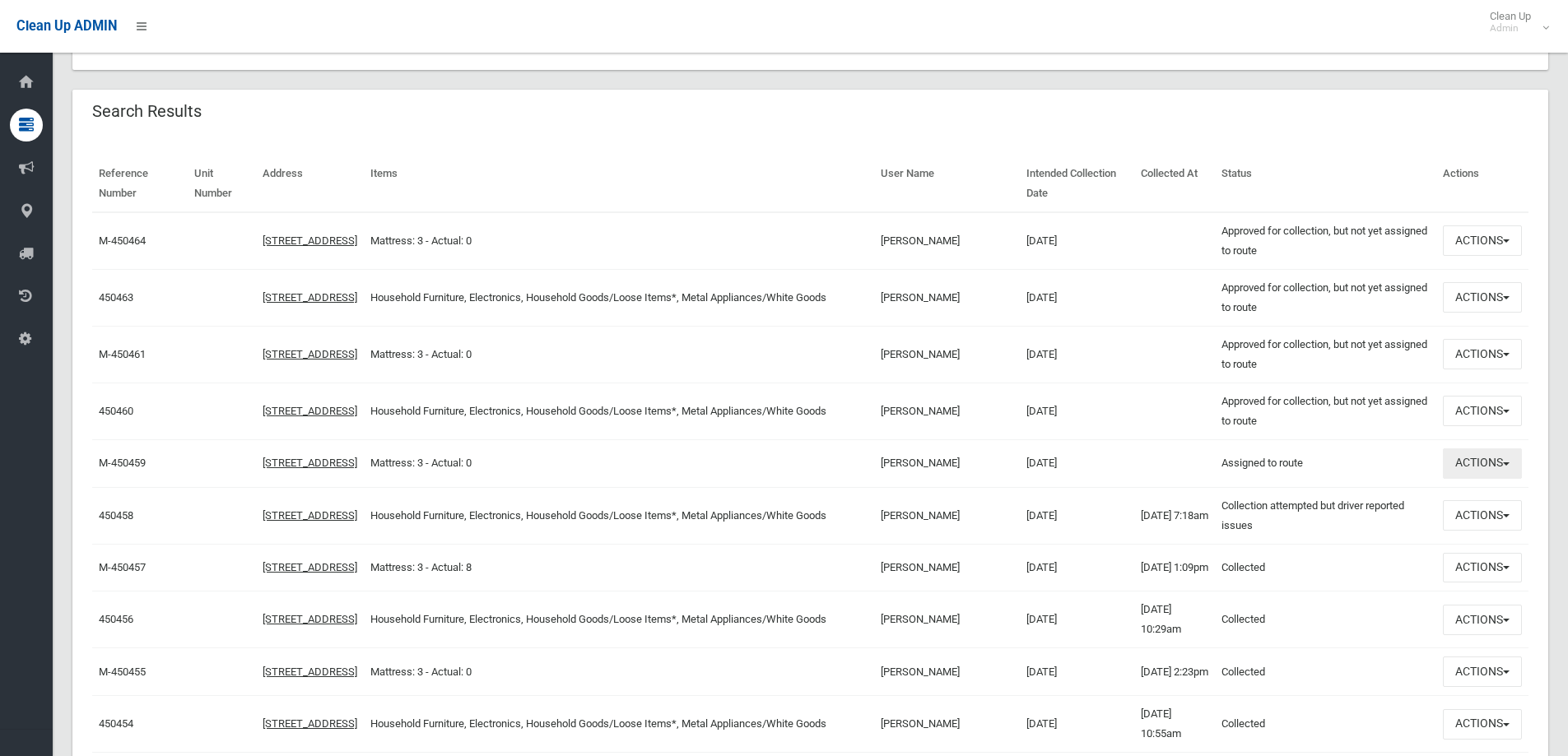
drag, startPoint x: 1497, startPoint y: 478, endPoint x: 1540, endPoint y: 600, distance: 129.4
click at [1478, 518] on button "Actions" at bounding box center [1482, 514] width 79 height 30
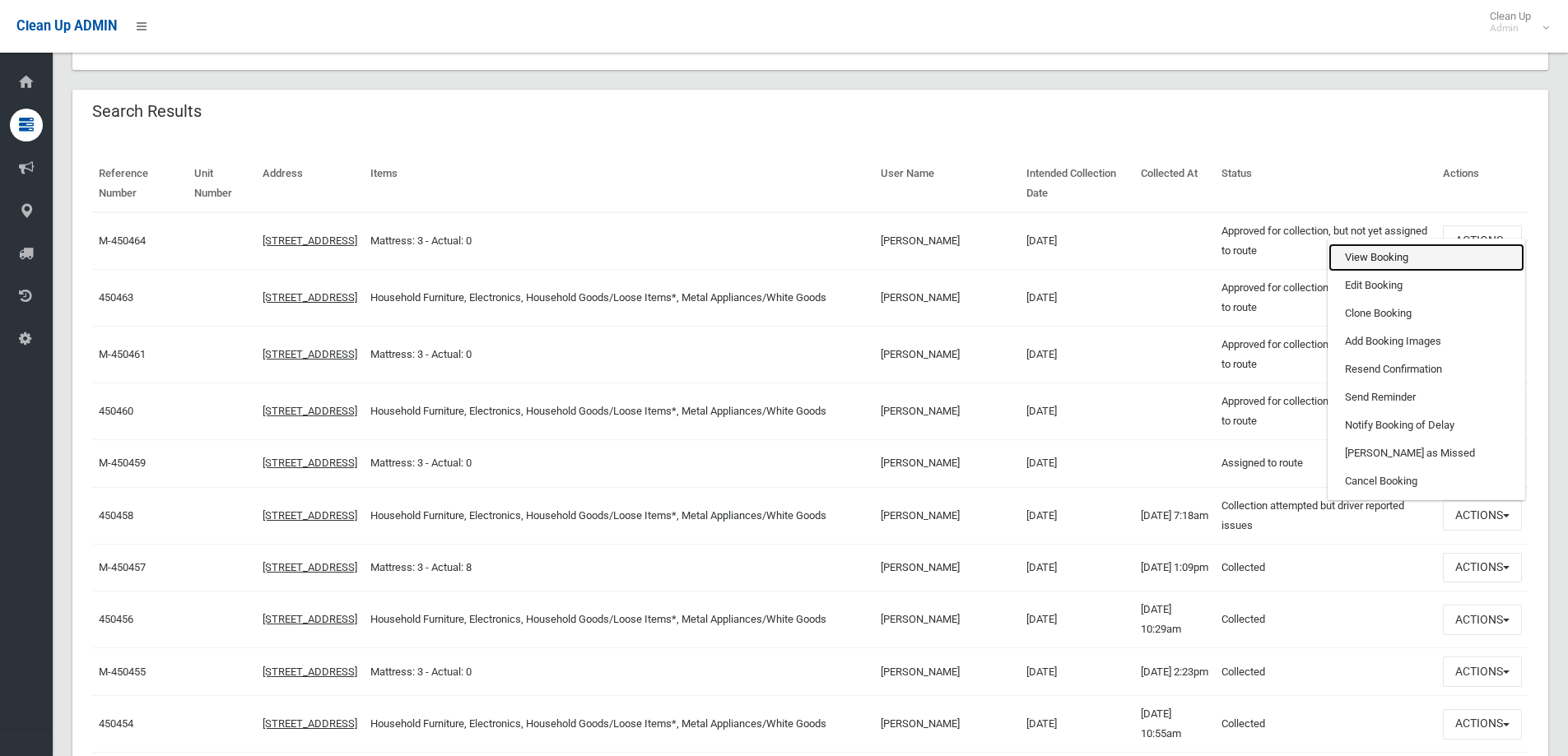
click at [1368, 269] on link "View Booking" at bounding box center [1426, 257] width 196 height 28
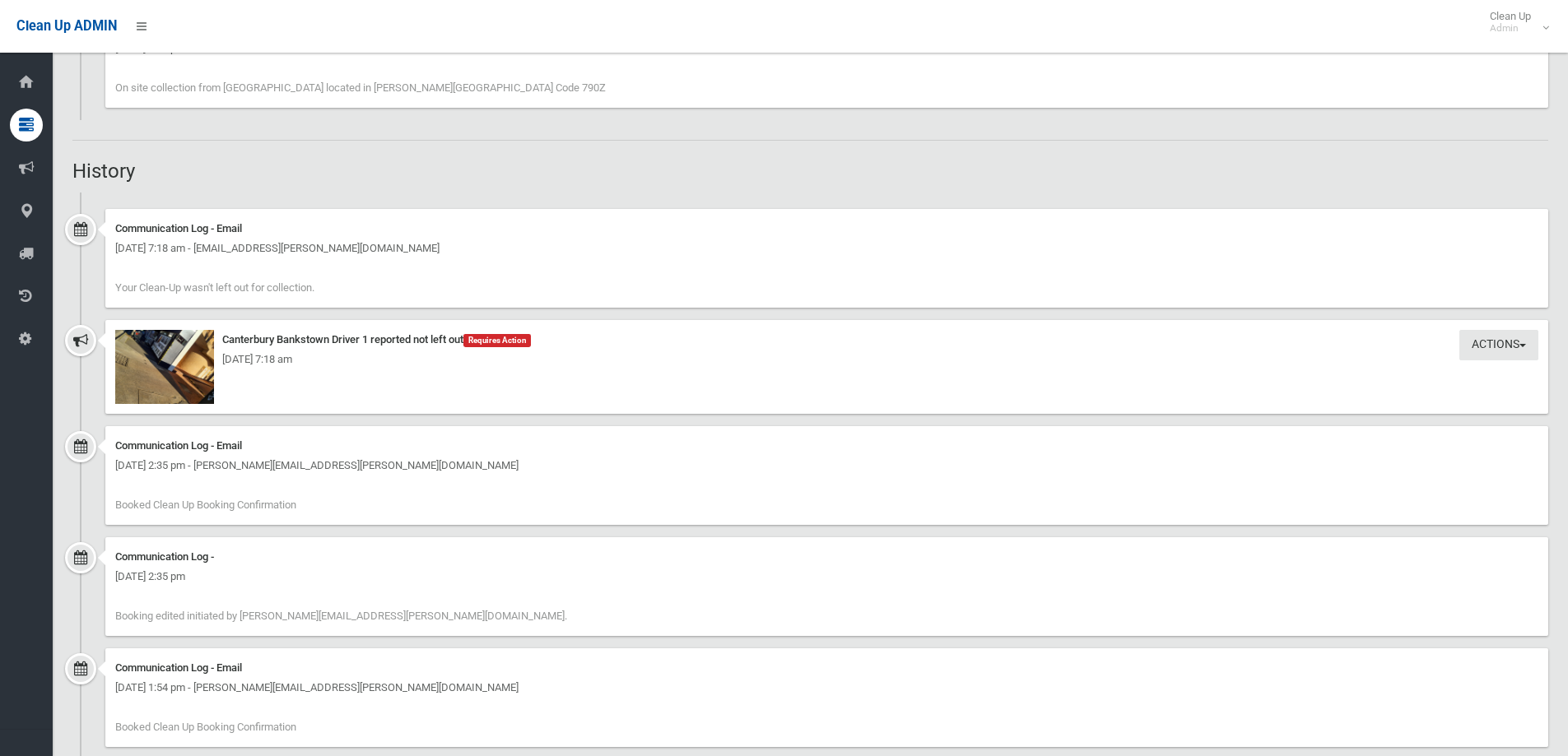
scroll to position [1316, 0]
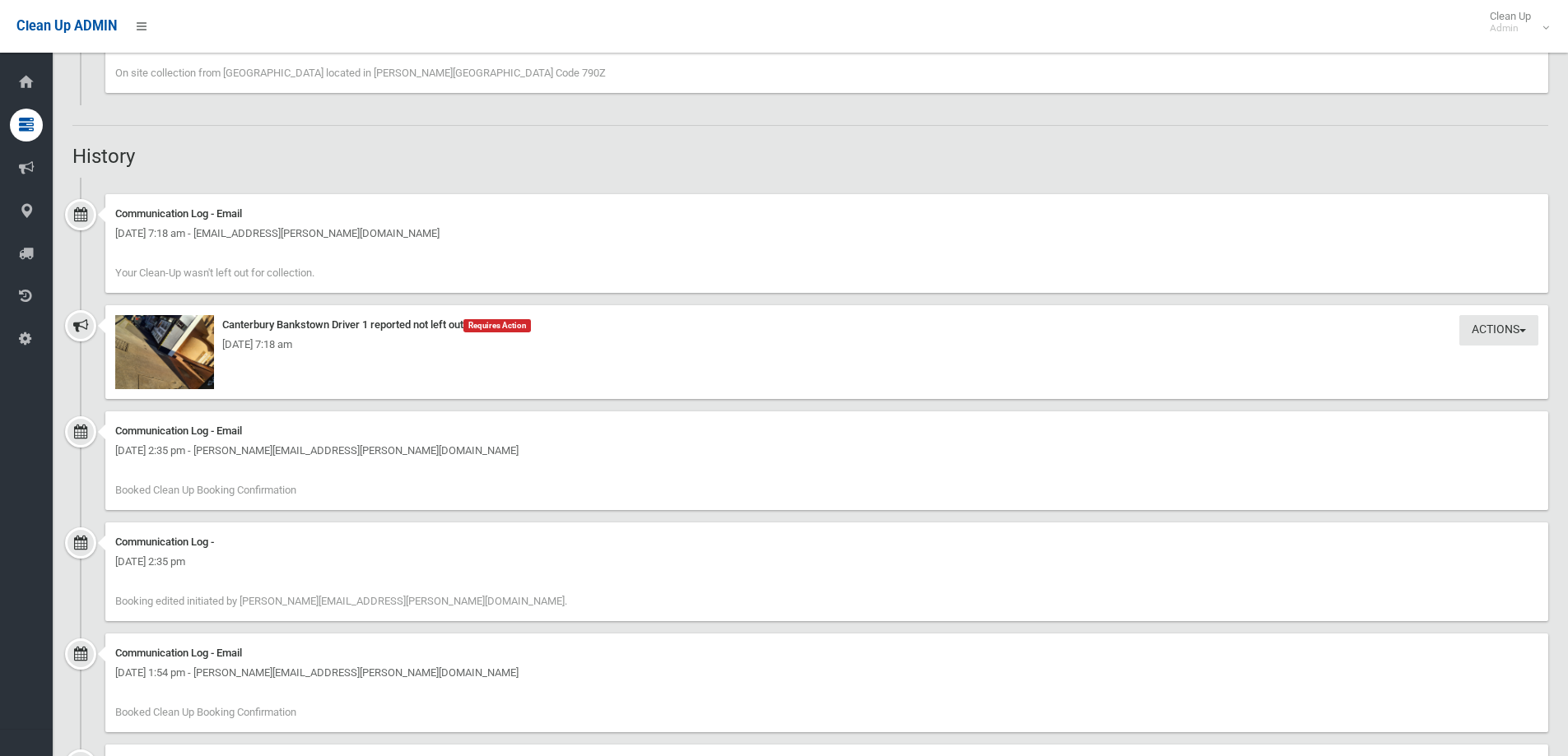
click at [189, 345] on div "Monday 15th September 2025 - 7:18 am" at bounding box center [826, 344] width 1423 height 20
click at [175, 330] on img at bounding box center [164, 352] width 99 height 74
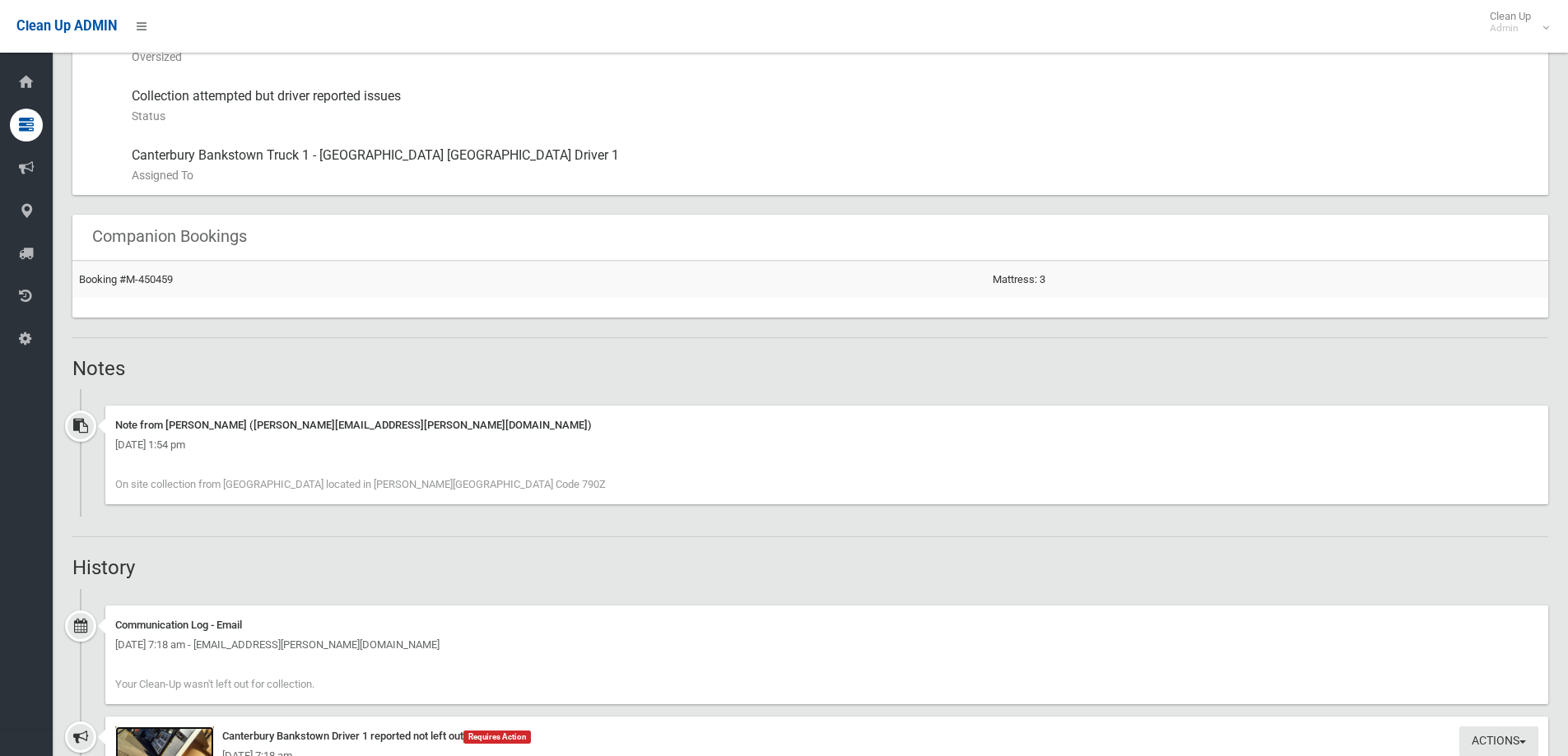
scroll to position [1233, 0]
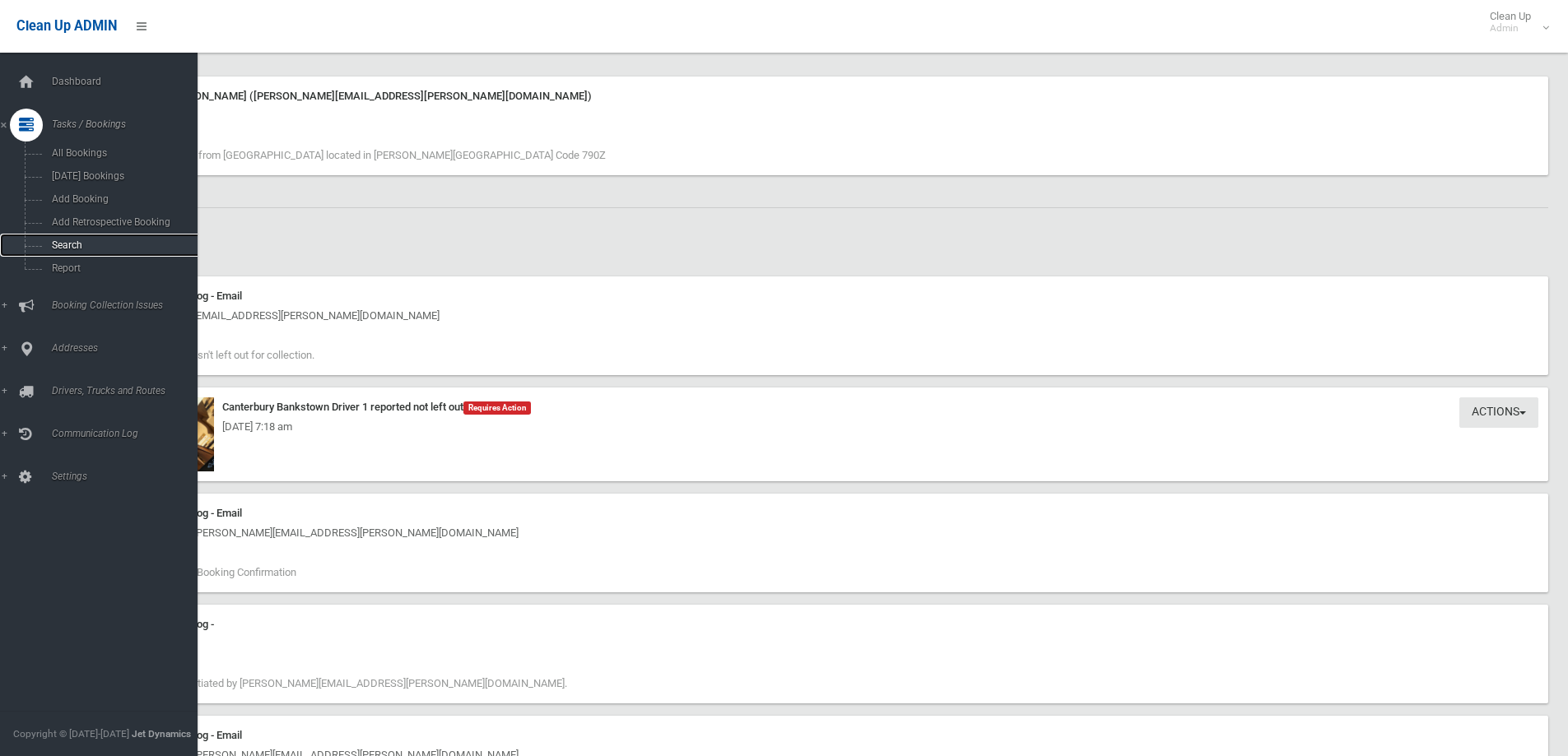
click at [76, 243] on span "Search" at bounding box center [121, 244] width 149 height 11
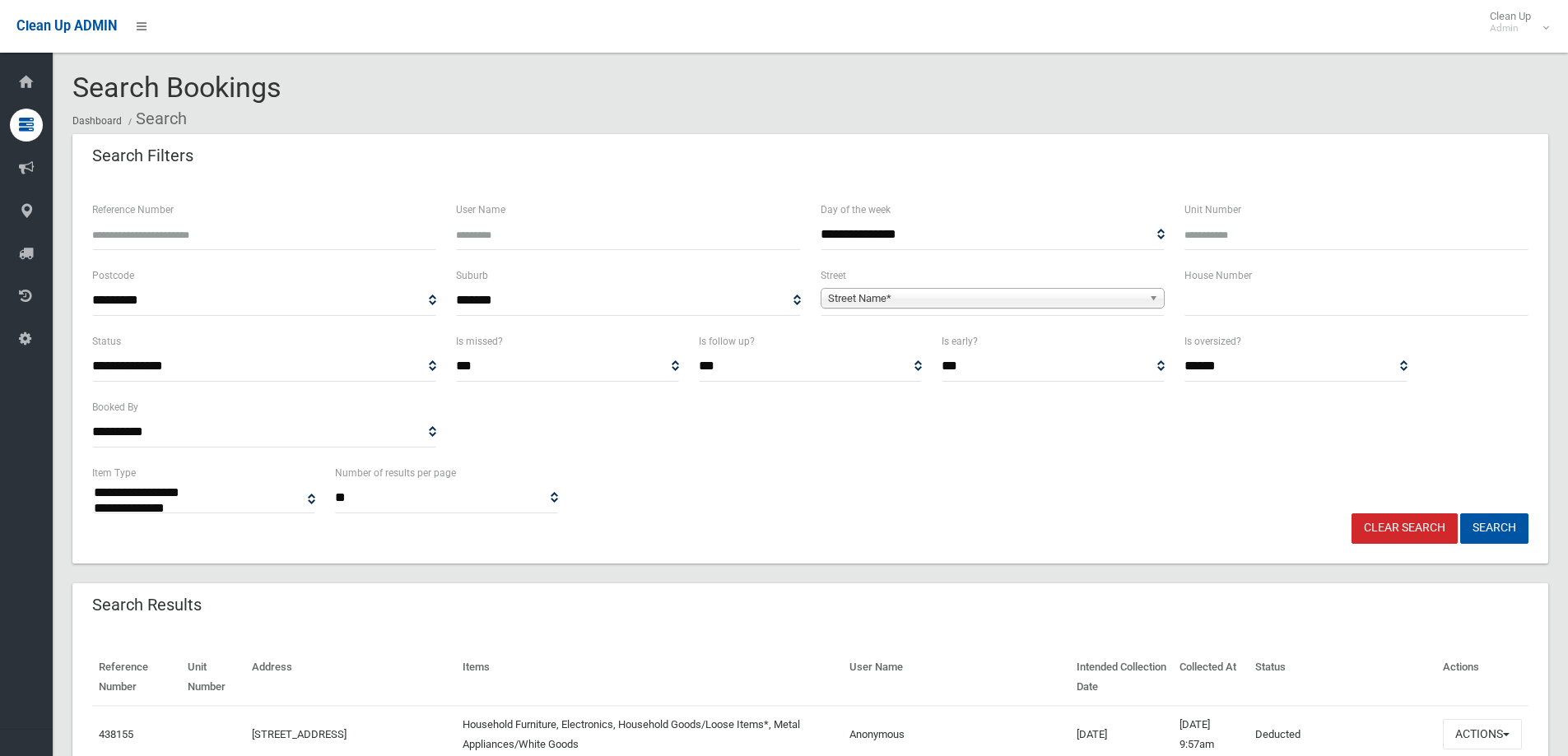
select select
click at [1209, 297] on input "text" at bounding box center [1356, 300] width 344 height 30
type input "**"
click at [850, 298] on span "Street Name*" at bounding box center [985, 298] width 314 height 20
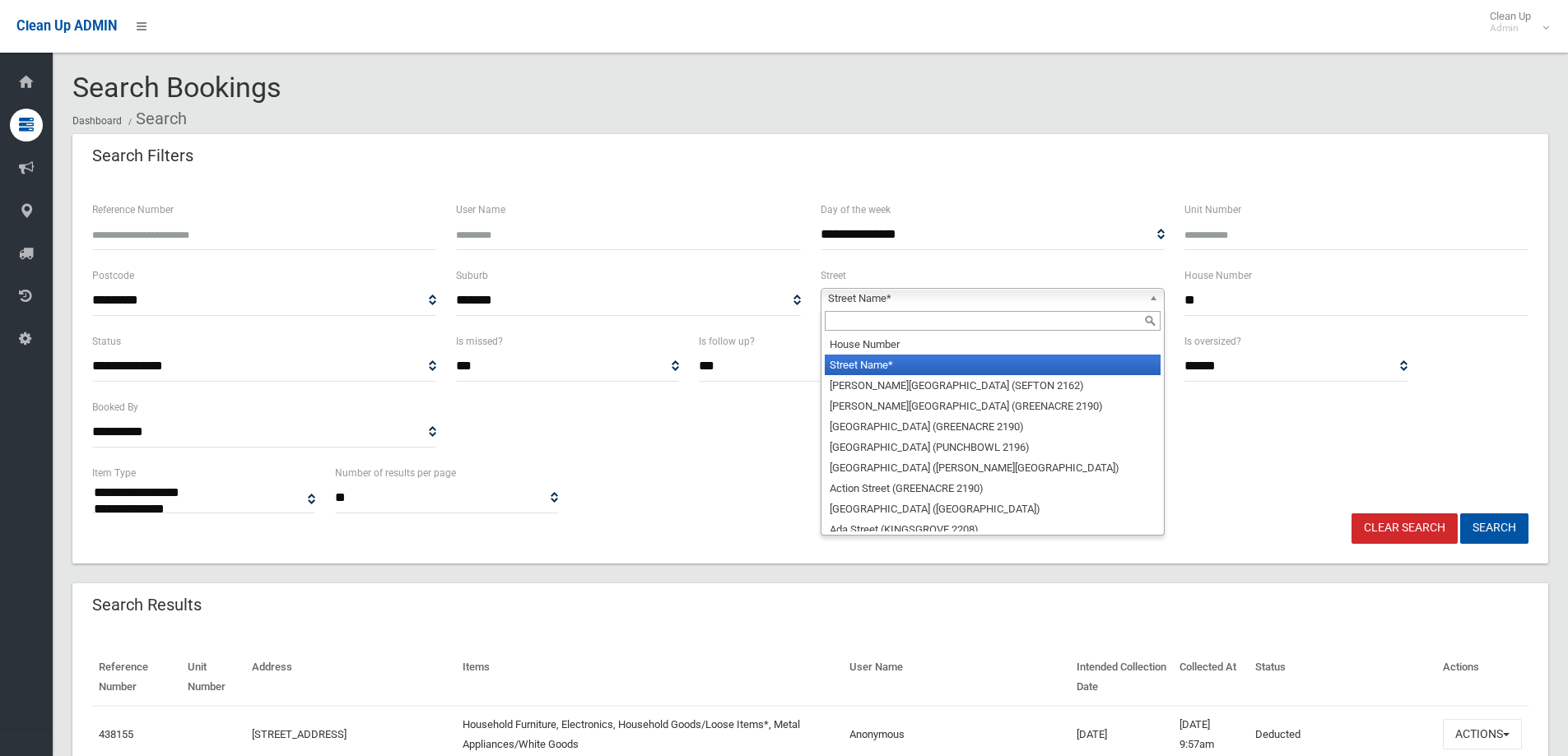
click at [851, 330] on input "text" at bounding box center [992, 320] width 336 height 20
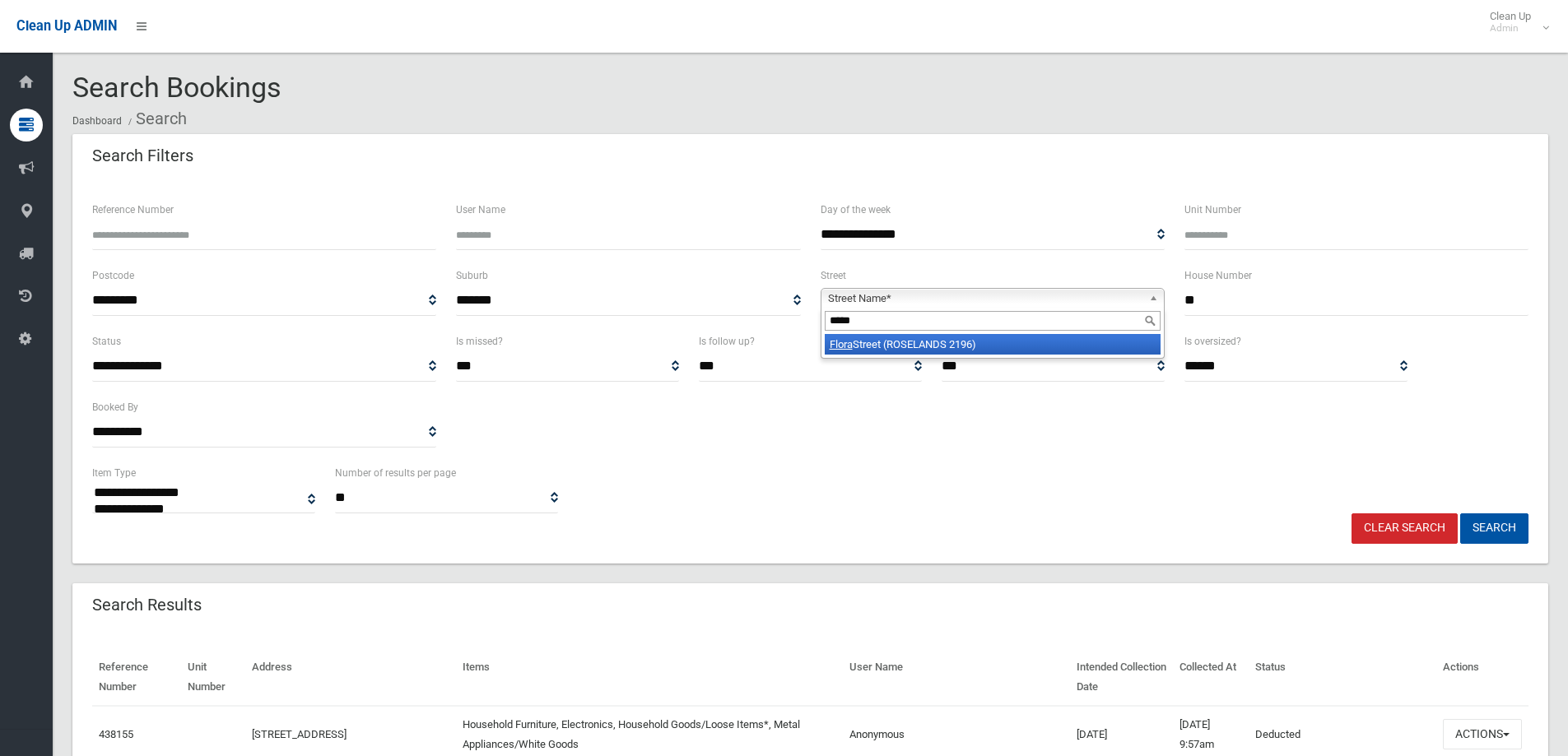
type input "*****"
click at [977, 343] on li "[GEOGRAPHIC_DATA] (ROSELANDS 2196)" at bounding box center [992, 344] width 336 height 21
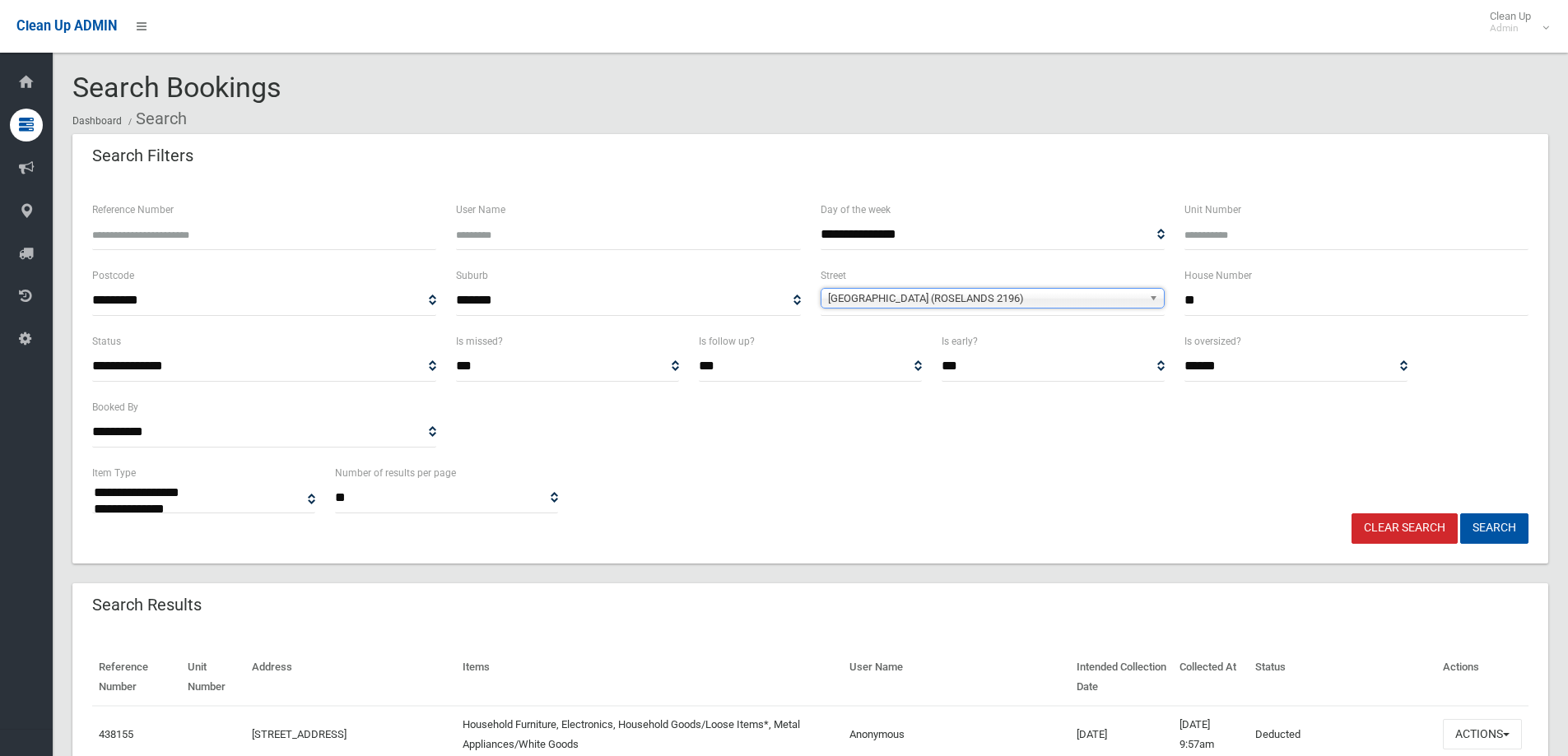
scroll to position [329, 0]
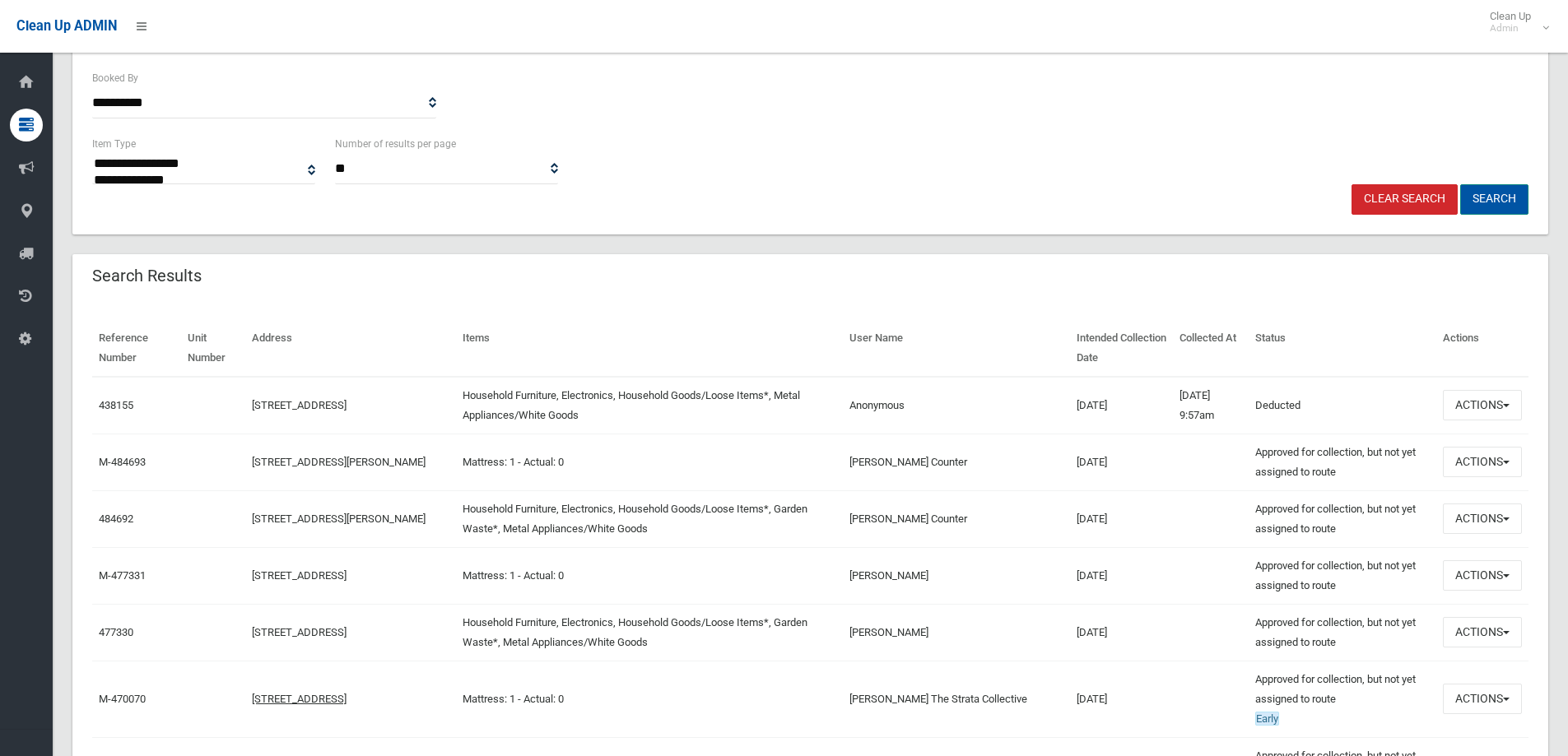
click at [1490, 200] on button "Search" at bounding box center [1493, 199] width 68 height 30
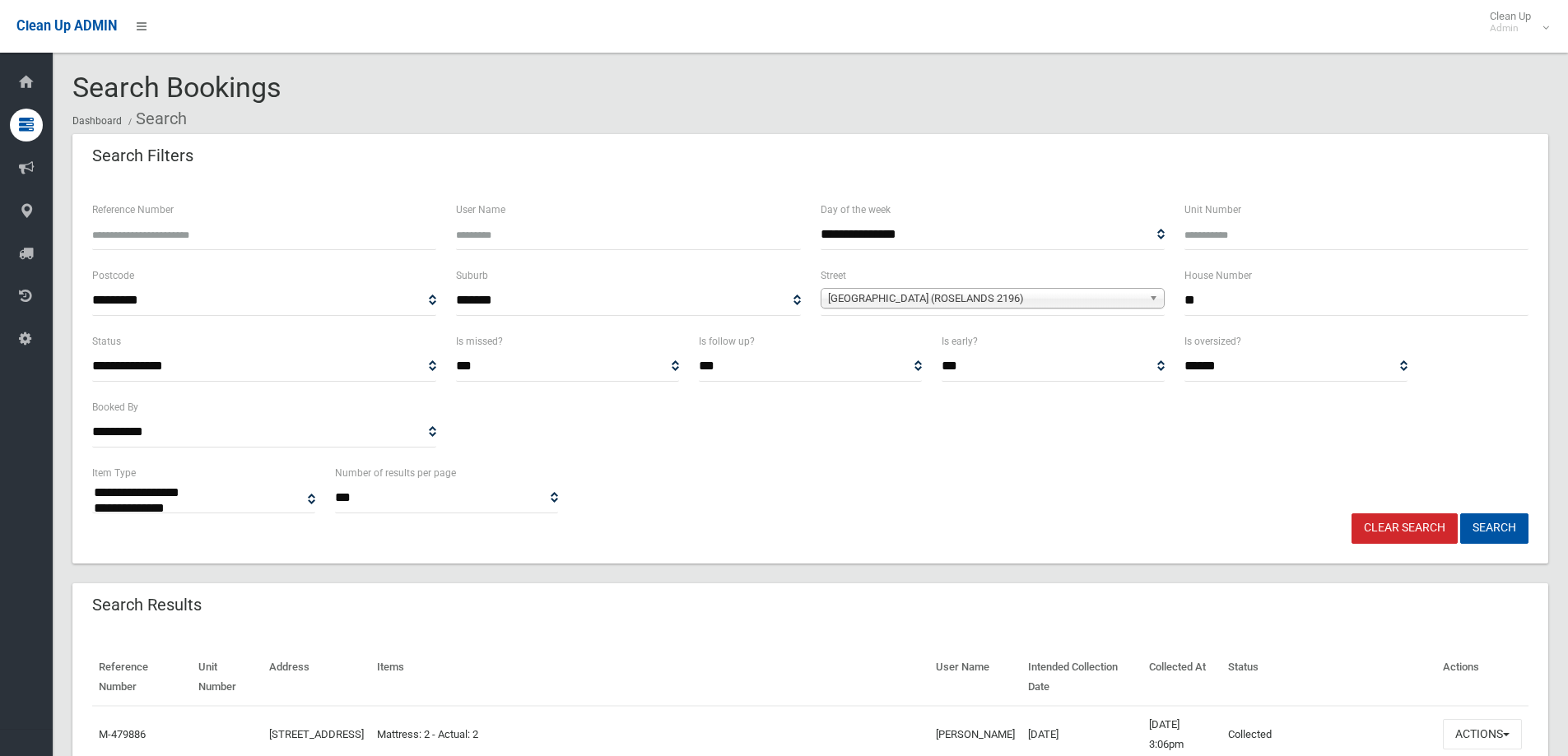
select select
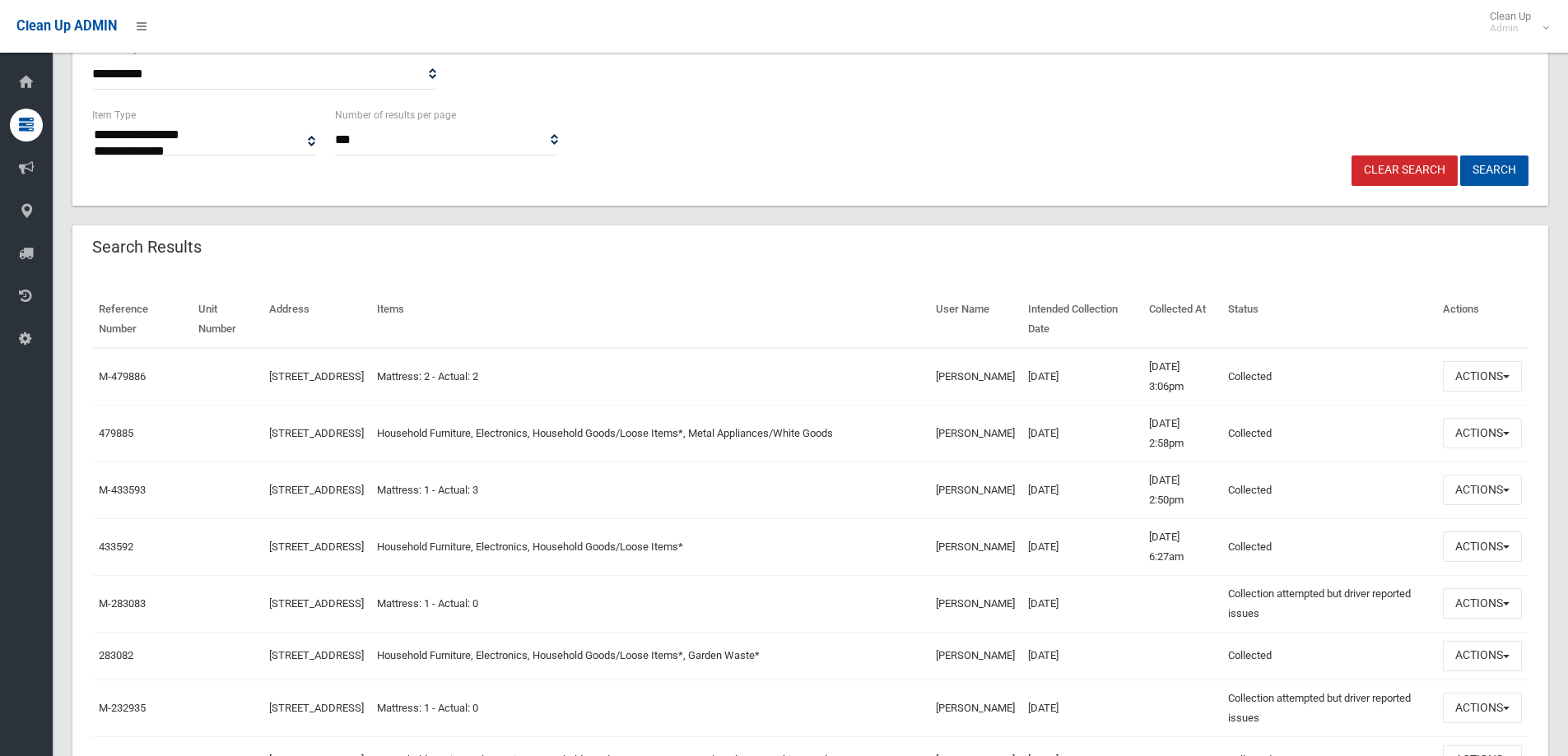
scroll to position [329, 0]
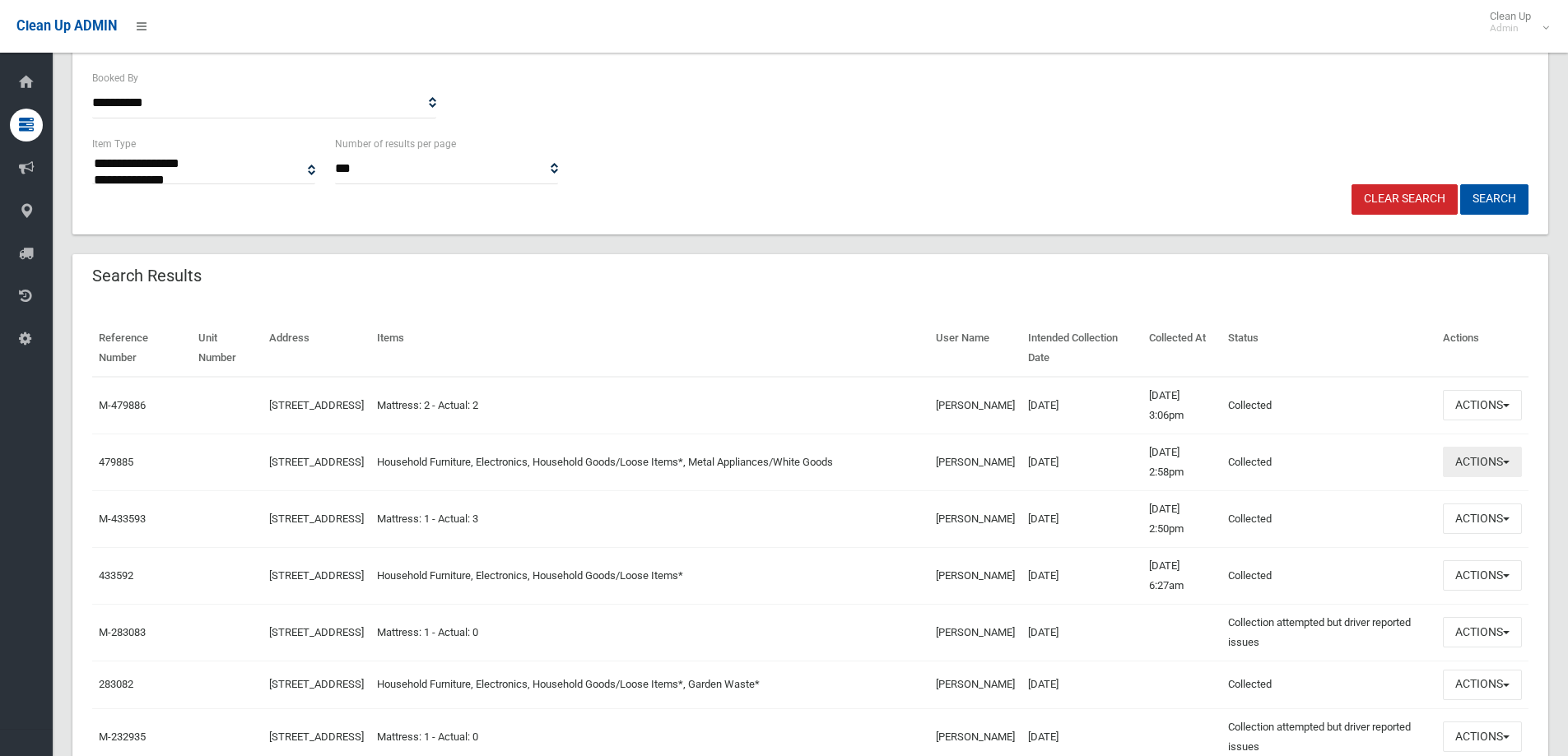
click at [1478, 473] on button "Actions" at bounding box center [1482, 461] width 79 height 30
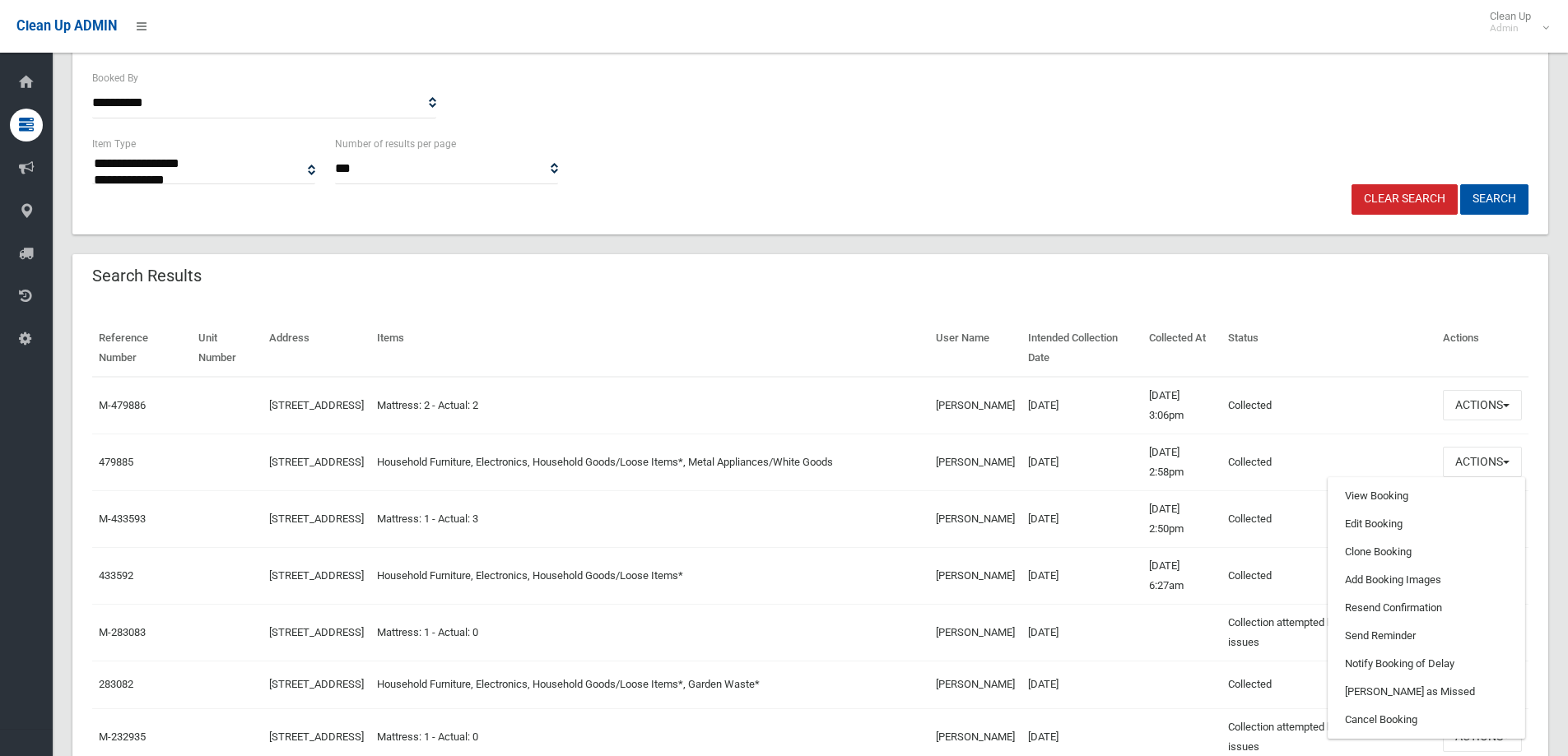
click at [1150, 649] on td at bounding box center [1181, 632] width 78 height 57
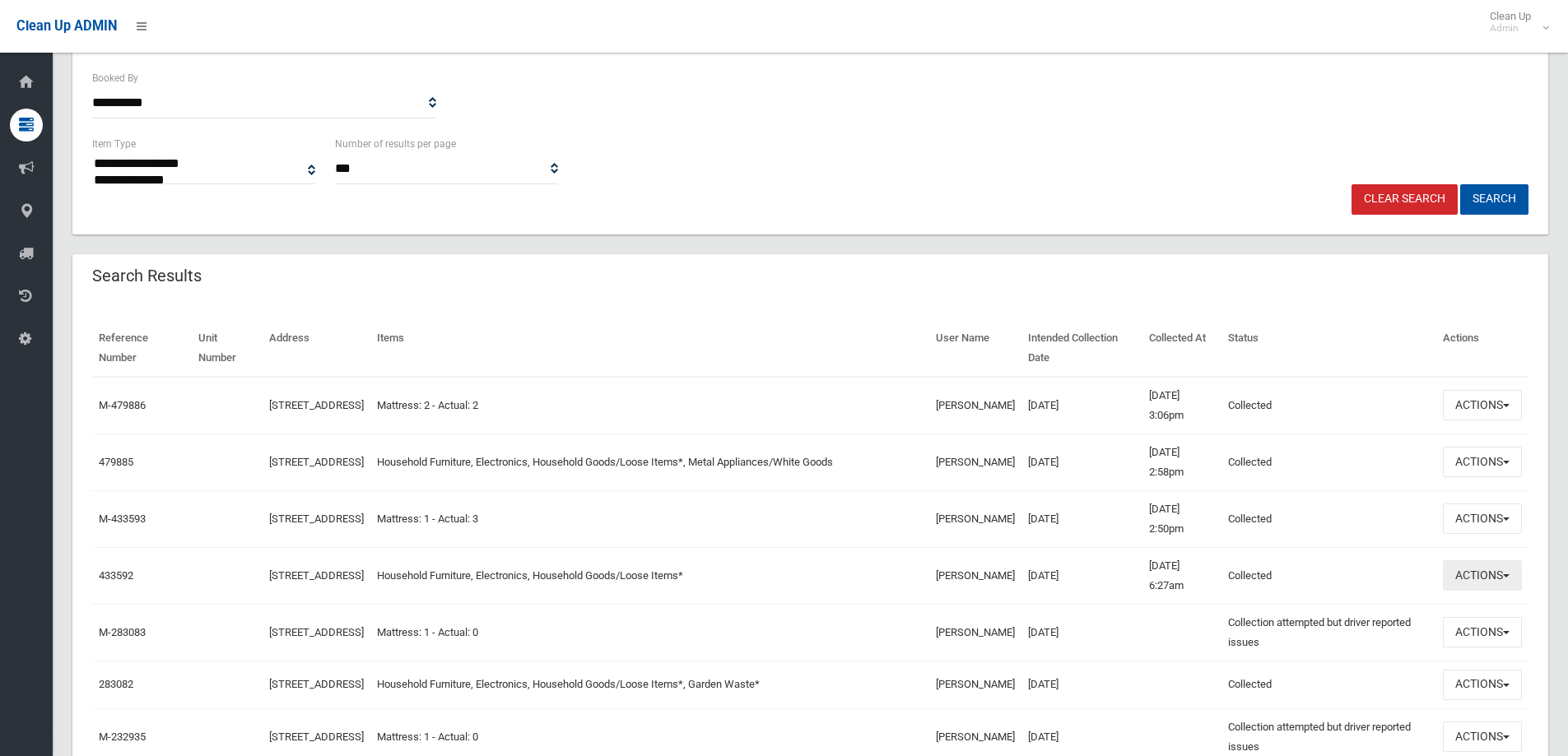
click at [1443, 582] on button "Actions" at bounding box center [1482, 575] width 79 height 30
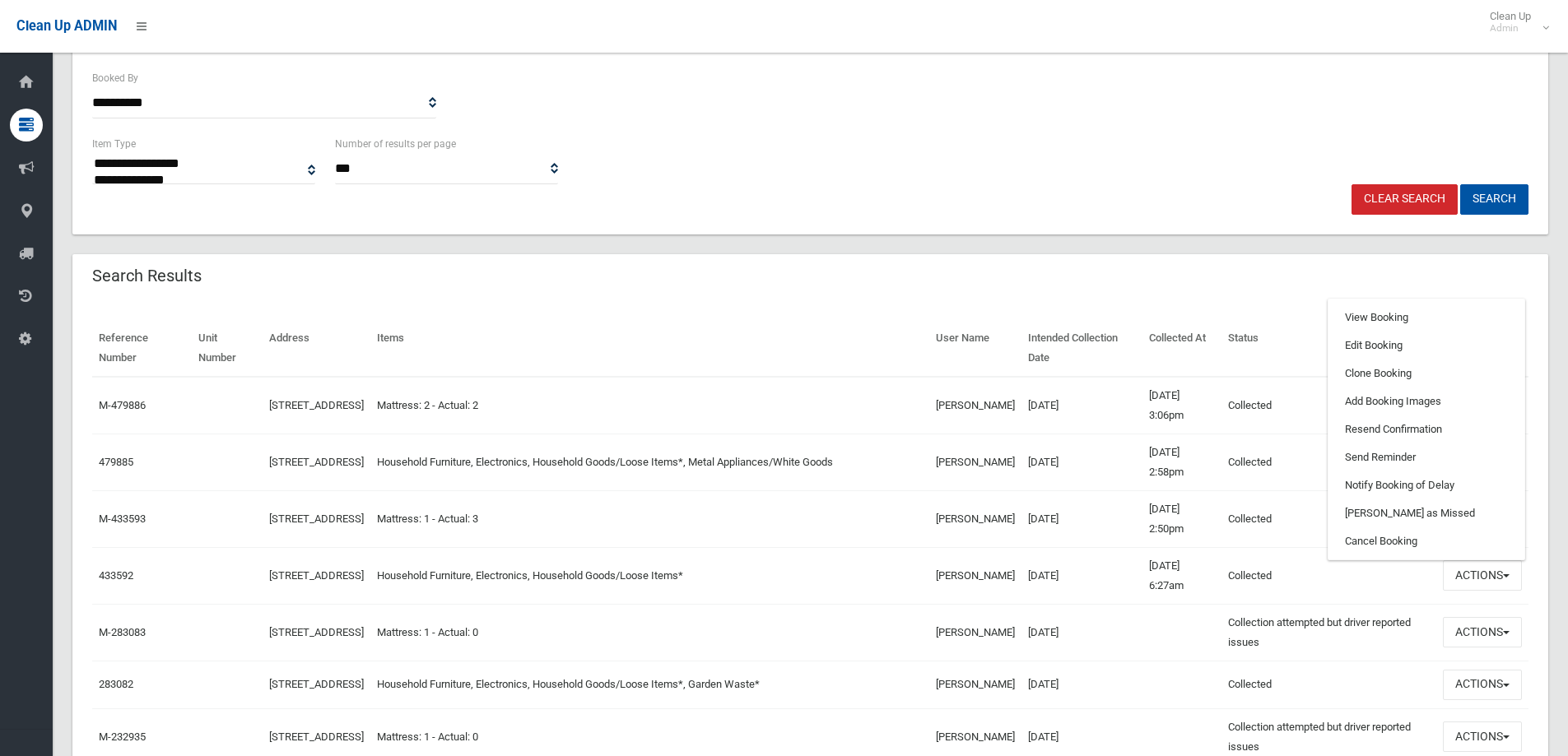
click at [1199, 290] on div "Search Results" at bounding box center [810, 277] width 1476 height 46
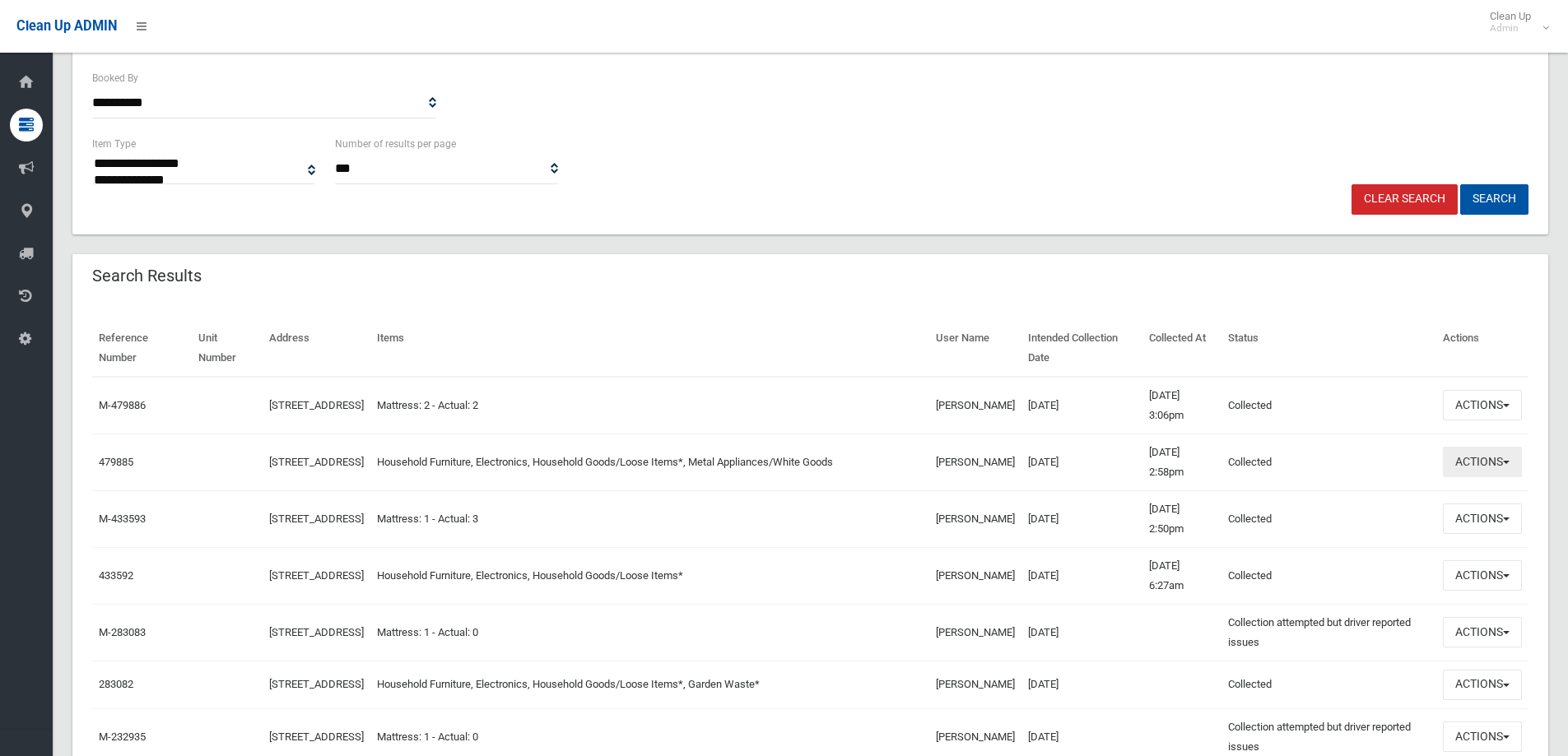
click at [1478, 460] on button "Actions" at bounding box center [1482, 461] width 79 height 30
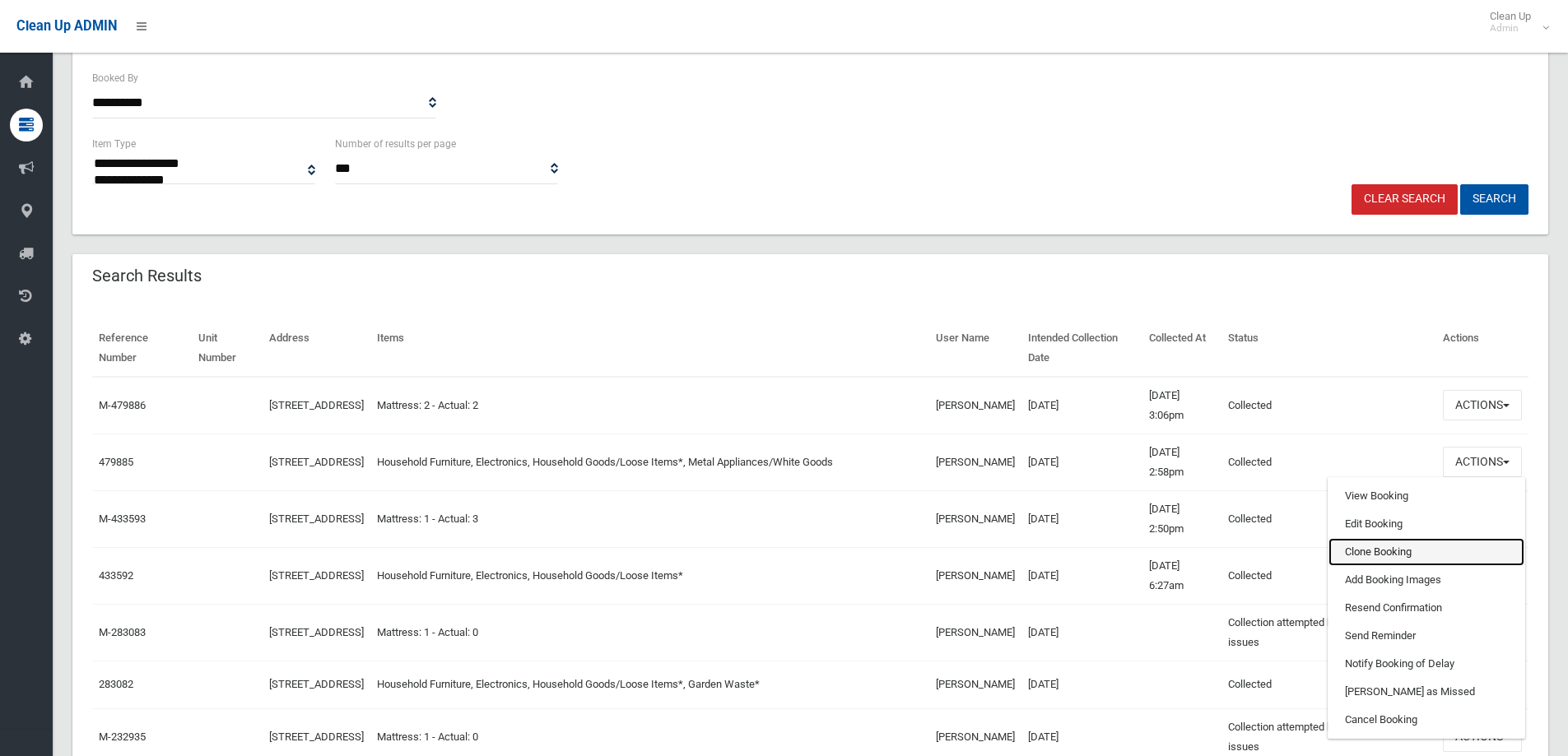
click at [1386, 544] on link "Clone Booking" at bounding box center [1426, 551] width 196 height 28
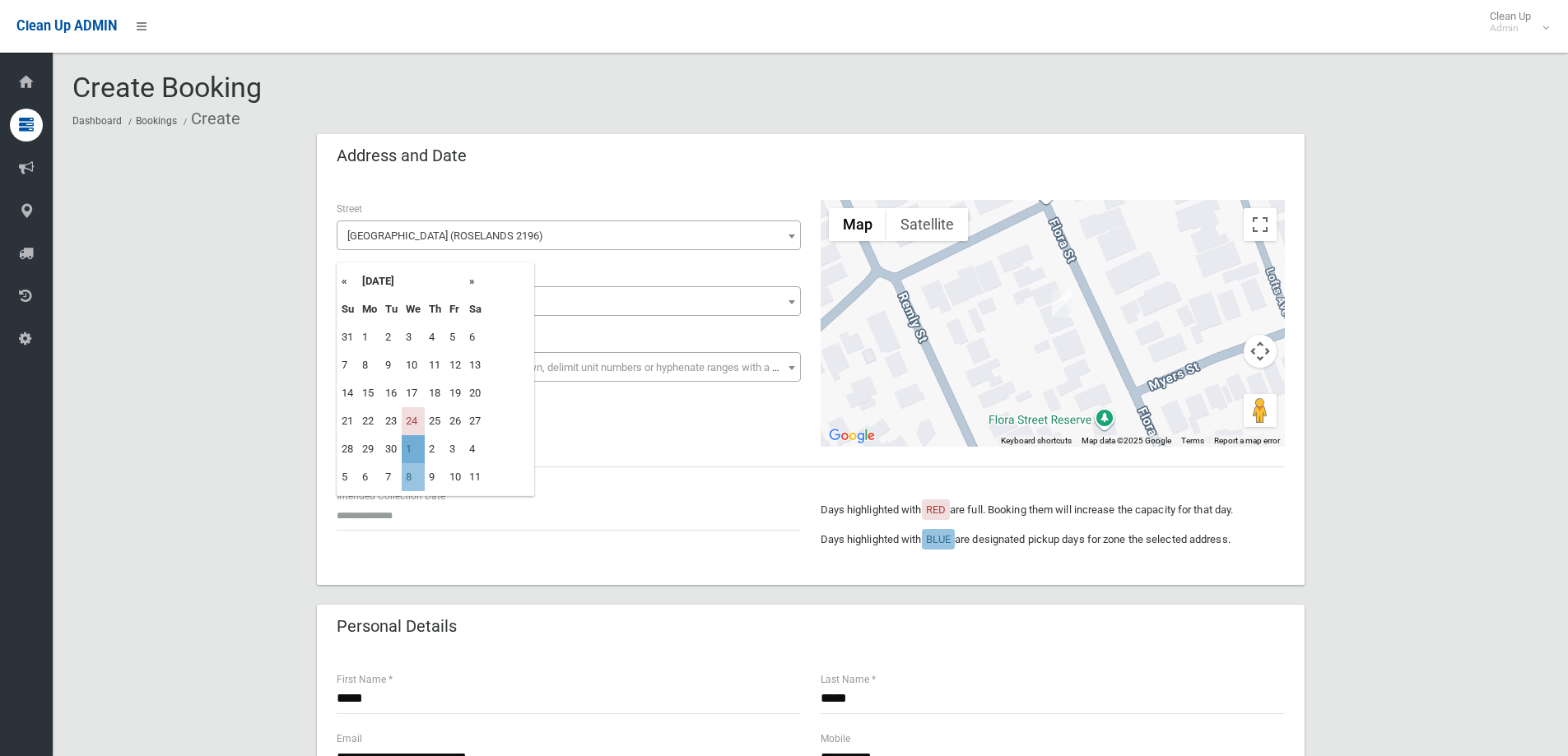
click at [407, 445] on td "1" at bounding box center [413, 449] width 23 height 28
type input "**********"
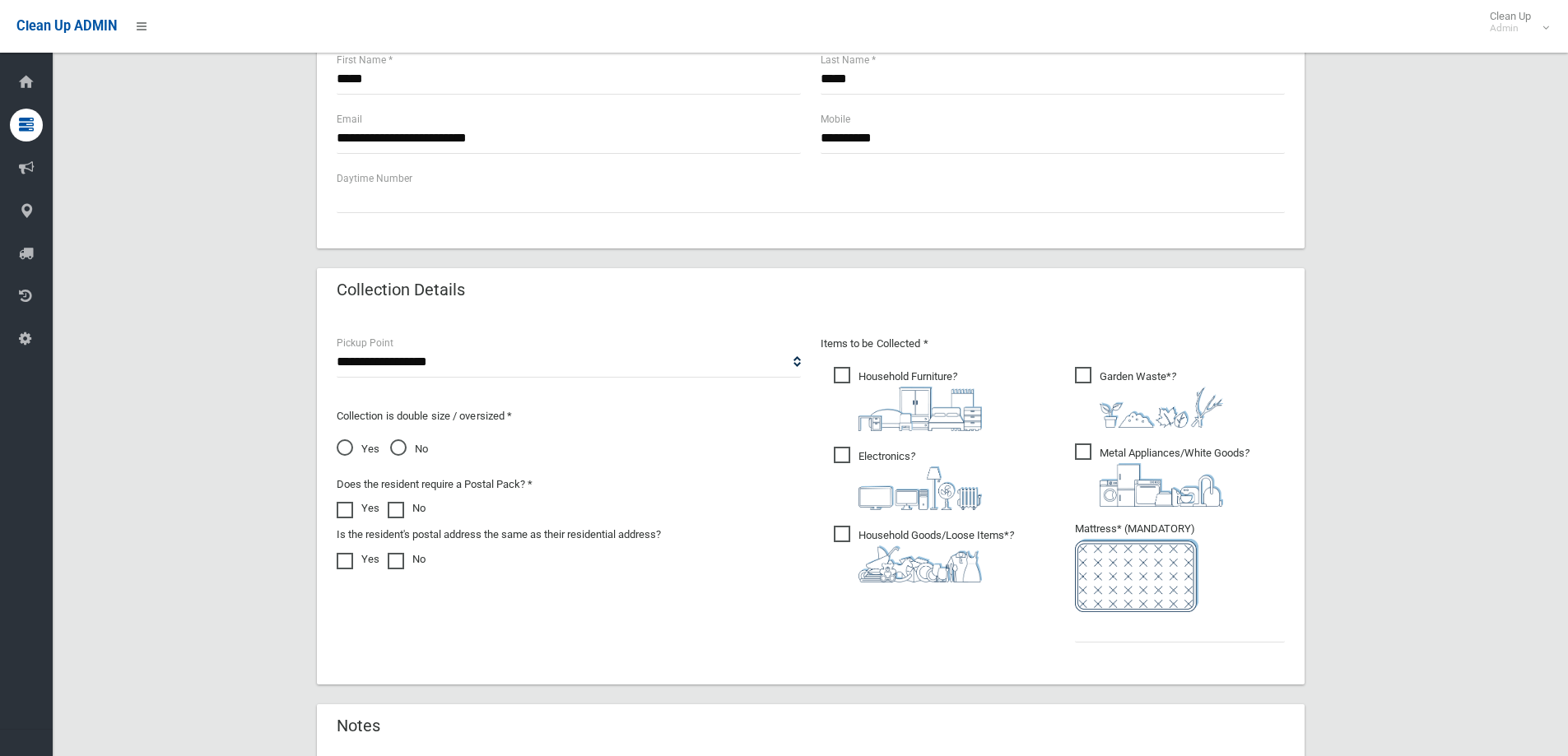
scroll to position [658, 0]
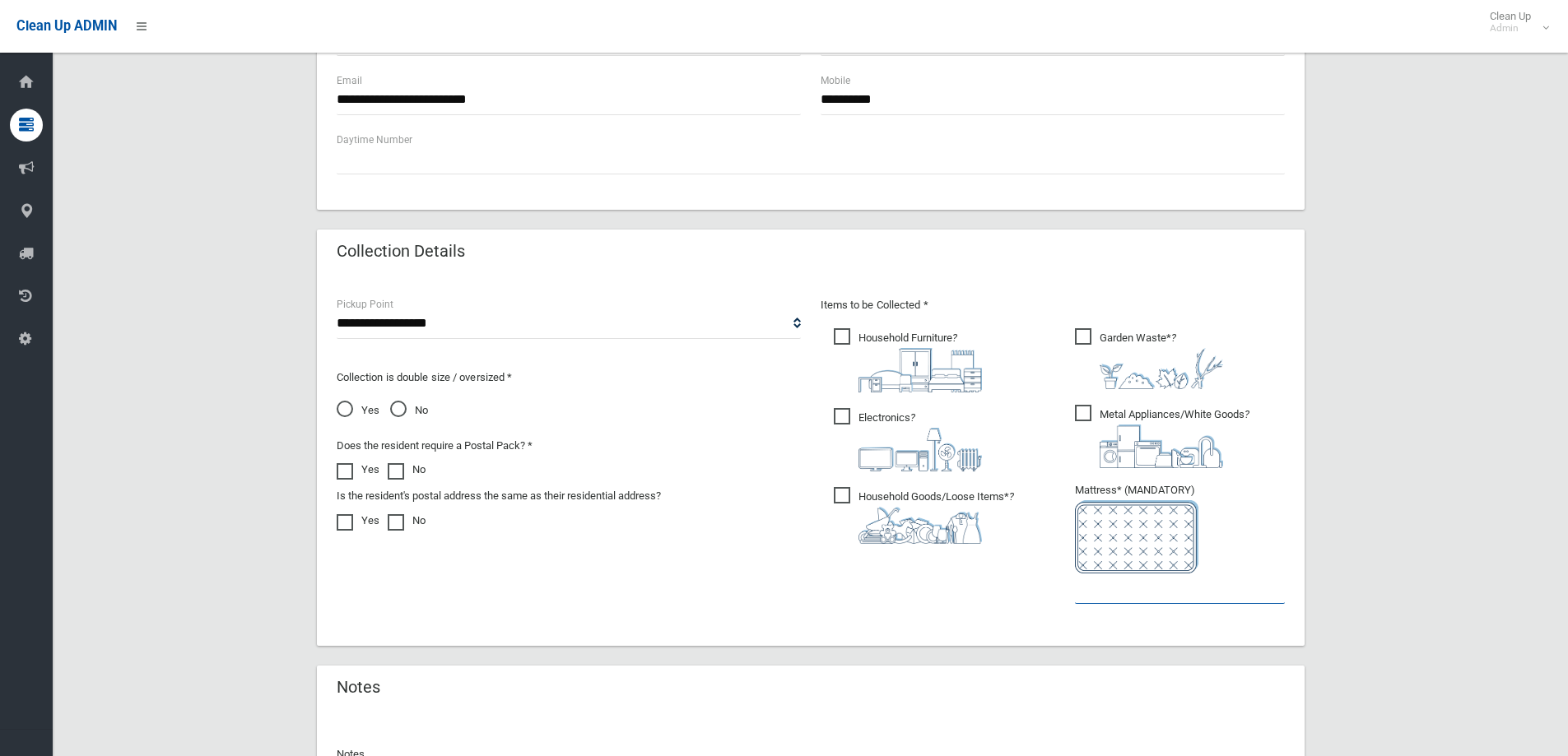
click at [1143, 601] on input "text" at bounding box center [1180, 588] width 210 height 30
type input "*"
click at [1170, 378] on img at bounding box center [1161, 369] width 123 height 41
click at [1120, 597] on input "*" at bounding box center [1180, 588] width 210 height 30
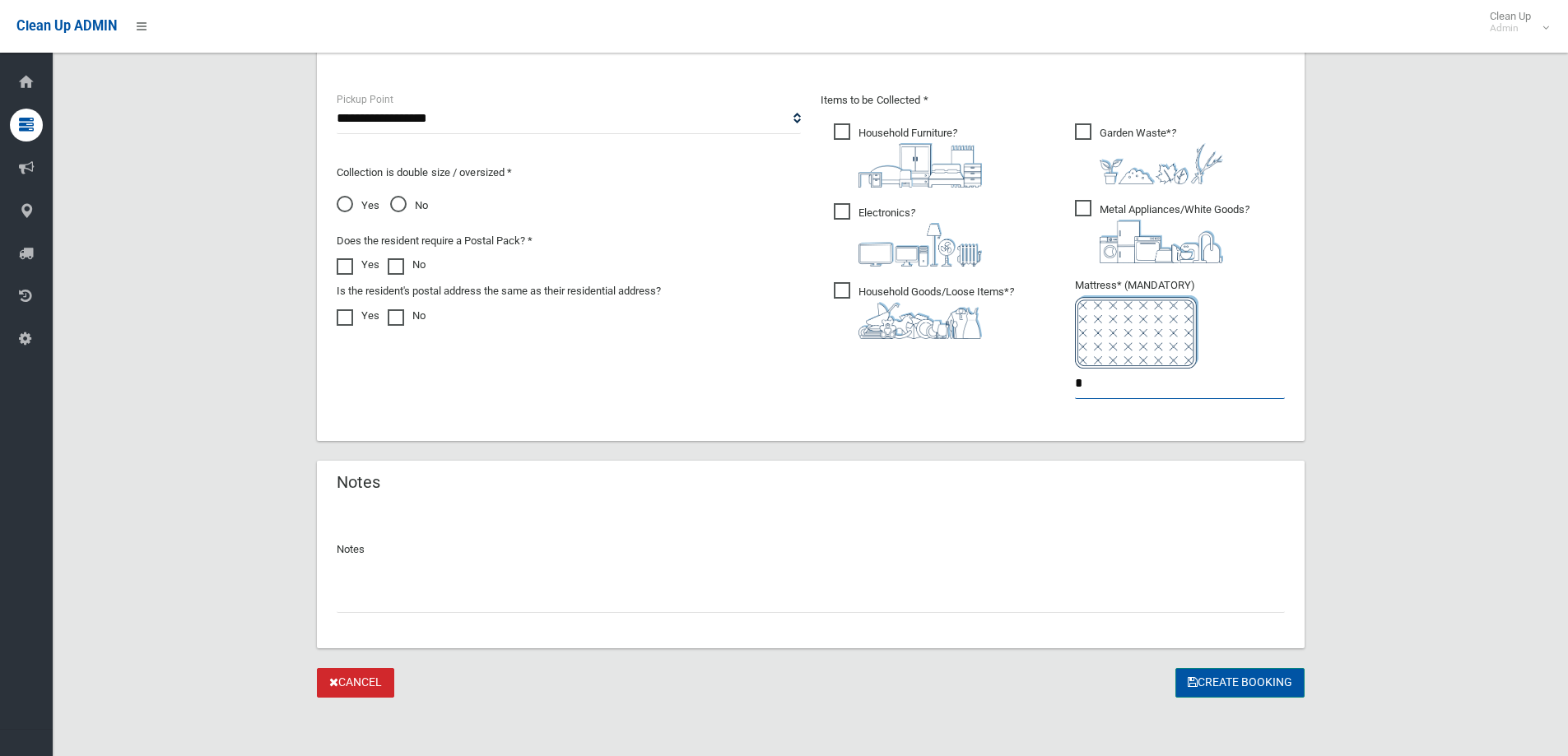
scroll to position [864, 0]
type input "*"
click at [1209, 682] on button "Create Booking" at bounding box center [1240, 682] width 129 height 30
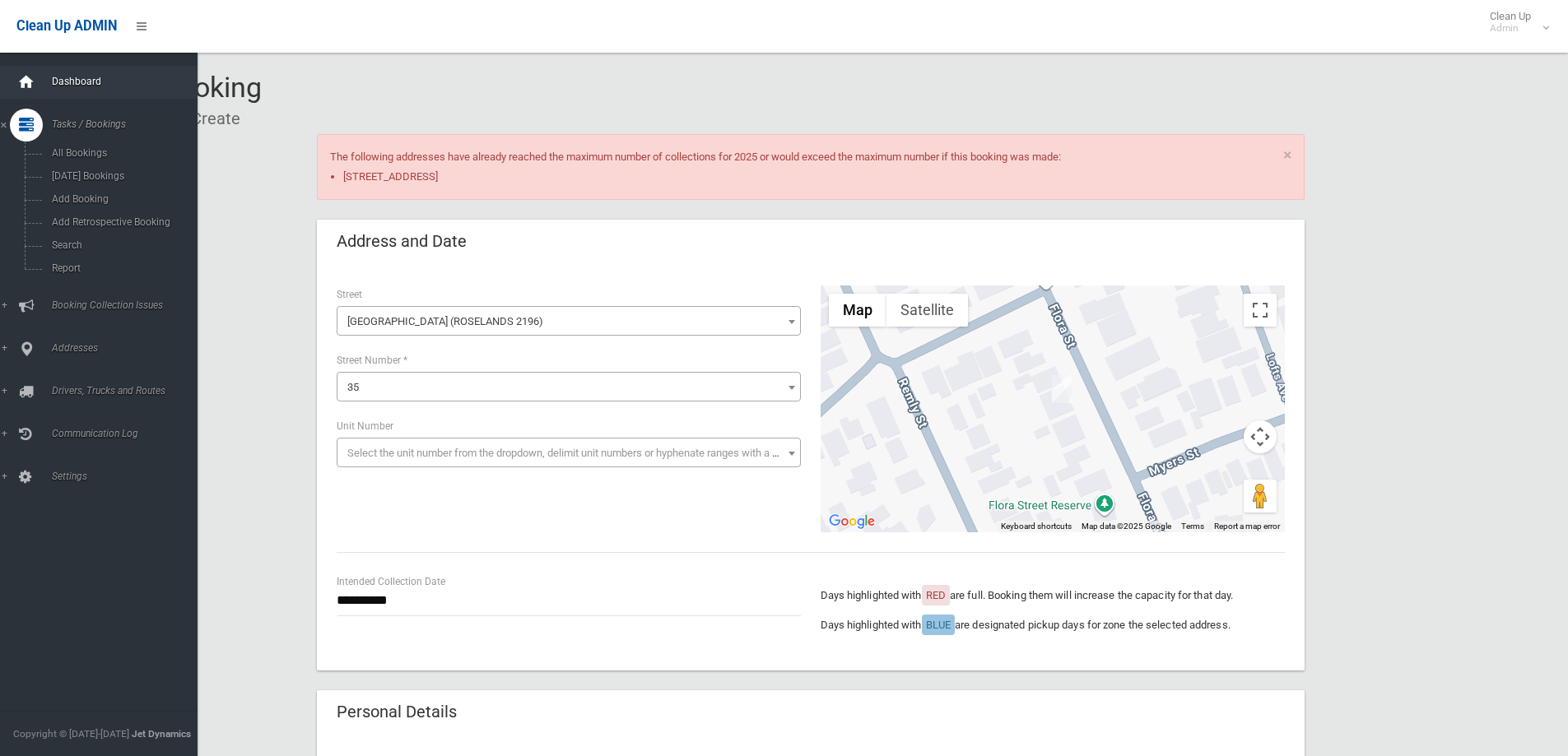
click at [35, 84] on div at bounding box center [26, 83] width 33 height 33
